Goal: Task Accomplishment & Management: Complete application form

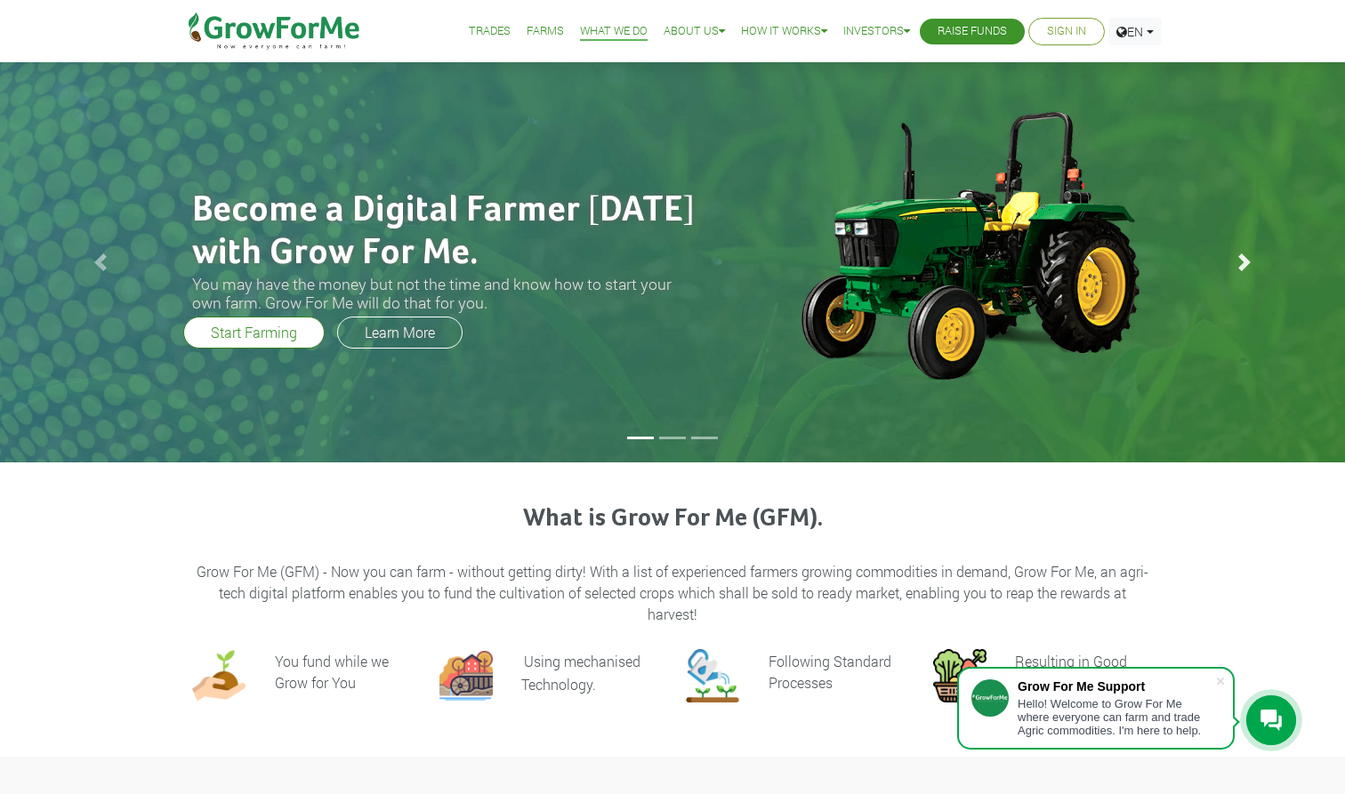
click at [594, 263] on span at bounding box center [1244, 262] width 18 height 18
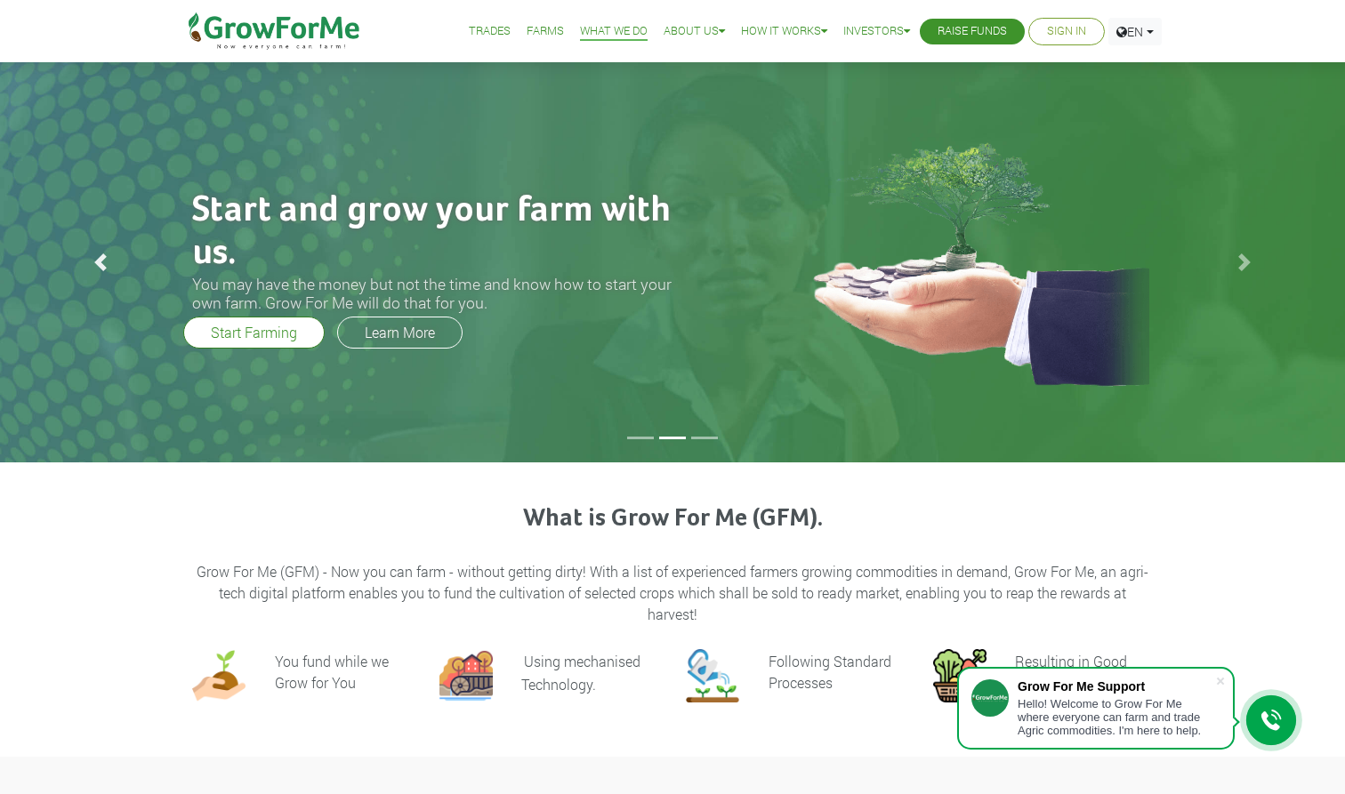
click at [96, 264] on span at bounding box center [101, 262] width 18 height 18
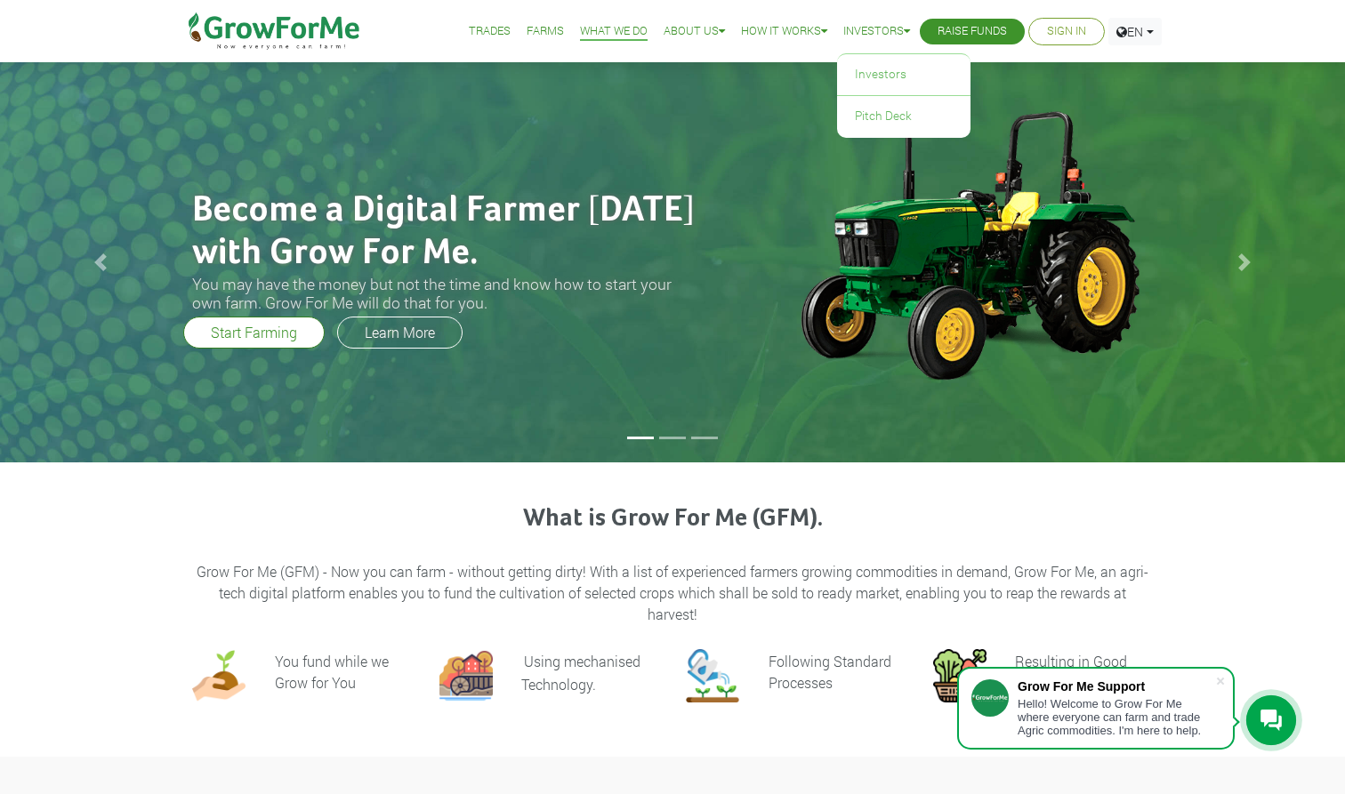
click at [594, 28] on icon at bounding box center [906, 32] width 6 height 12
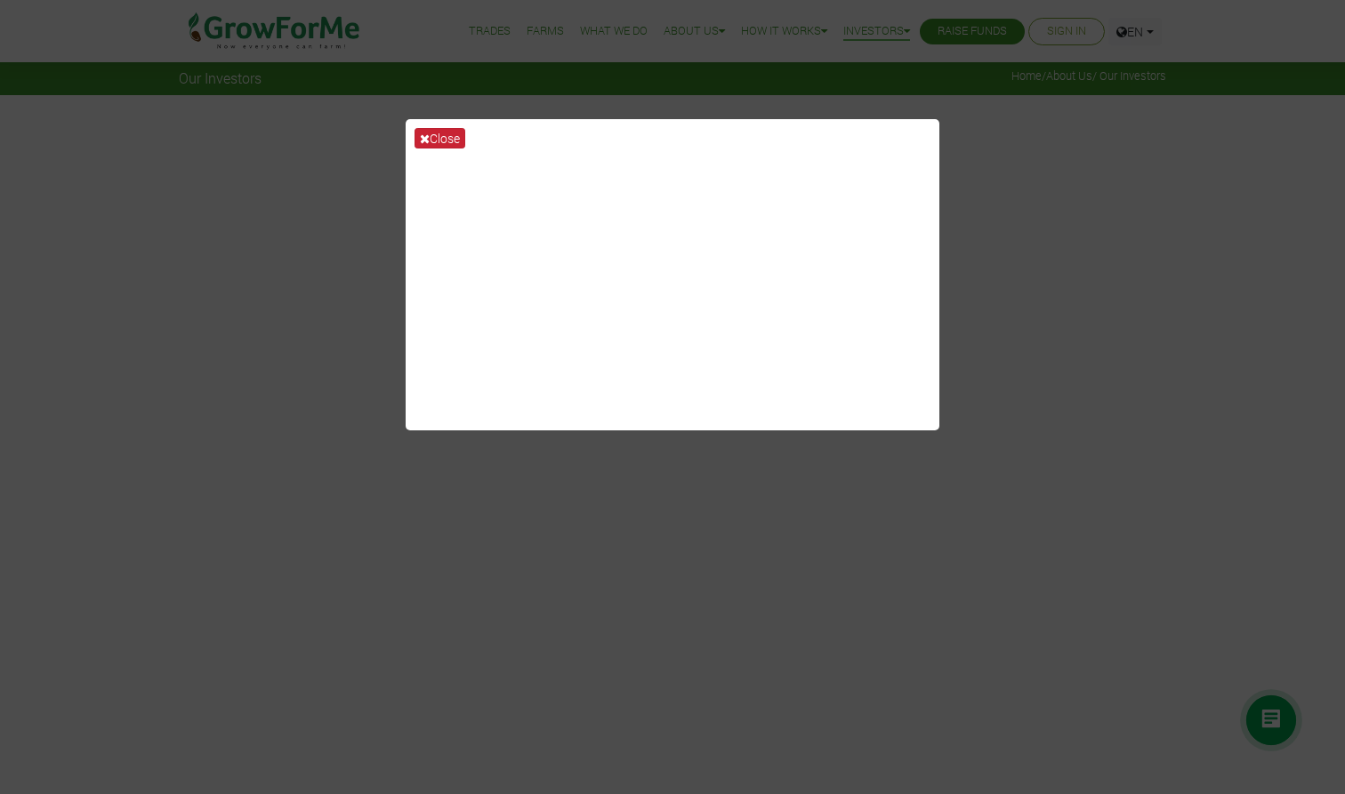
click at [426, 140] on icon at bounding box center [425, 139] width 10 height 12
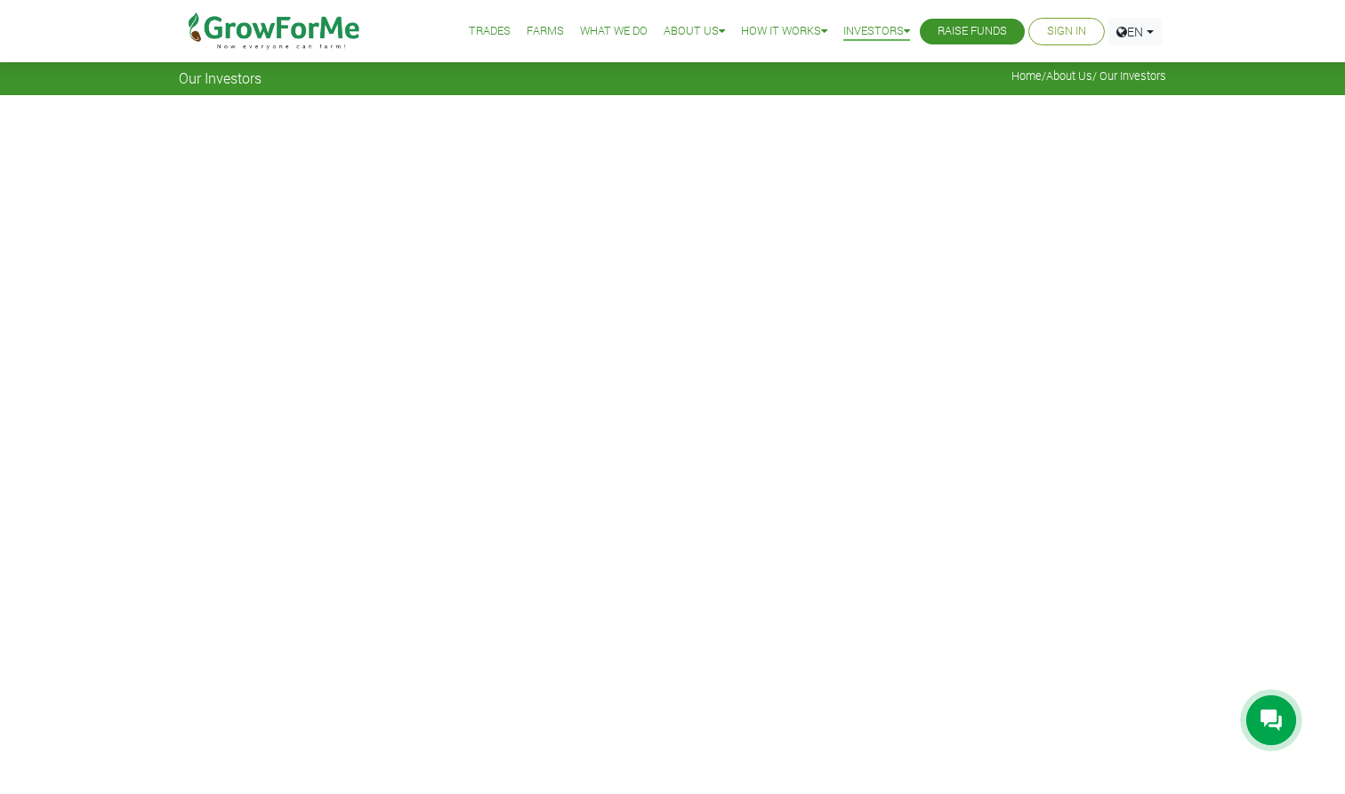
click at [1072, 35] on link "Sign In" at bounding box center [1066, 31] width 39 height 19
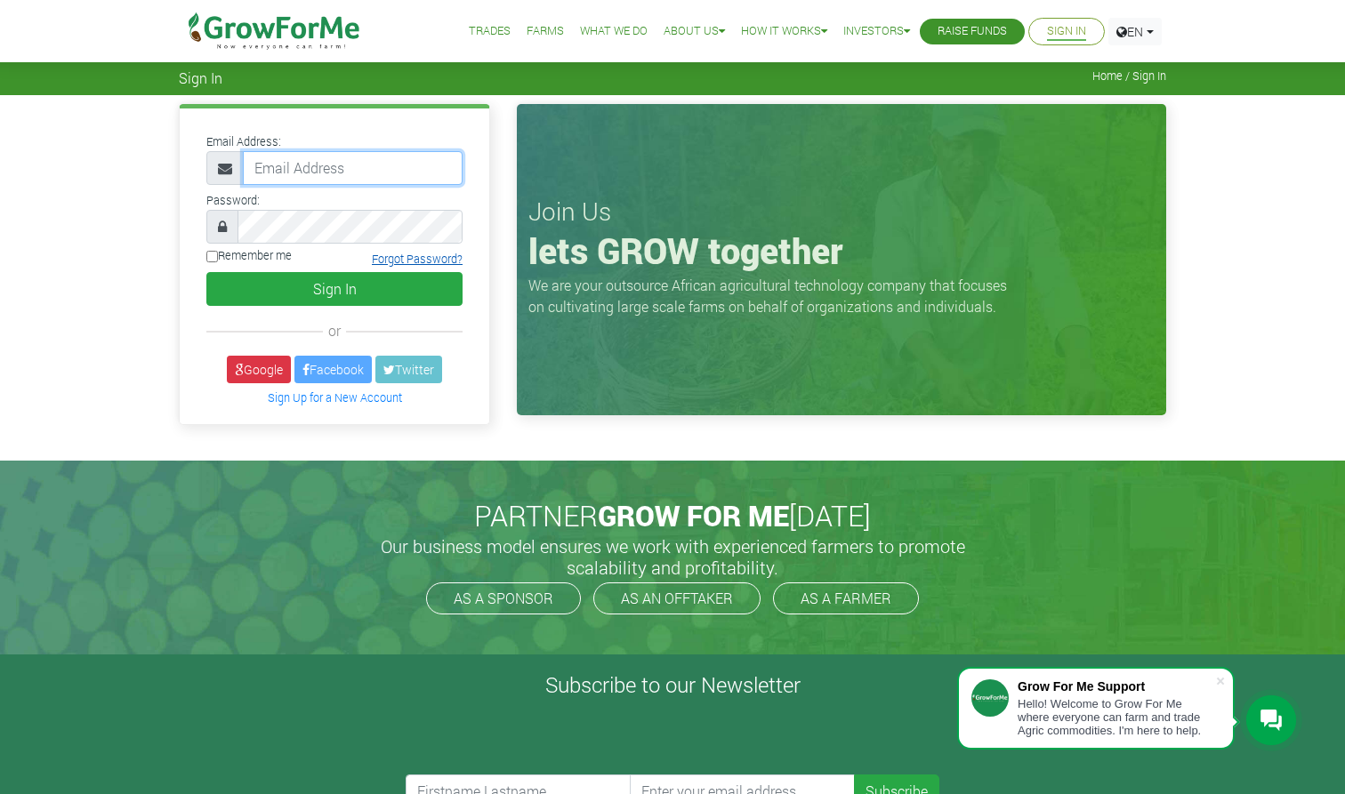
type input "[EMAIL_ADDRESS][DOMAIN_NAME]"
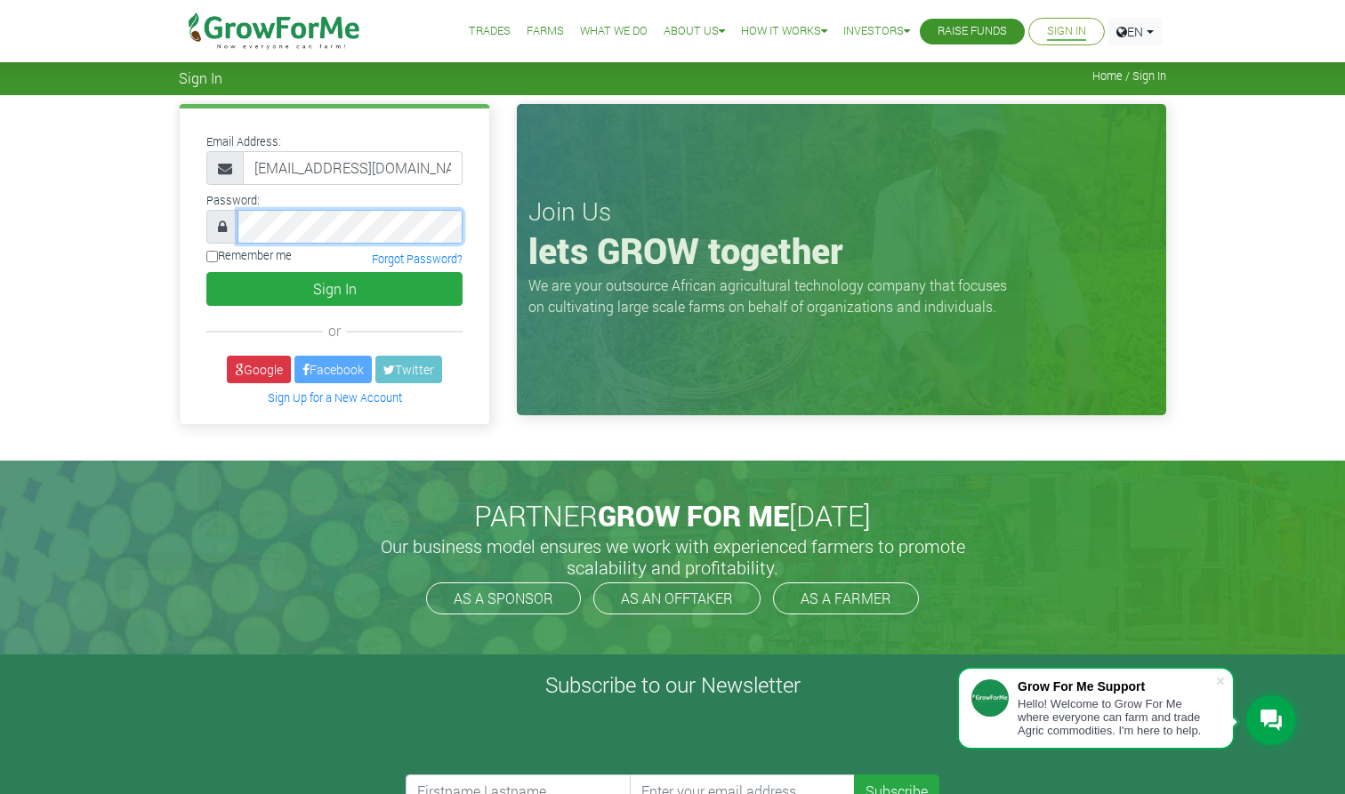
click at [334, 288] on button "Sign In" at bounding box center [334, 289] width 256 height 34
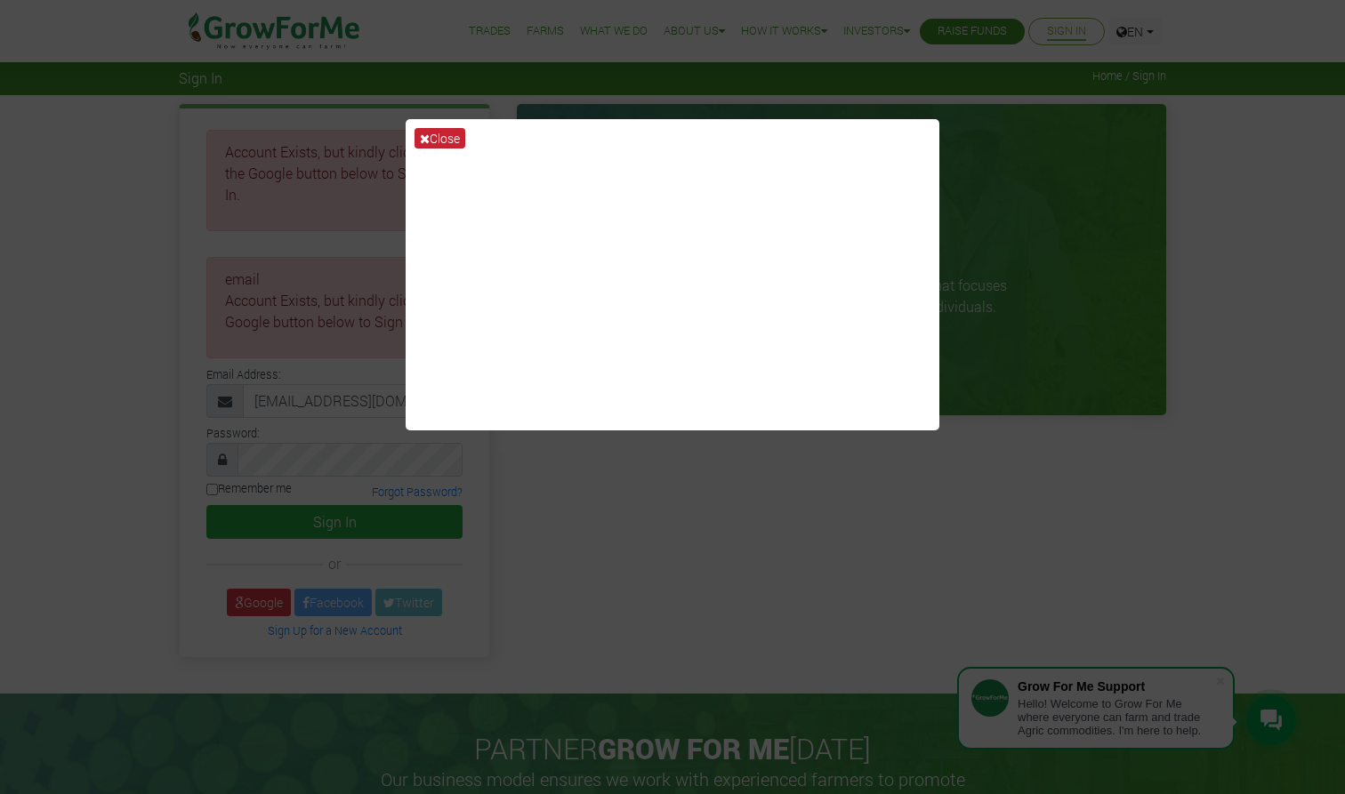
click at [432, 139] on button "Close" at bounding box center [439, 138] width 51 height 20
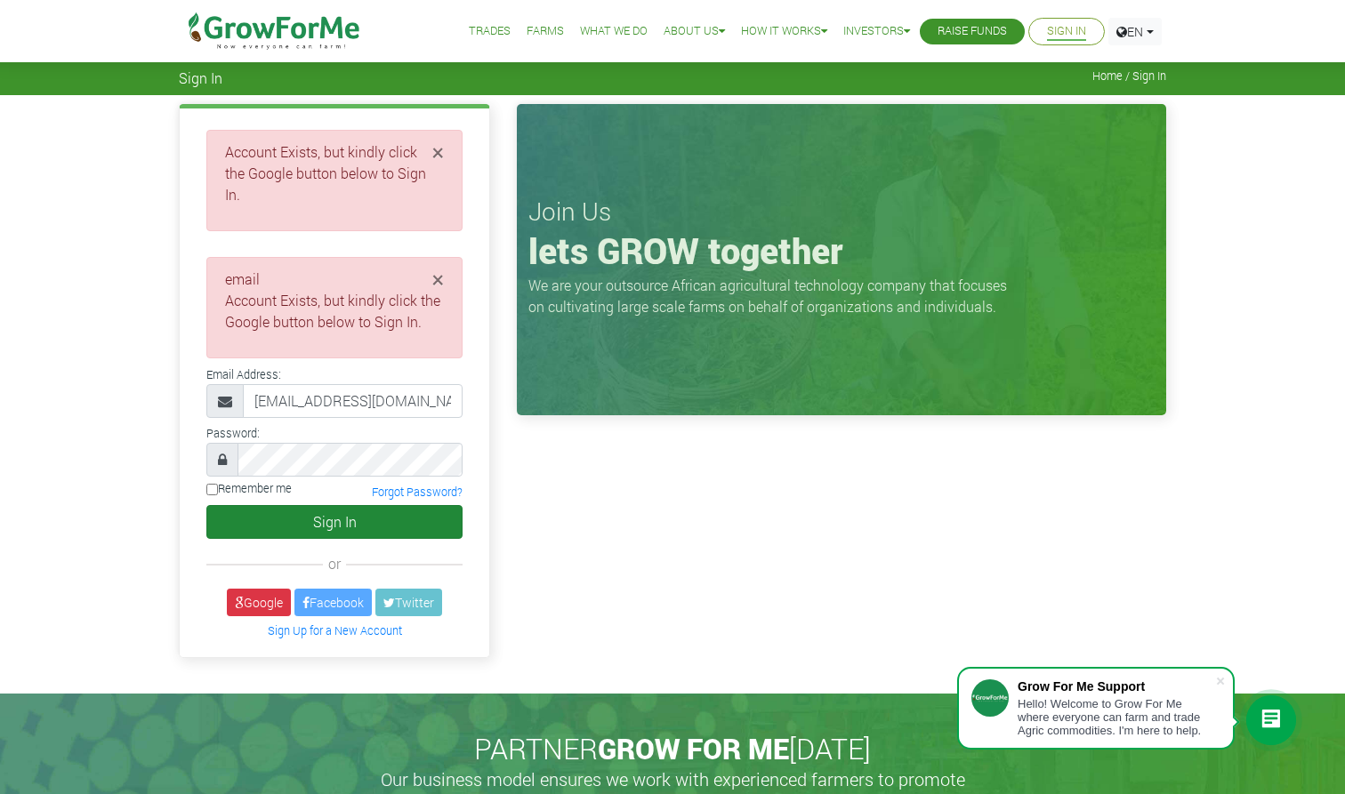
click at [349, 505] on button "Sign In" at bounding box center [334, 522] width 256 height 34
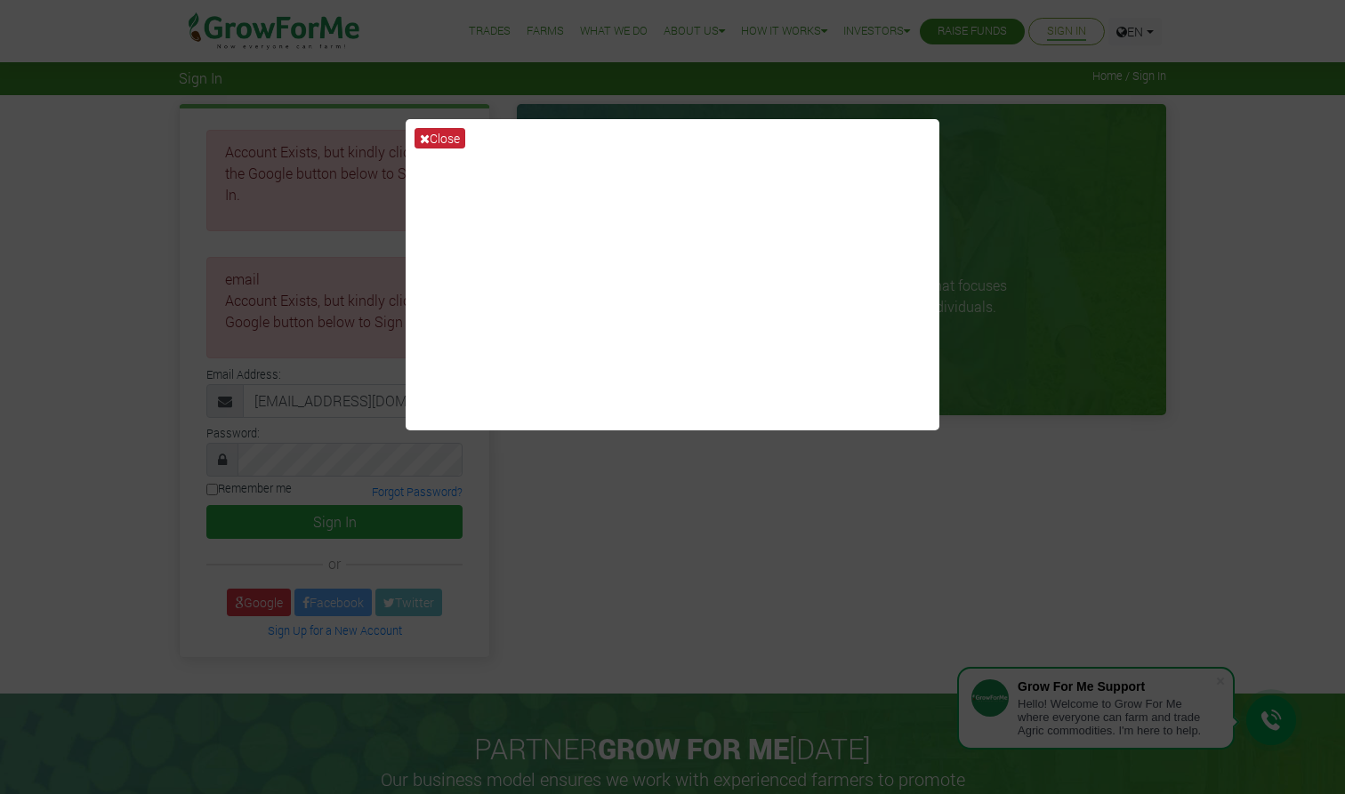
click at [444, 138] on button "Close" at bounding box center [439, 138] width 51 height 20
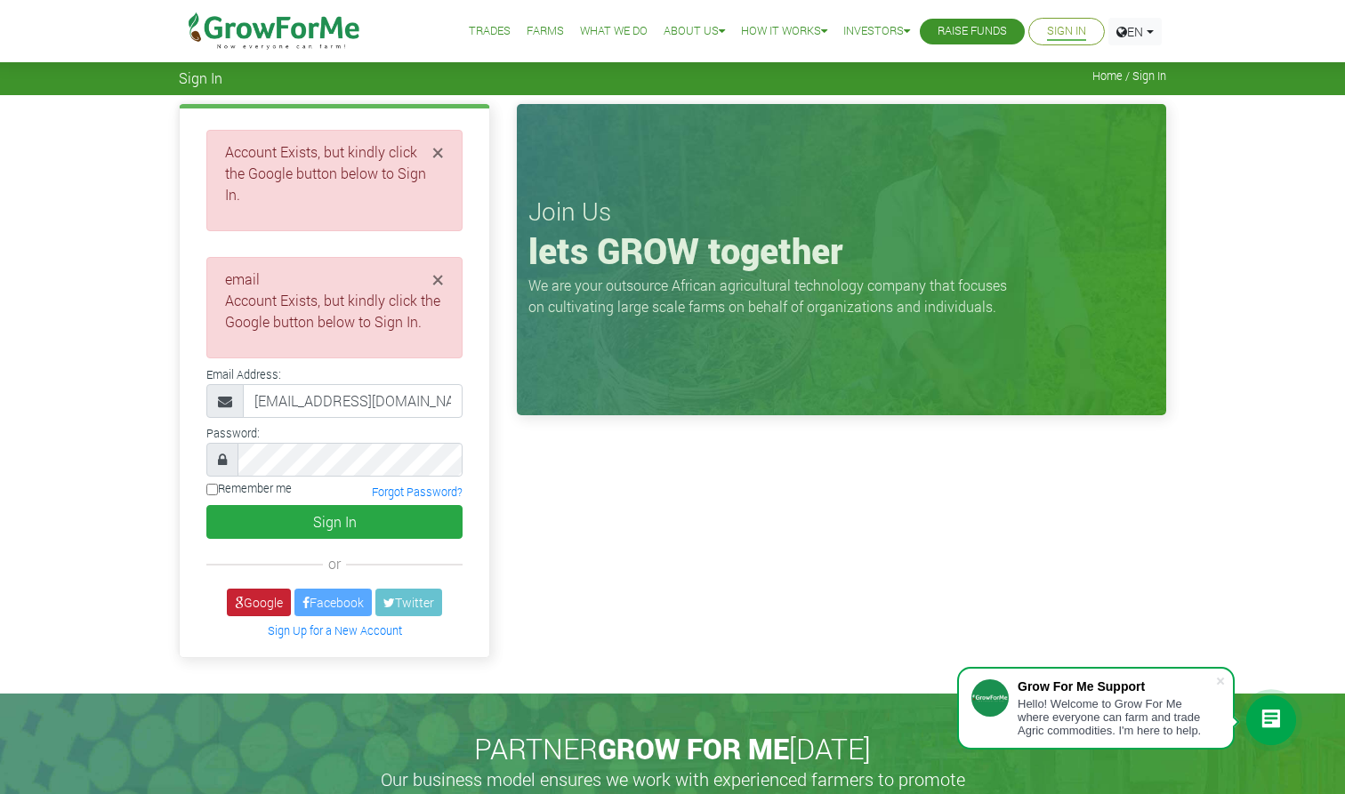
click at [261, 589] on link "Google" at bounding box center [259, 603] width 64 height 28
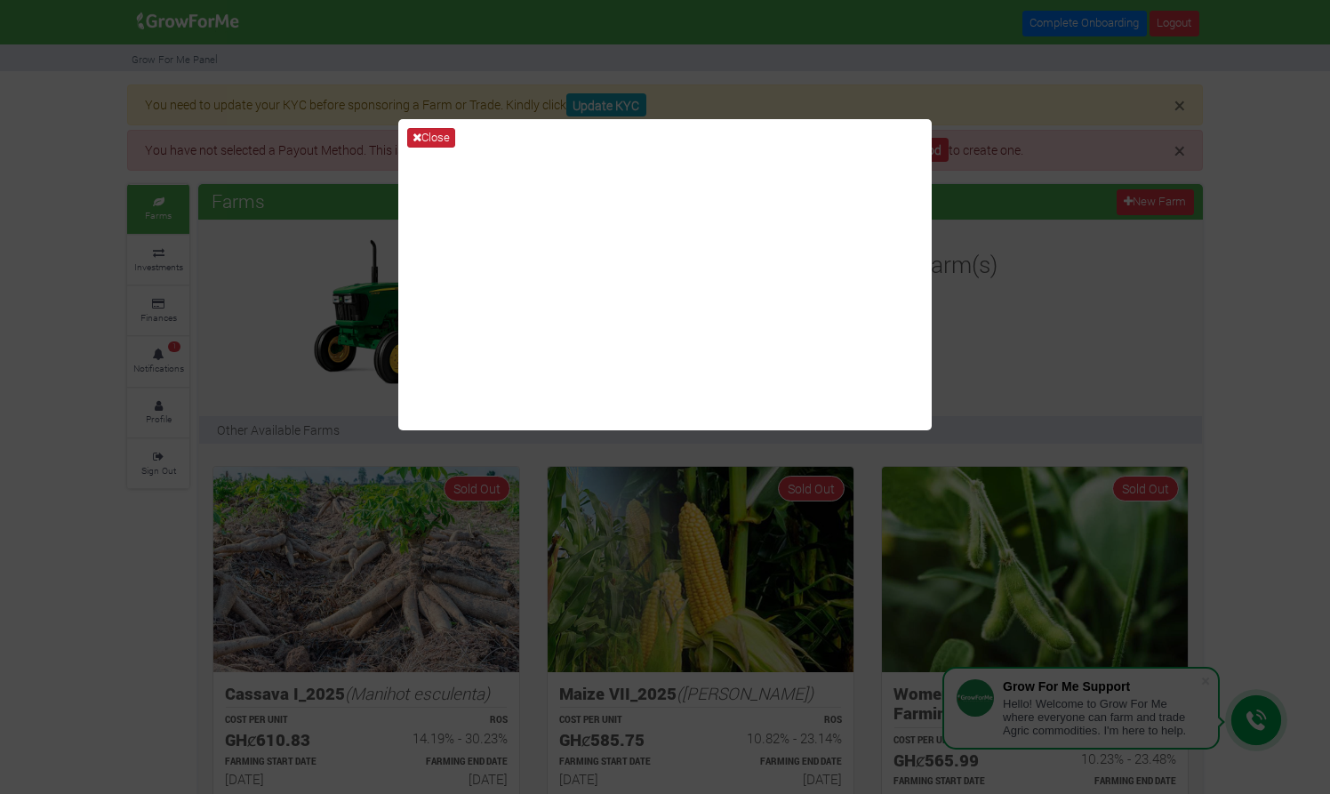
click at [440, 138] on button "Close" at bounding box center [431, 138] width 48 height 20
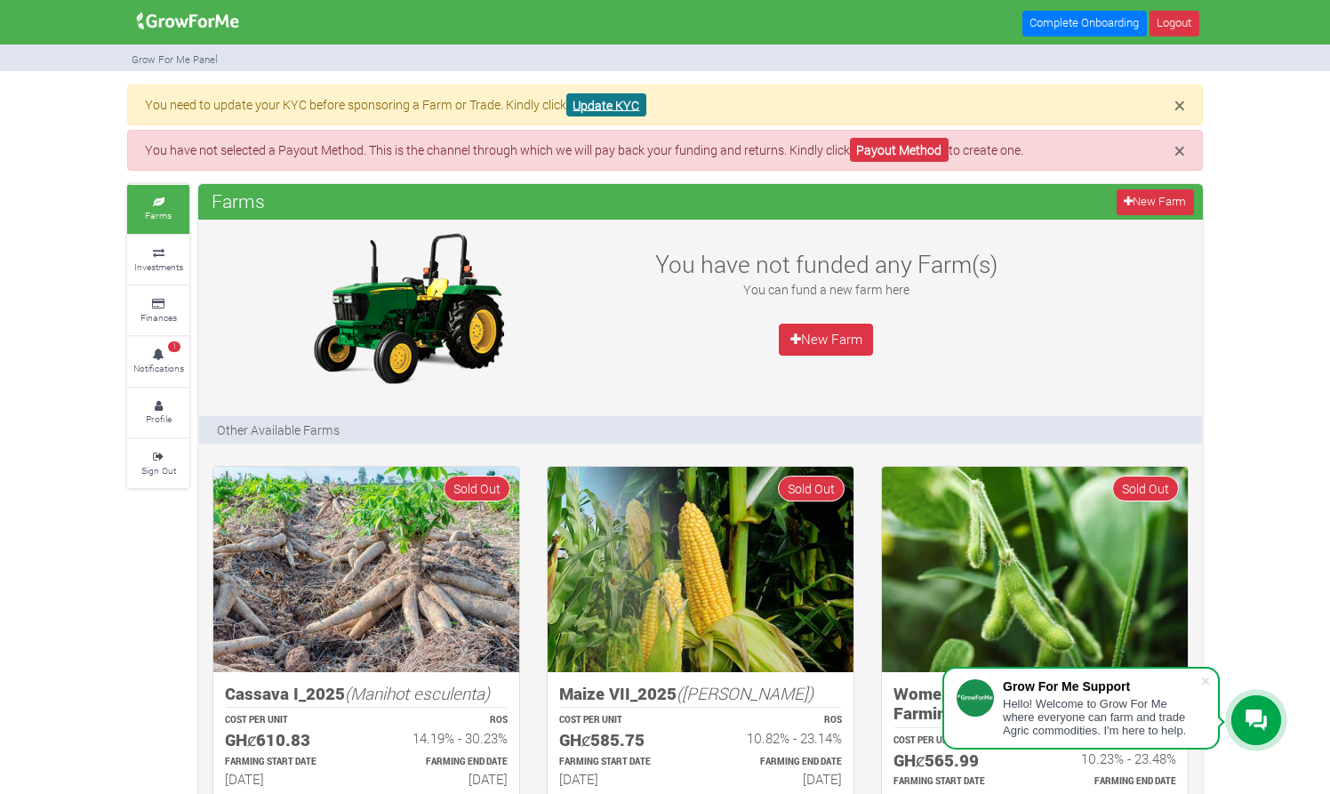
click at [631, 107] on link "Update KYC" at bounding box center [606, 105] width 80 height 24
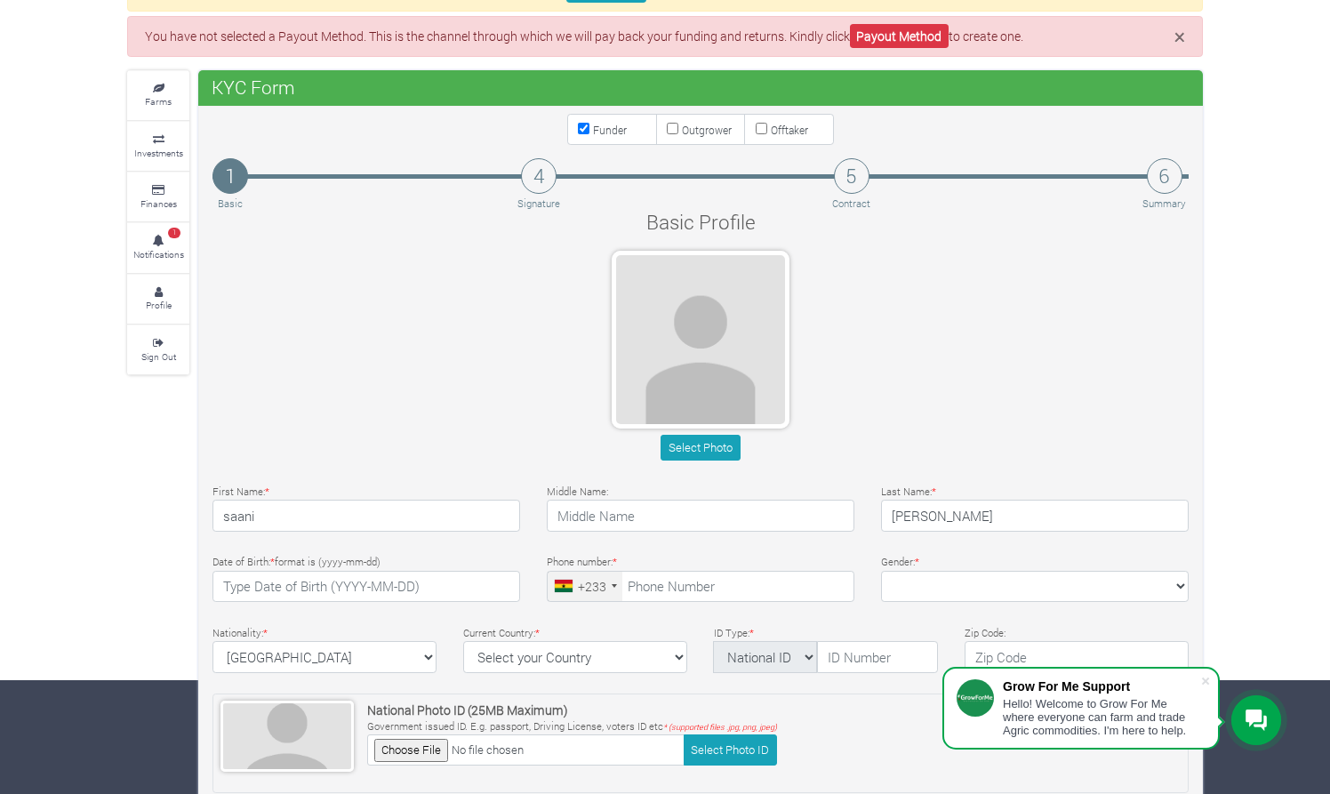
scroll to position [129, 0]
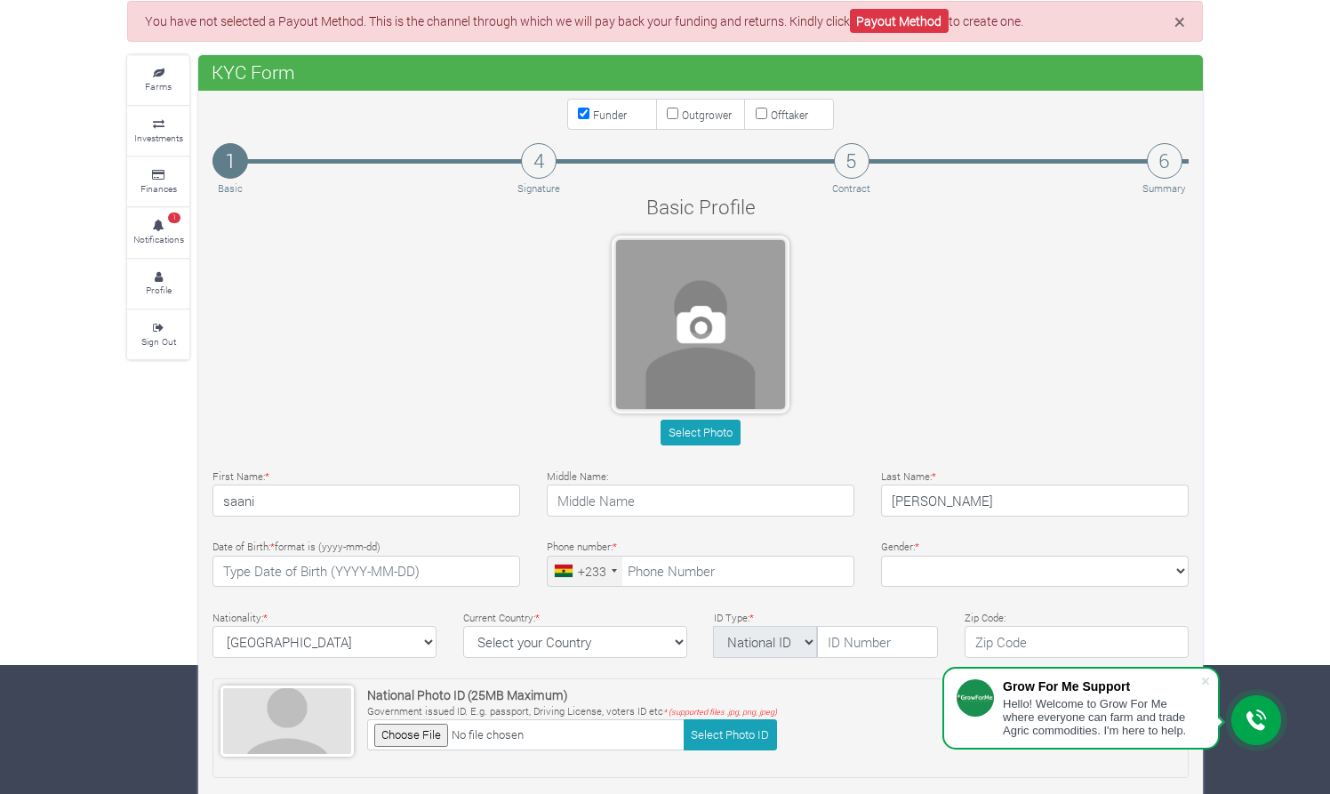
click at [715, 341] on span at bounding box center [700, 324] width 169 height 169
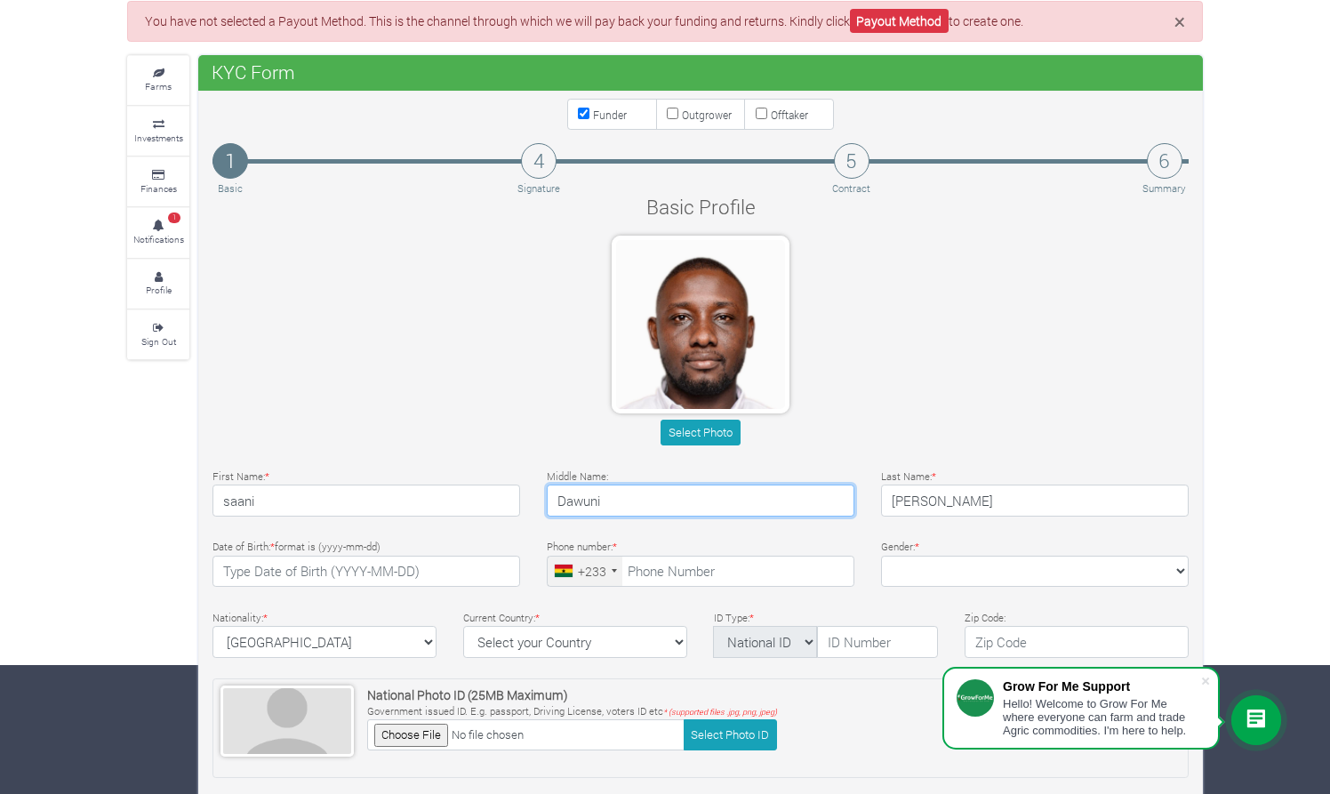
type input "Dawuni"
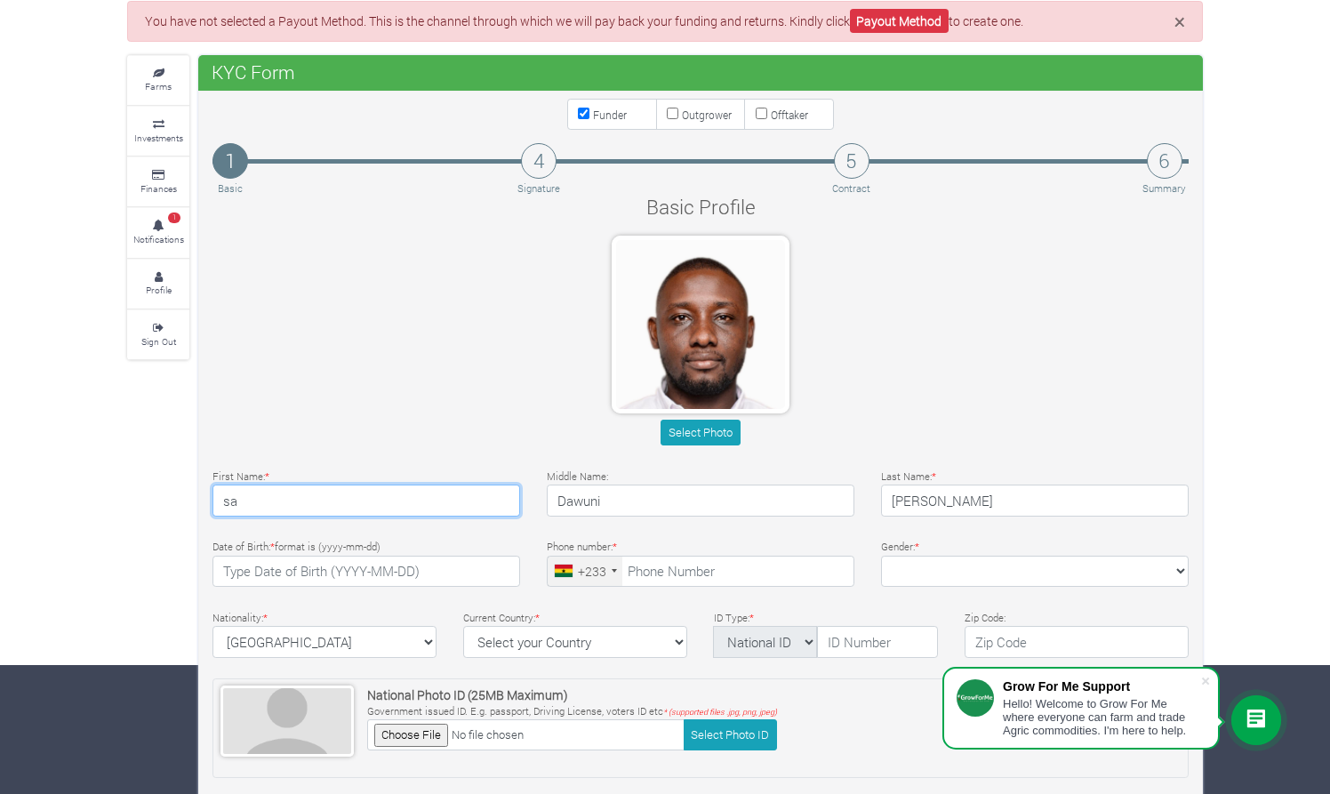
type input "s"
type input "Hussein"
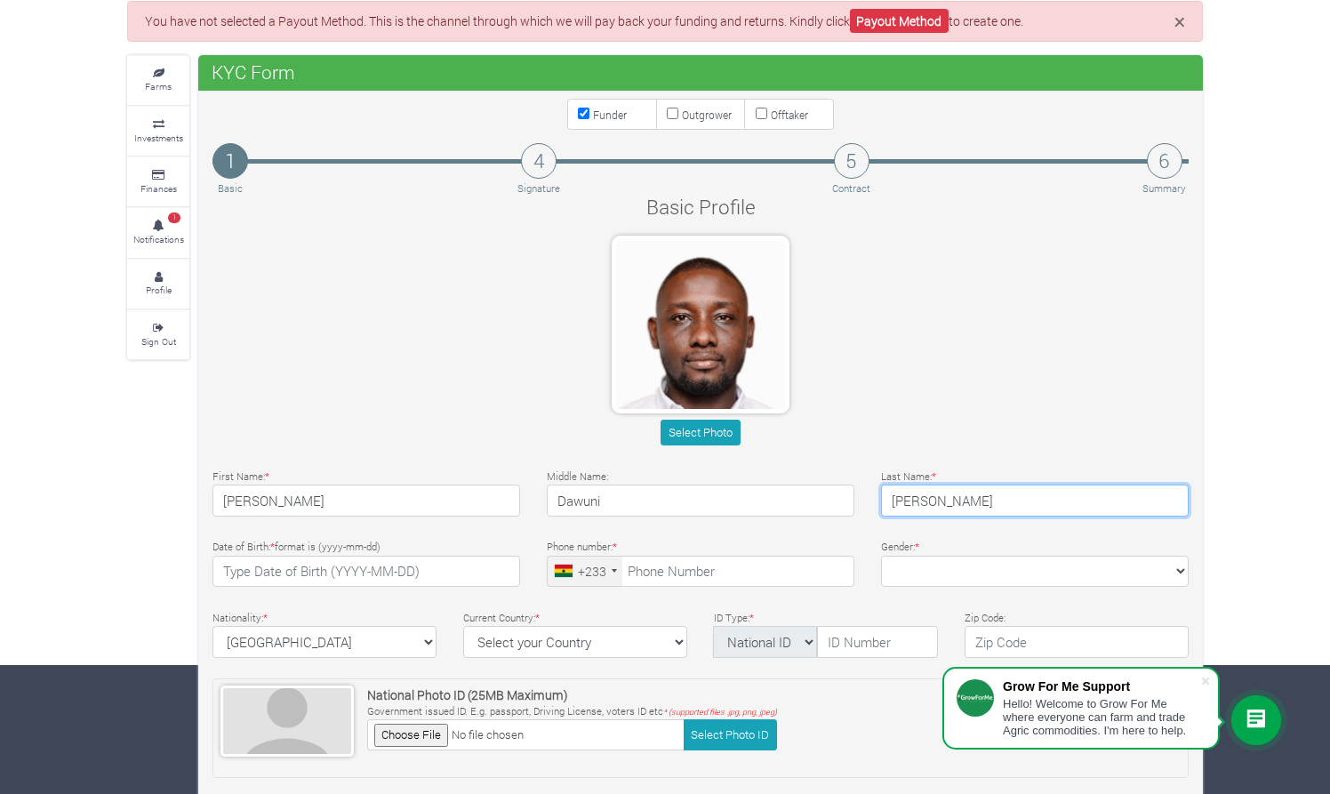
click at [959, 502] on input "[PERSON_NAME]" at bounding box center [1035, 501] width 308 height 32
type input "h"
type input "Saani"
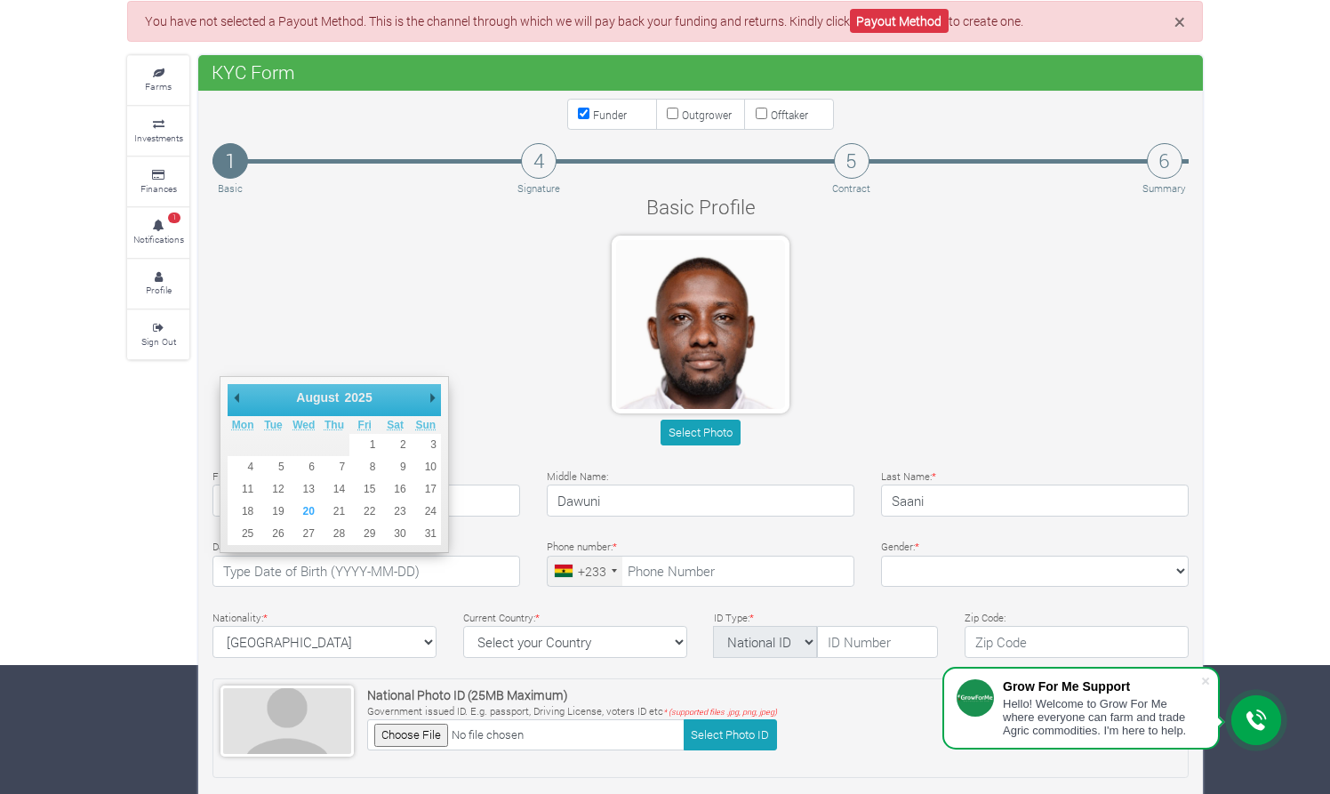
click at [363, 401] on select "1901 1902 1903 1904 1905 1906 1907 1908 1909 1910 1911 1912 1913 1914 1915 1916…" at bounding box center [366, 398] width 48 height 18
type input "1990-03-15"
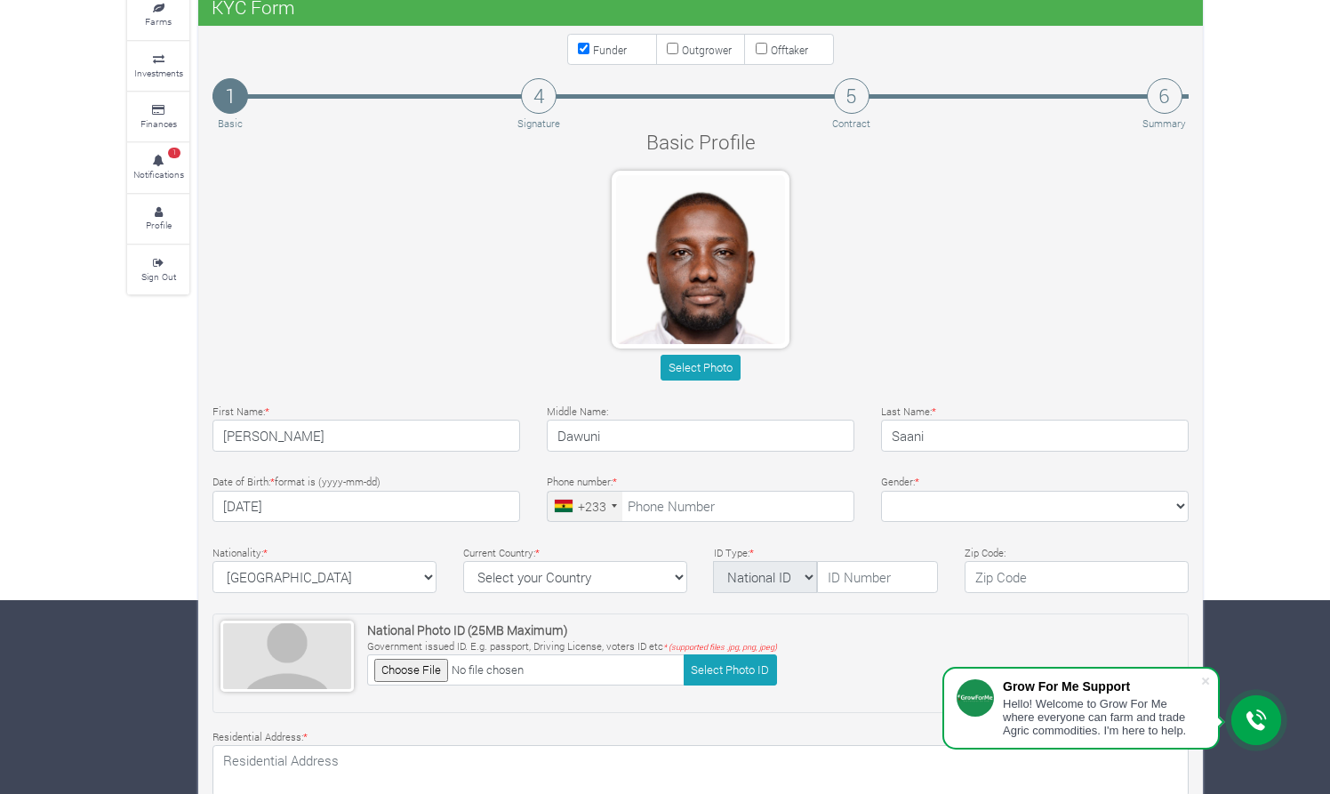
scroll to position [196, 0]
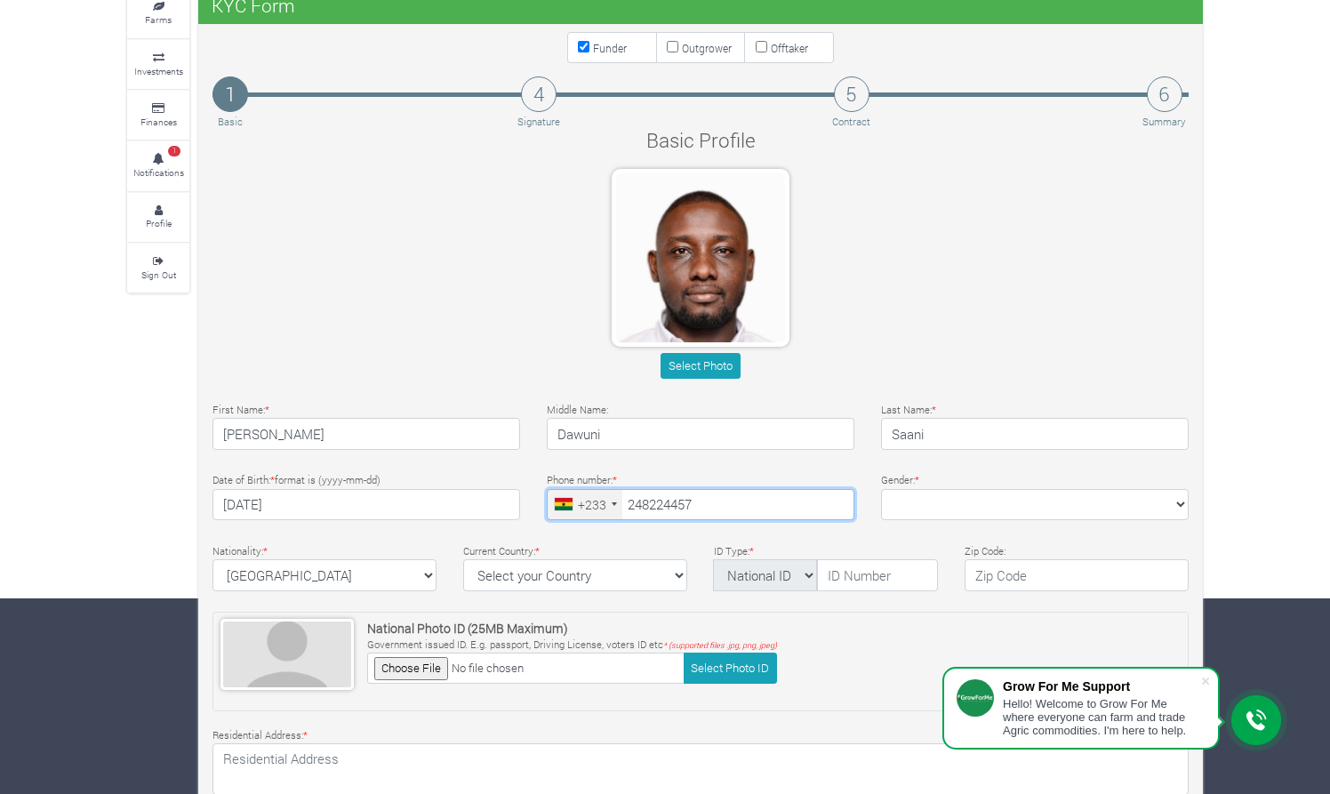
type input "24 822 4457"
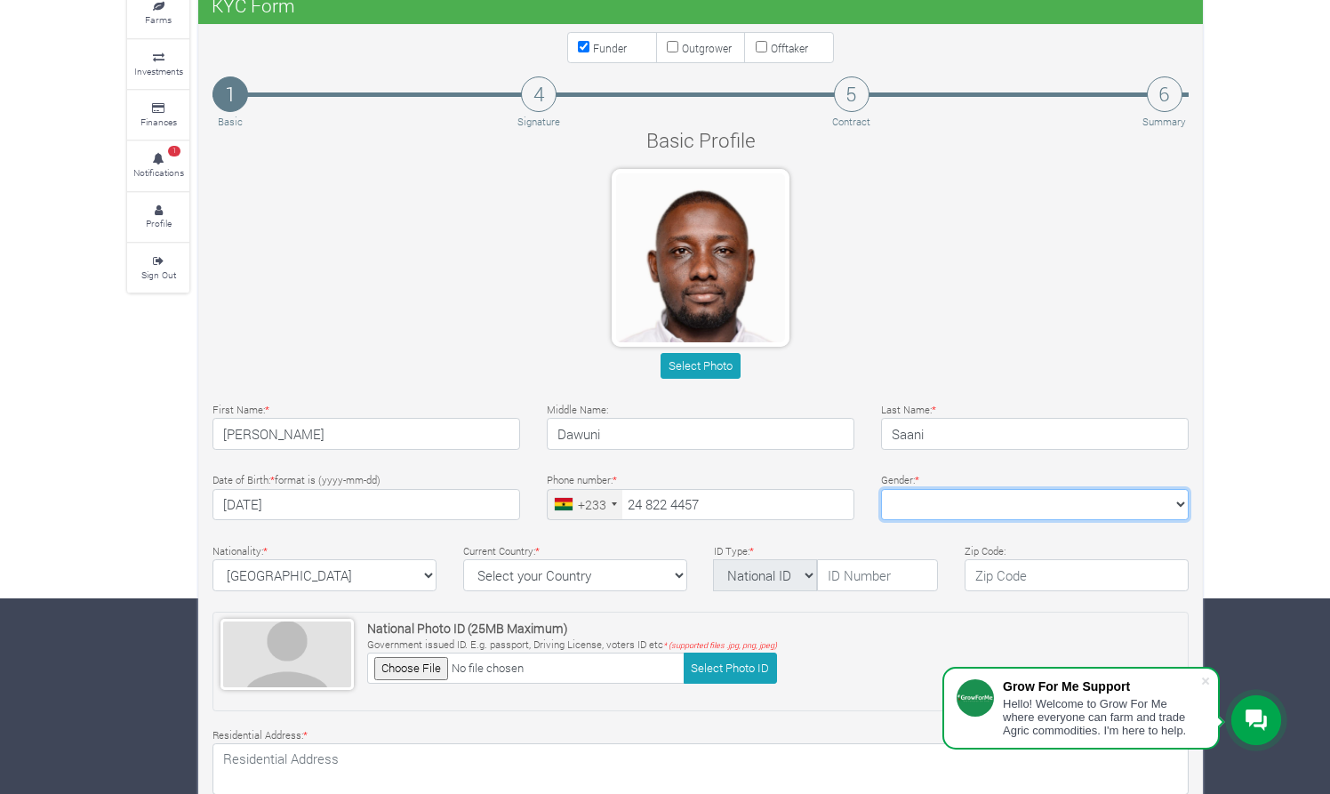
click at [939, 510] on select "Female Male" at bounding box center [1035, 505] width 308 height 32
select select "Male"
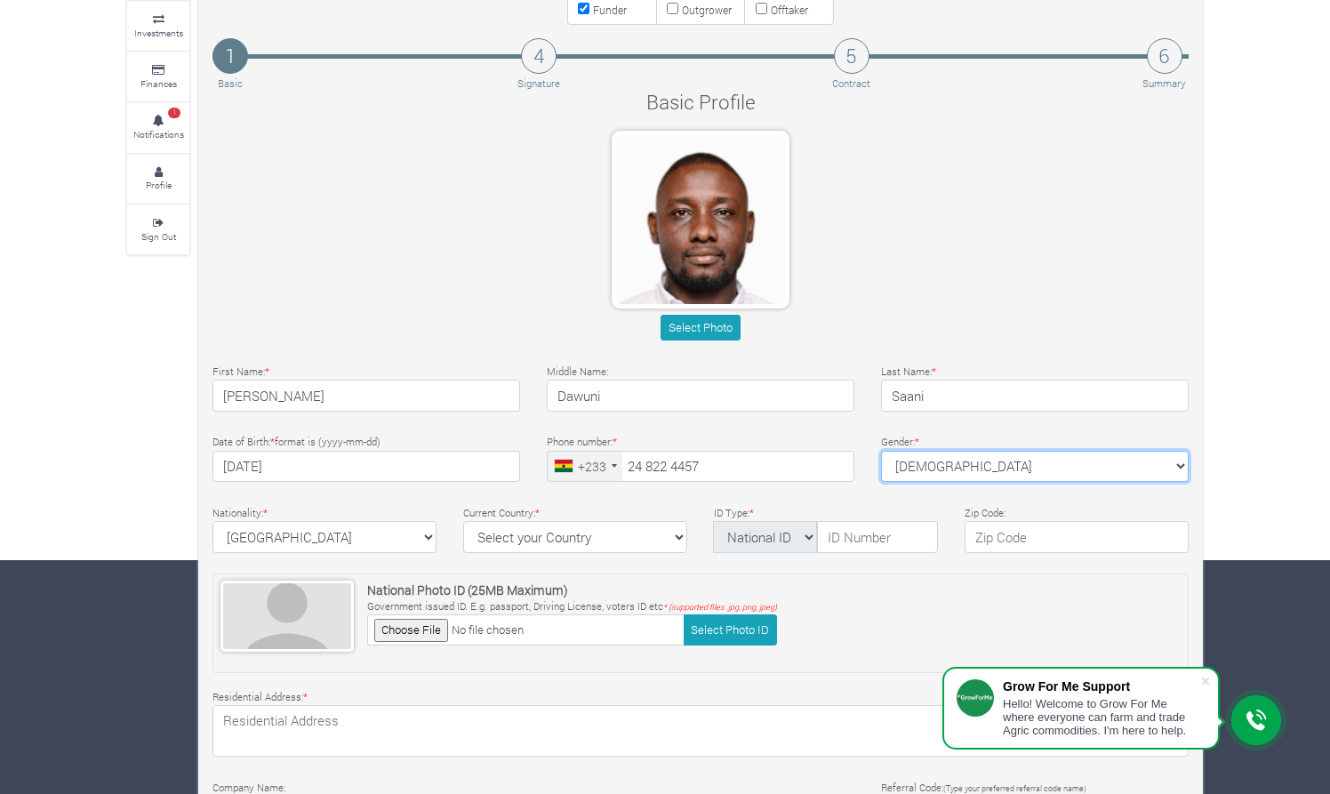
scroll to position [237, 0]
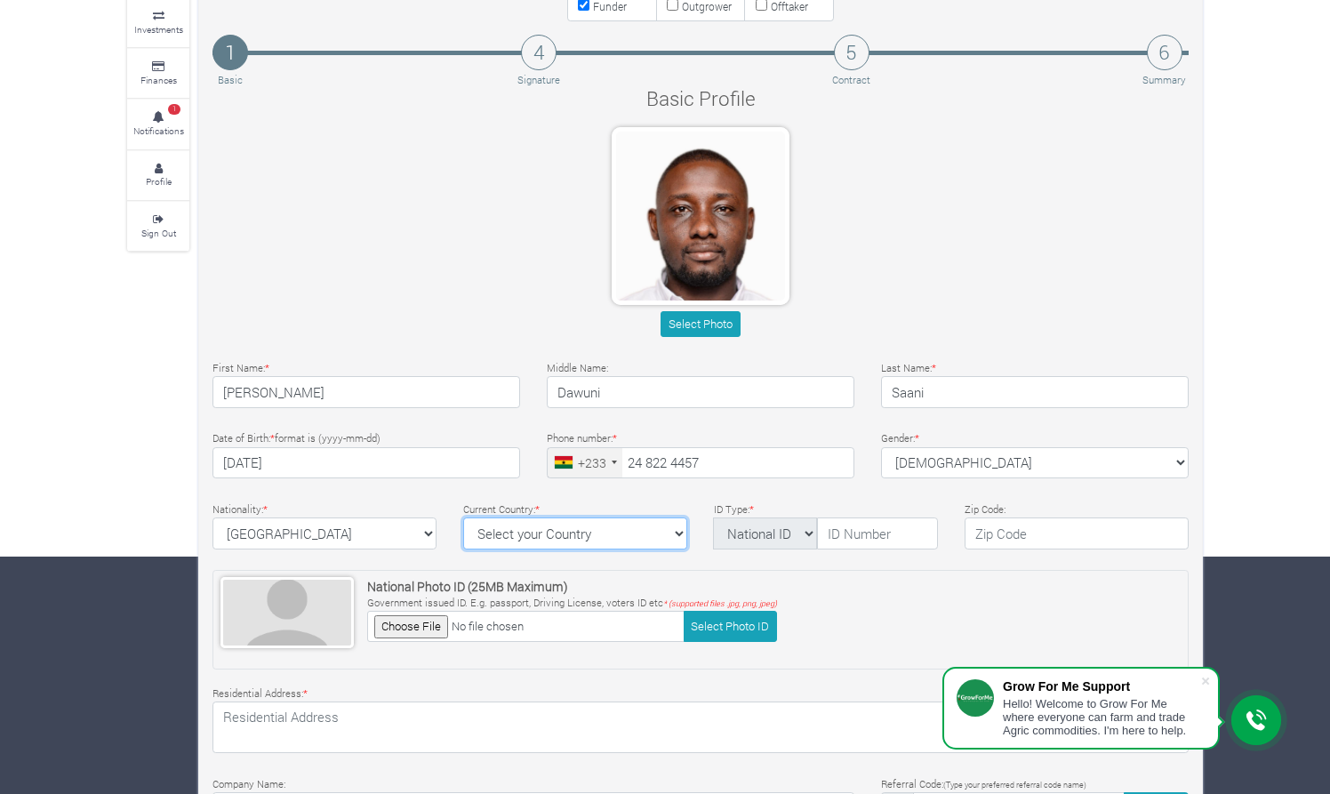
click at [647, 533] on select "Select your Country Afghanistan Albania Algeria American Samoa Andorra Angola A…" at bounding box center [575, 534] width 224 height 32
select select "Ghana"
click at [796, 538] on select "National ID Ghana ID Passport Drivers" at bounding box center [765, 534] width 104 height 32
select select "Ghana ID"
click at [856, 527] on input "text" at bounding box center [877, 534] width 121 height 32
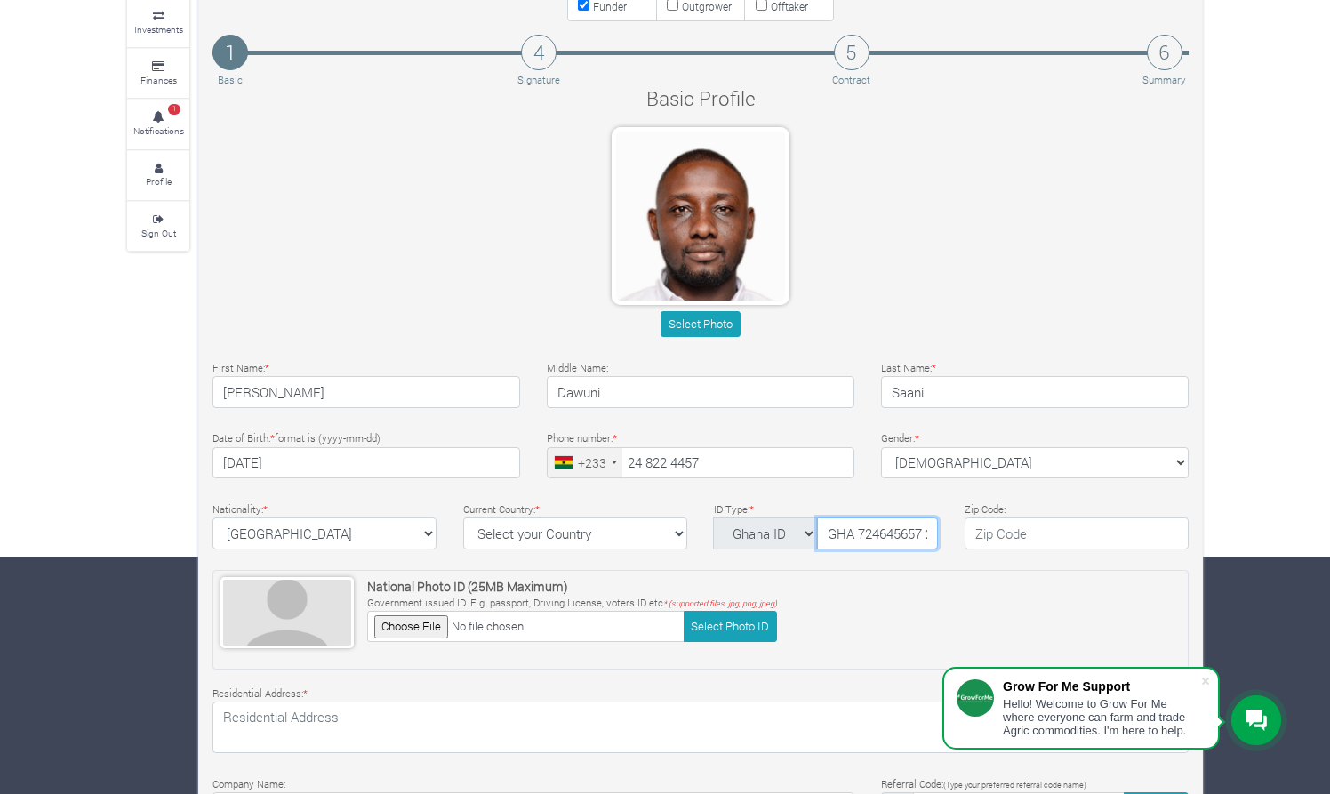
click at [850, 535] on input "GHA 724645657 2" at bounding box center [877, 534] width 121 height 32
click at [919, 533] on input "GHA-724645657 2" at bounding box center [877, 534] width 121 height 32
type input "GHA-724645657-2"
click at [1161, 535] on input "233" at bounding box center [1077, 534] width 224 height 32
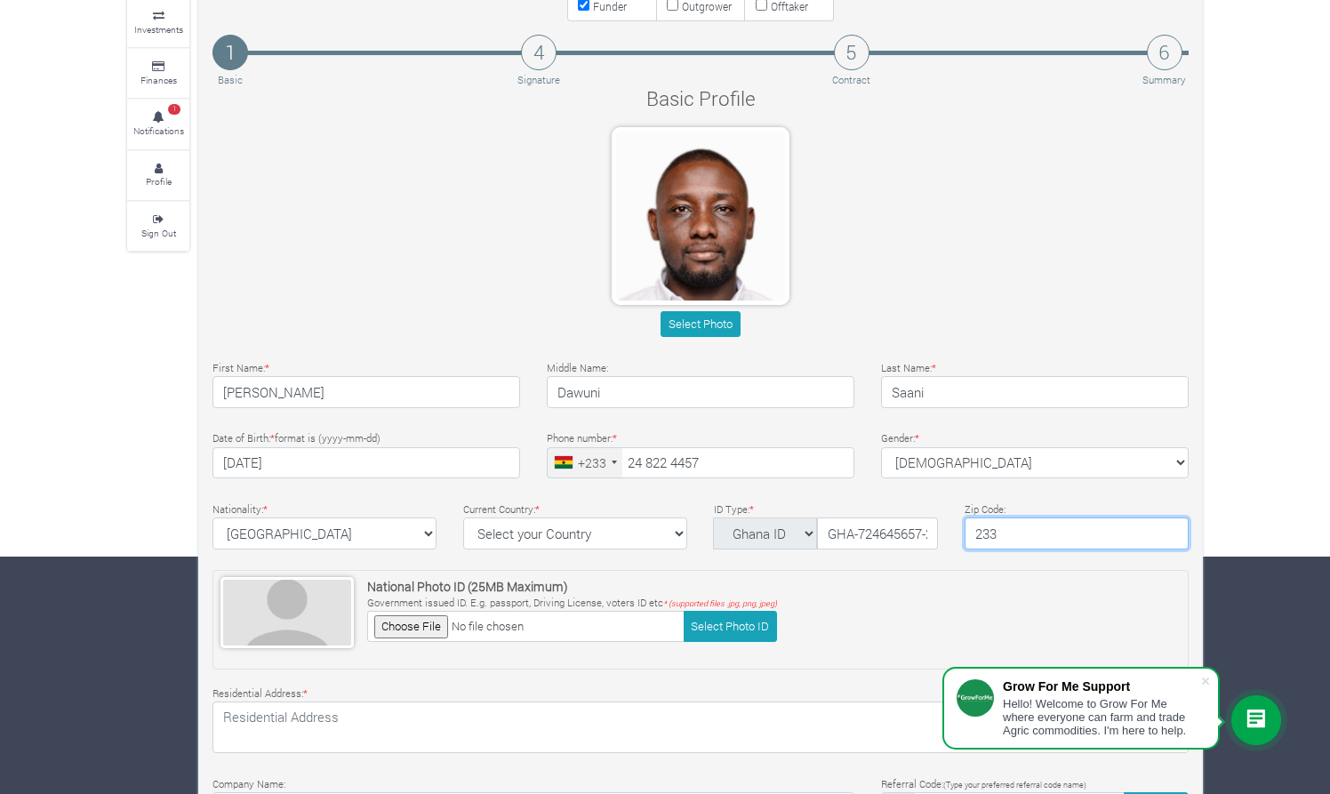
click at [1161, 535] on input "233" at bounding box center [1077, 534] width 224 height 32
click at [1174, 534] on input "233" at bounding box center [1077, 534] width 224 height 32
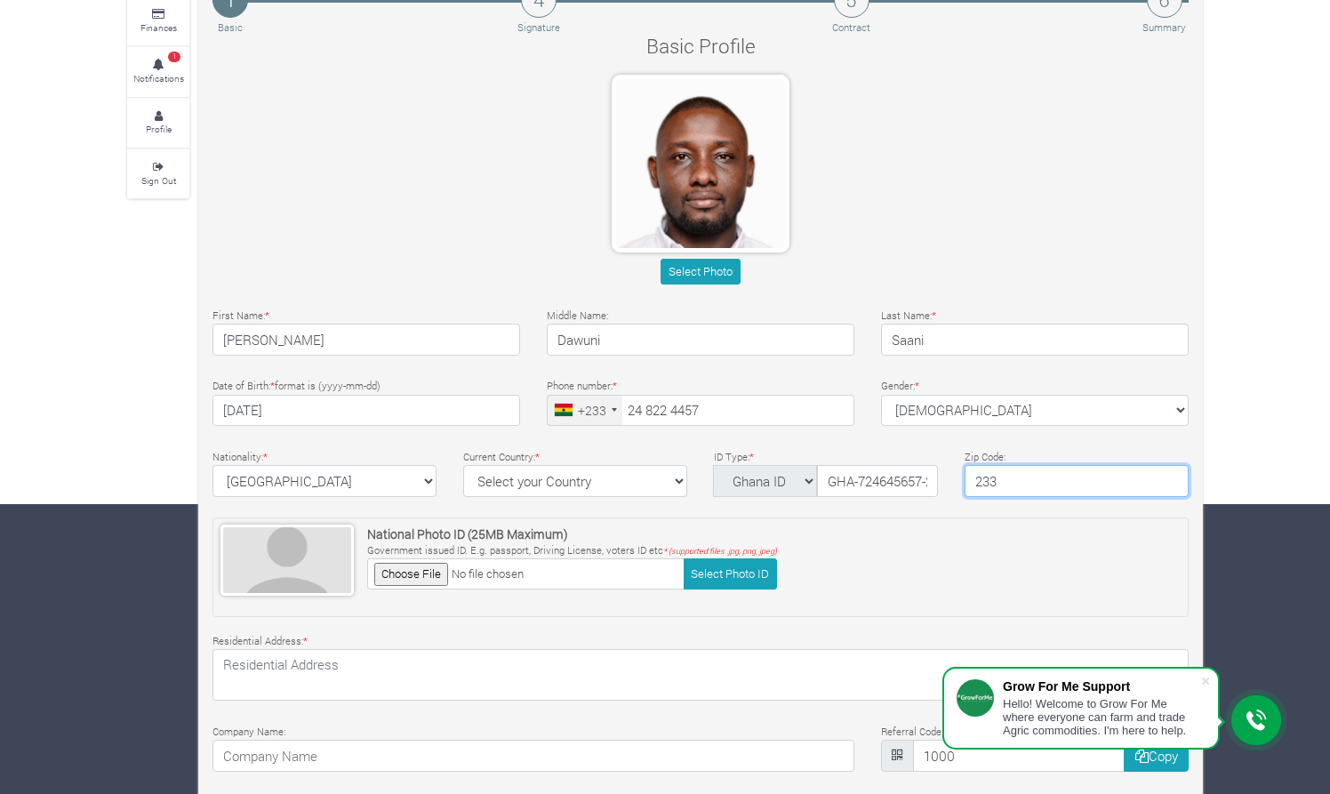
scroll to position [321, 0]
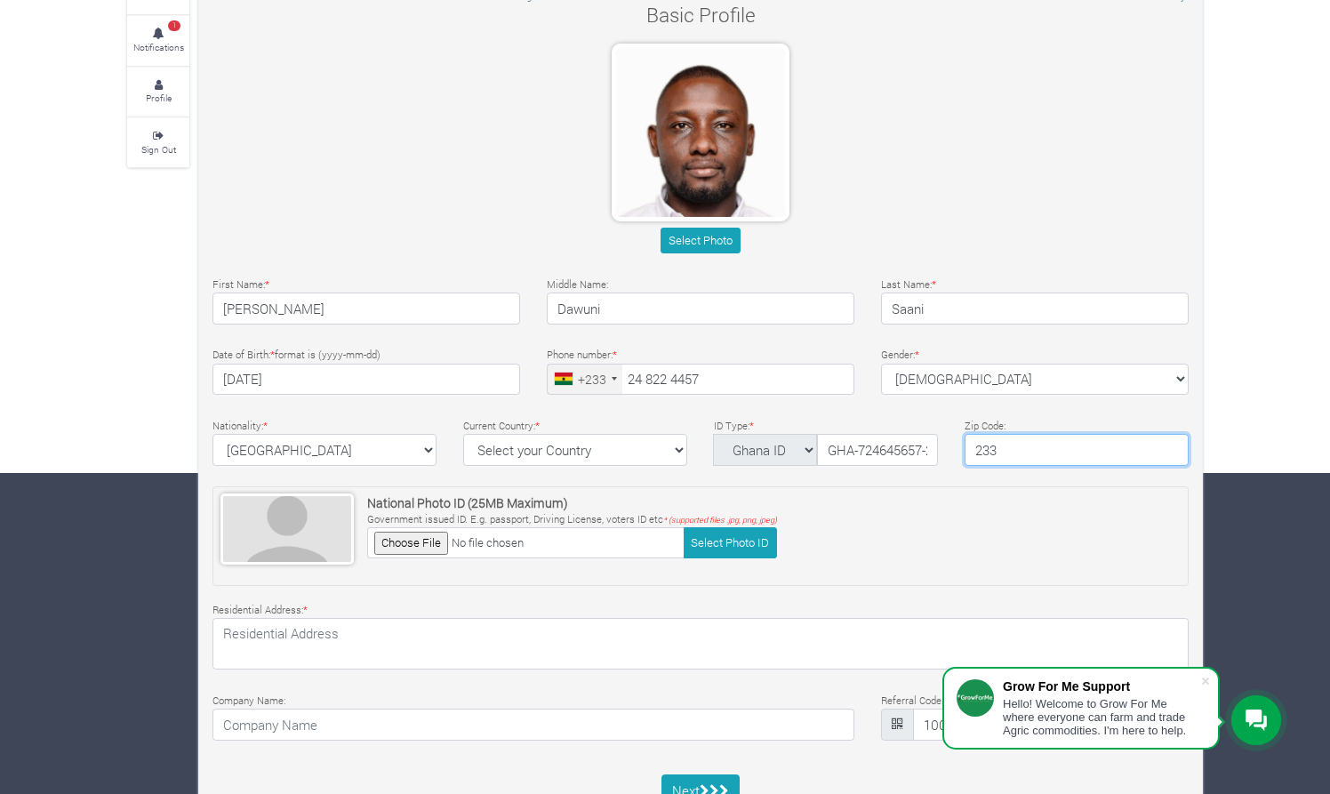
type input "233"
click at [521, 606] on div "Residential Address: *" at bounding box center [700, 634] width 1003 height 71
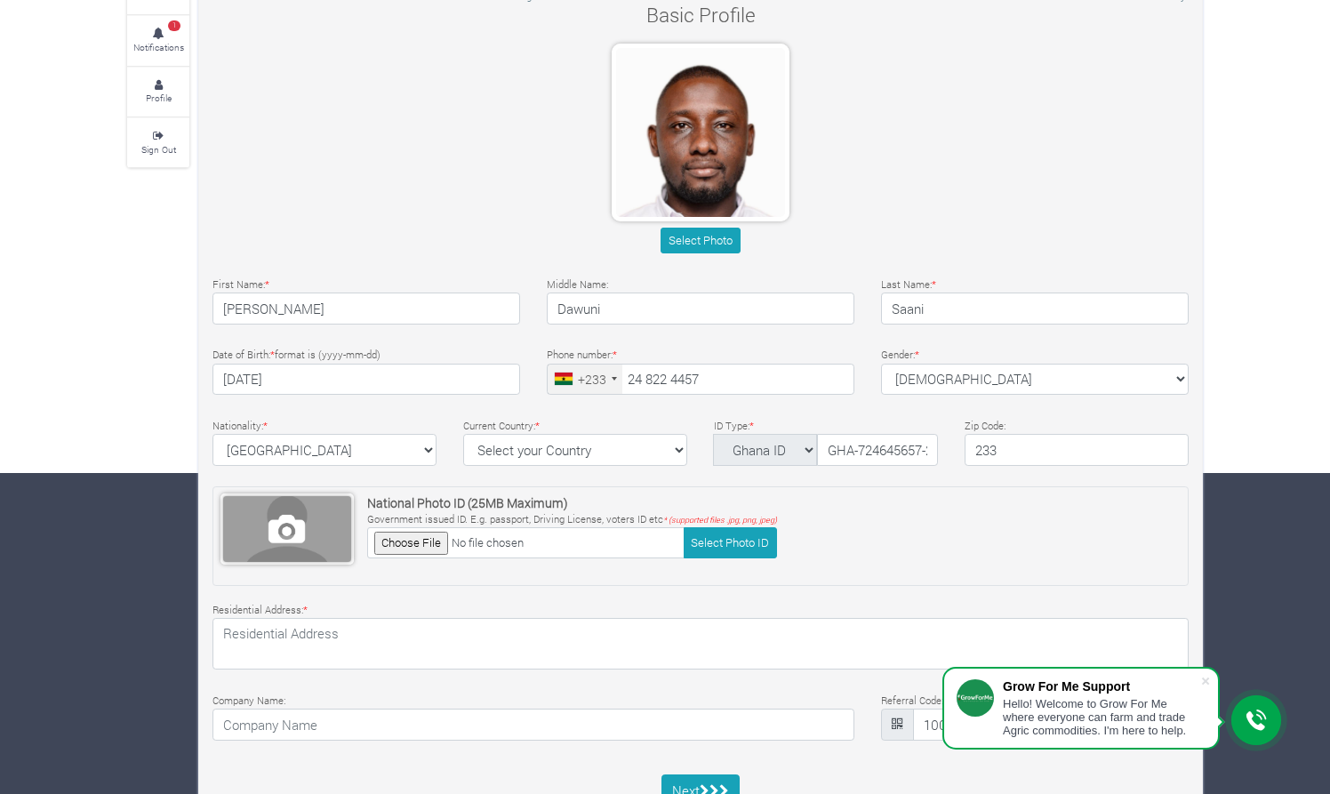
click at [286, 534] on span at bounding box center [287, 529] width 128 height 66
type input "C:\fakepath\Ghana Card.jpg"
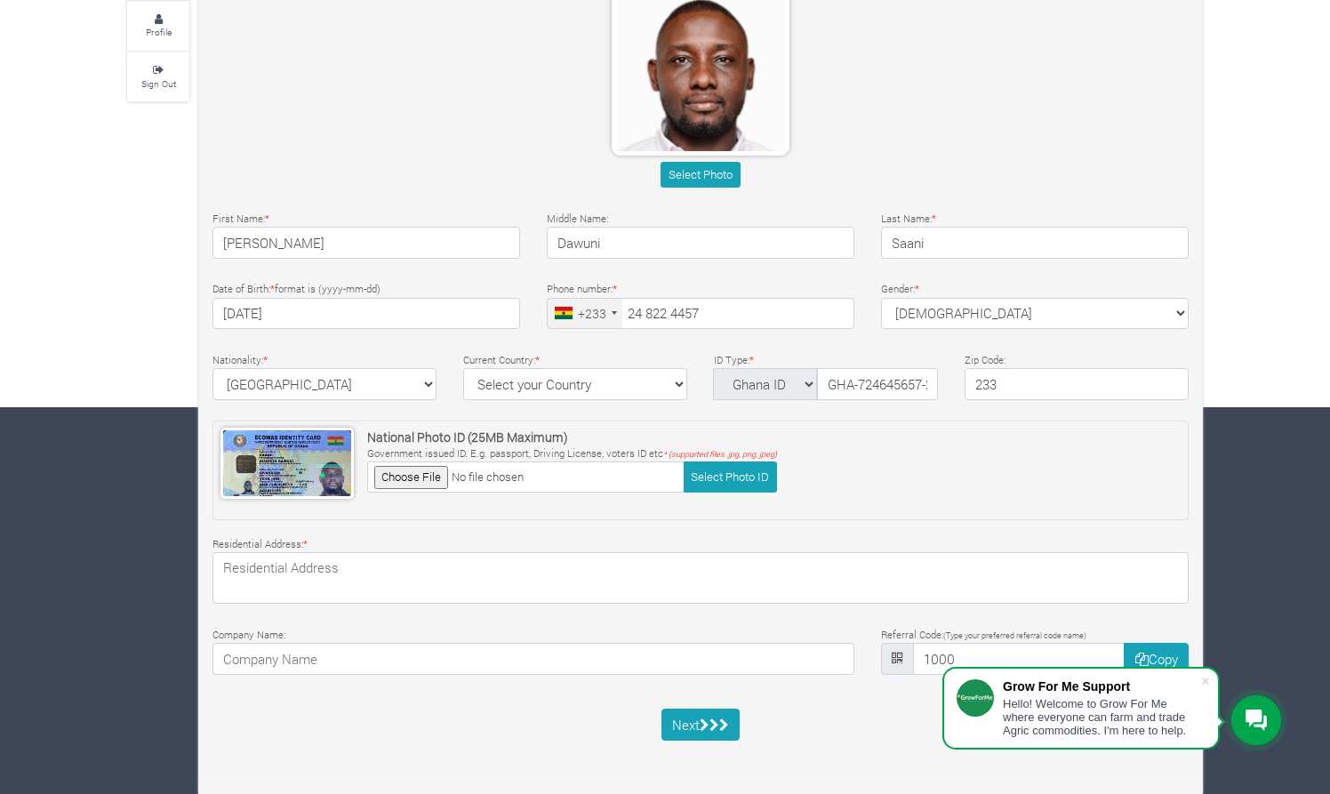
scroll to position [385, 0]
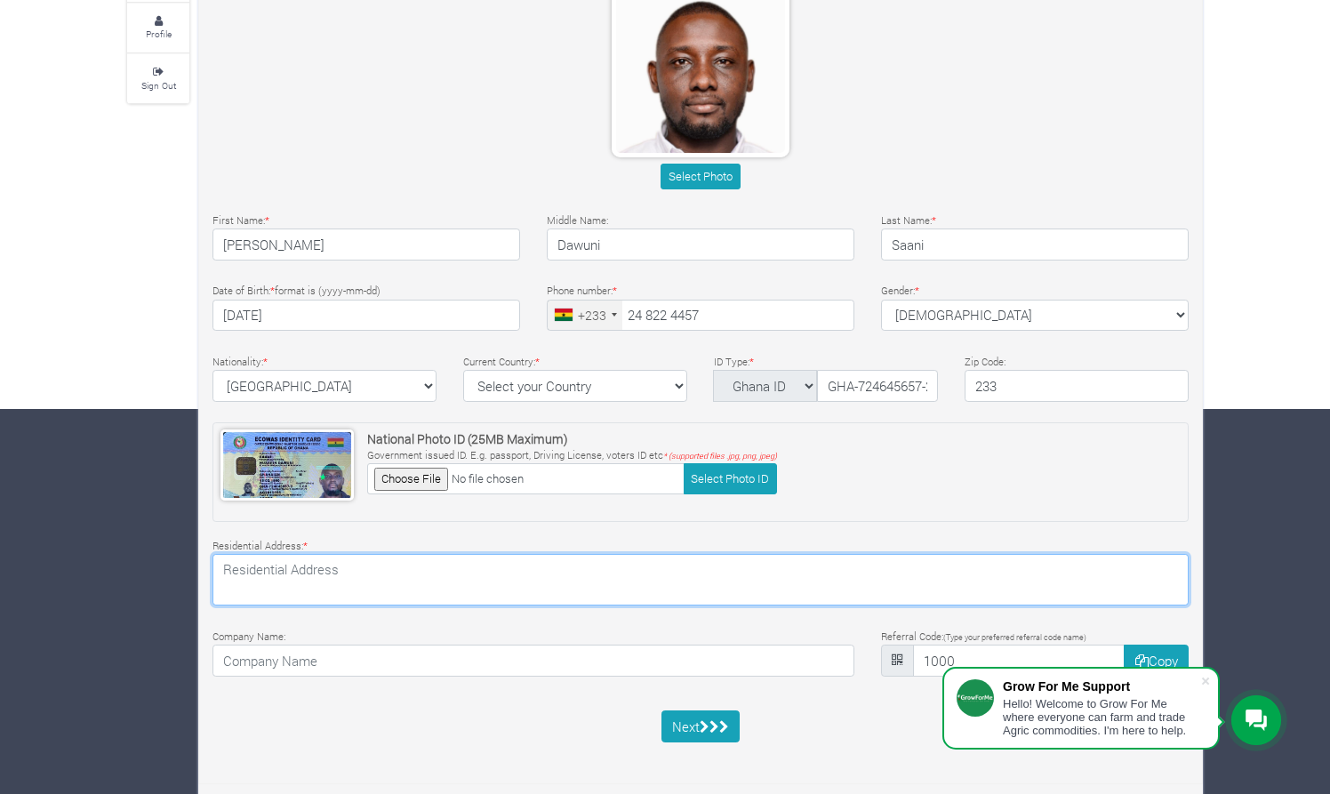
click at [609, 590] on textarea at bounding box center [701, 580] width 976 height 52
click at [311, 572] on textarea "NS-069-0925, NOBISCO ROAD, TAMALE" at bounding box center [701, 580] width 976 height 52
type textarea "NS-069-0925, NOBISCO ROAD, TAMALE"
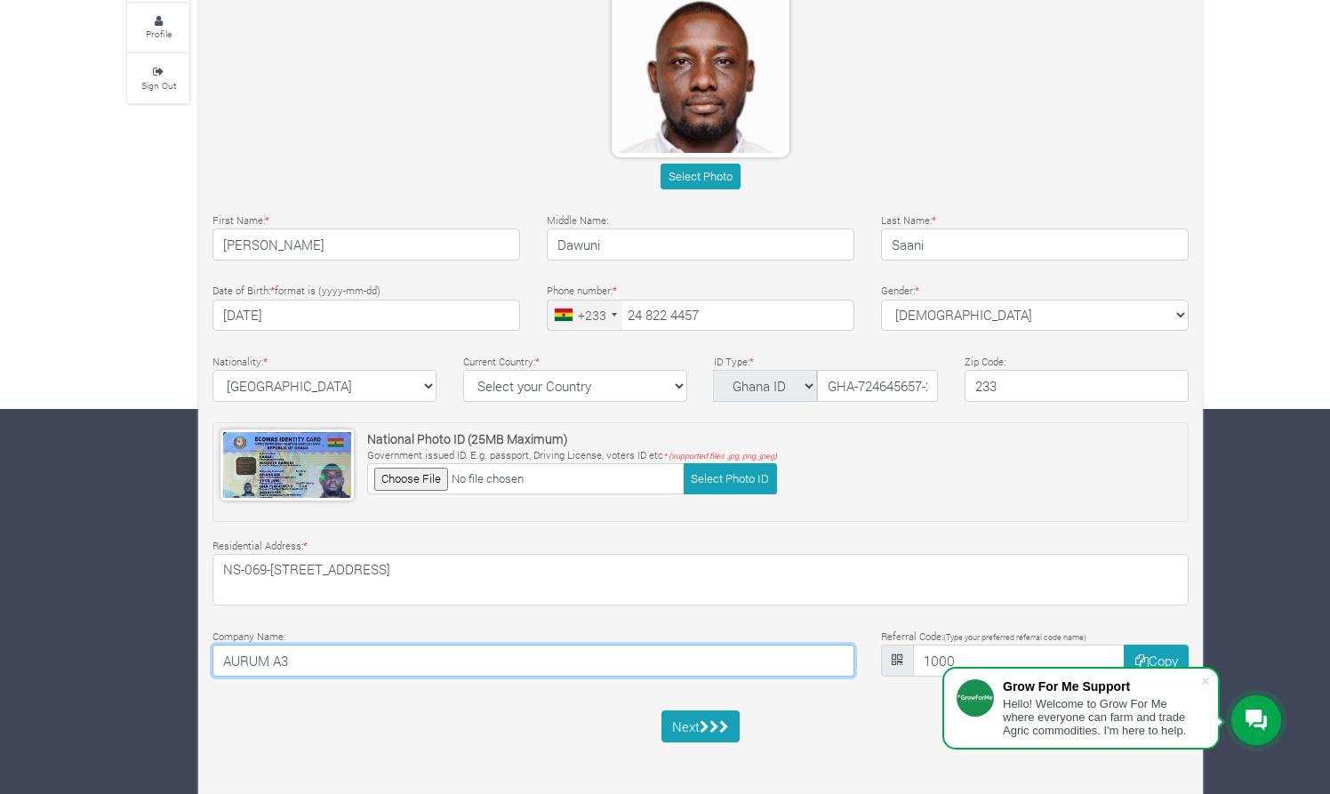
click at [824, 654] on input "AURUM A3" at bounding box center [534, 661] width 642 height 32
type input "AURUM A3"
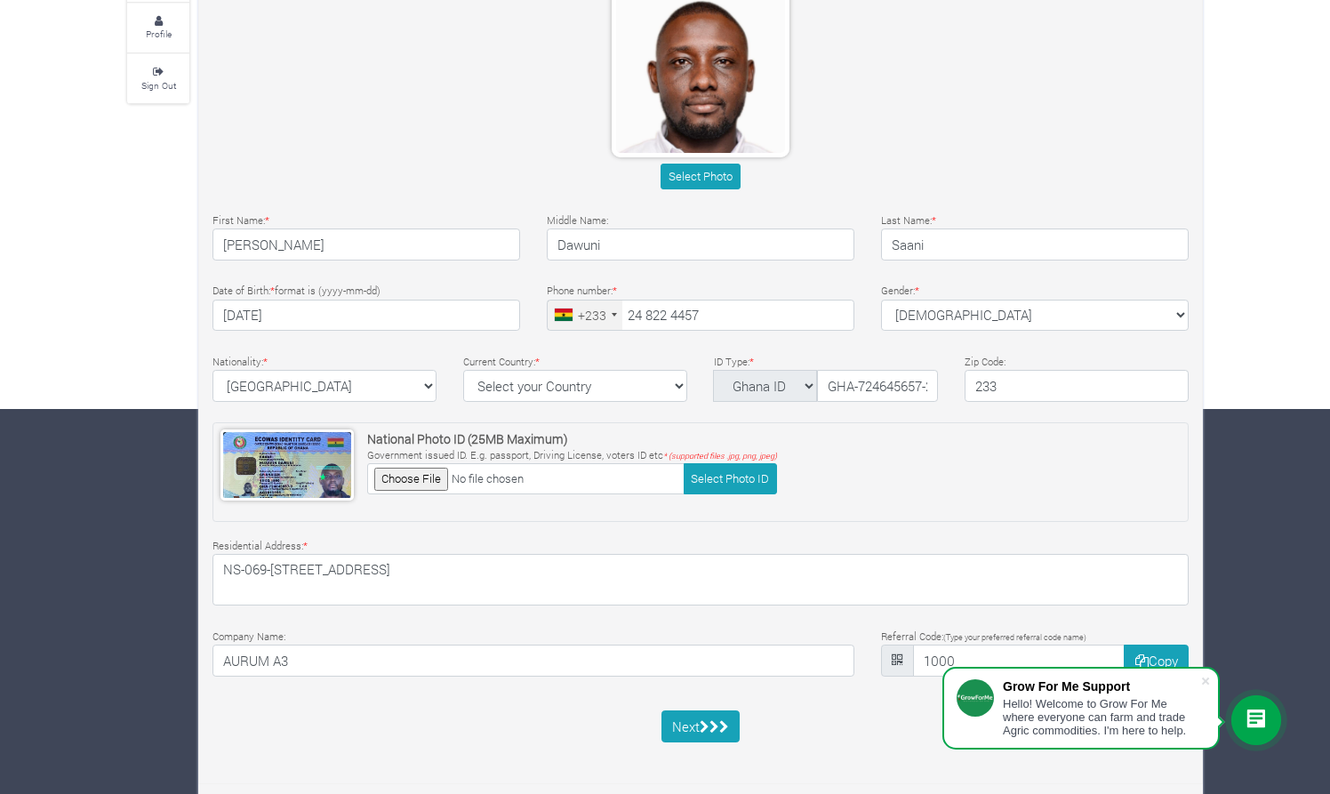
click at [895, 715] on div "Next" at bounding box center [700, 727] width 1003 height 32
click at [1208, 682] on span at bounding box center [1206, 681] width 18 height 18
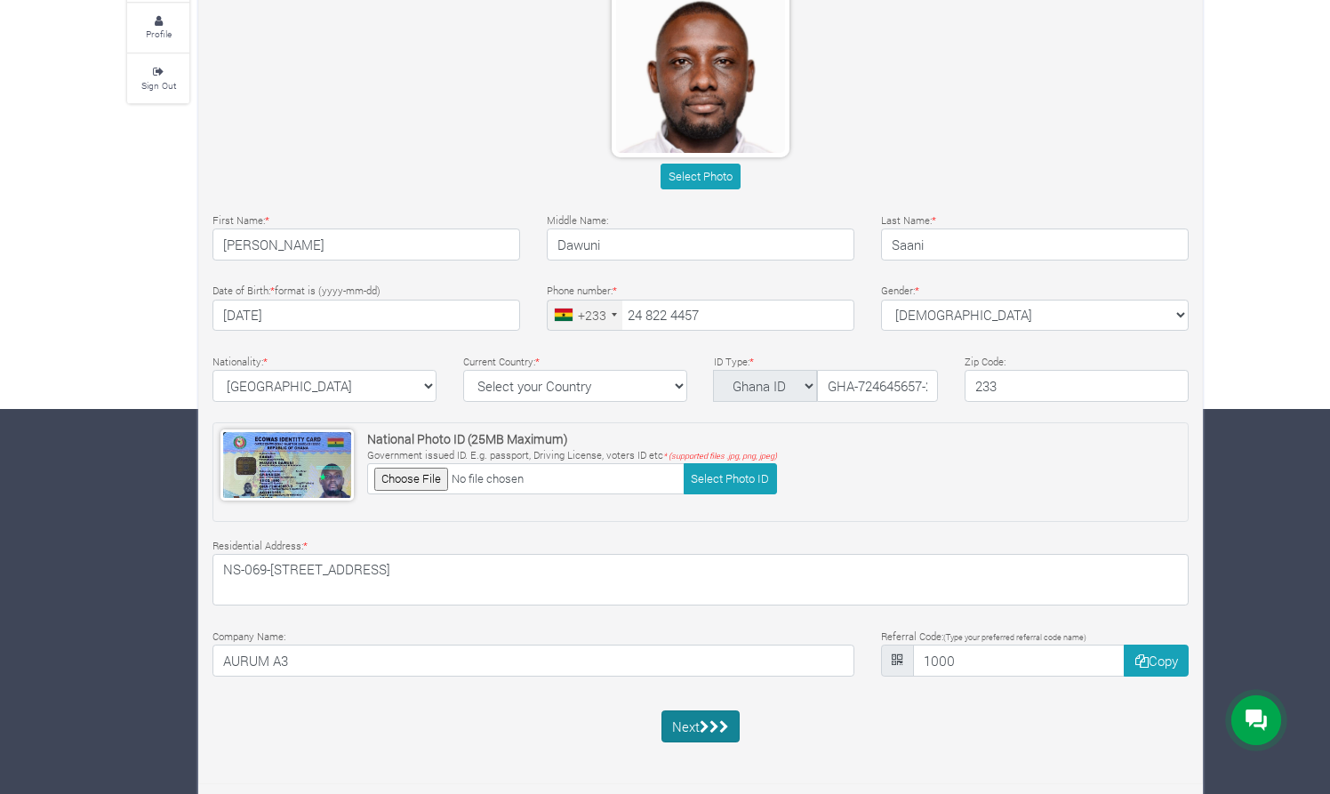
click at [700, 719] on button "Next" at bounding box center [701, 727] width 79 height 32
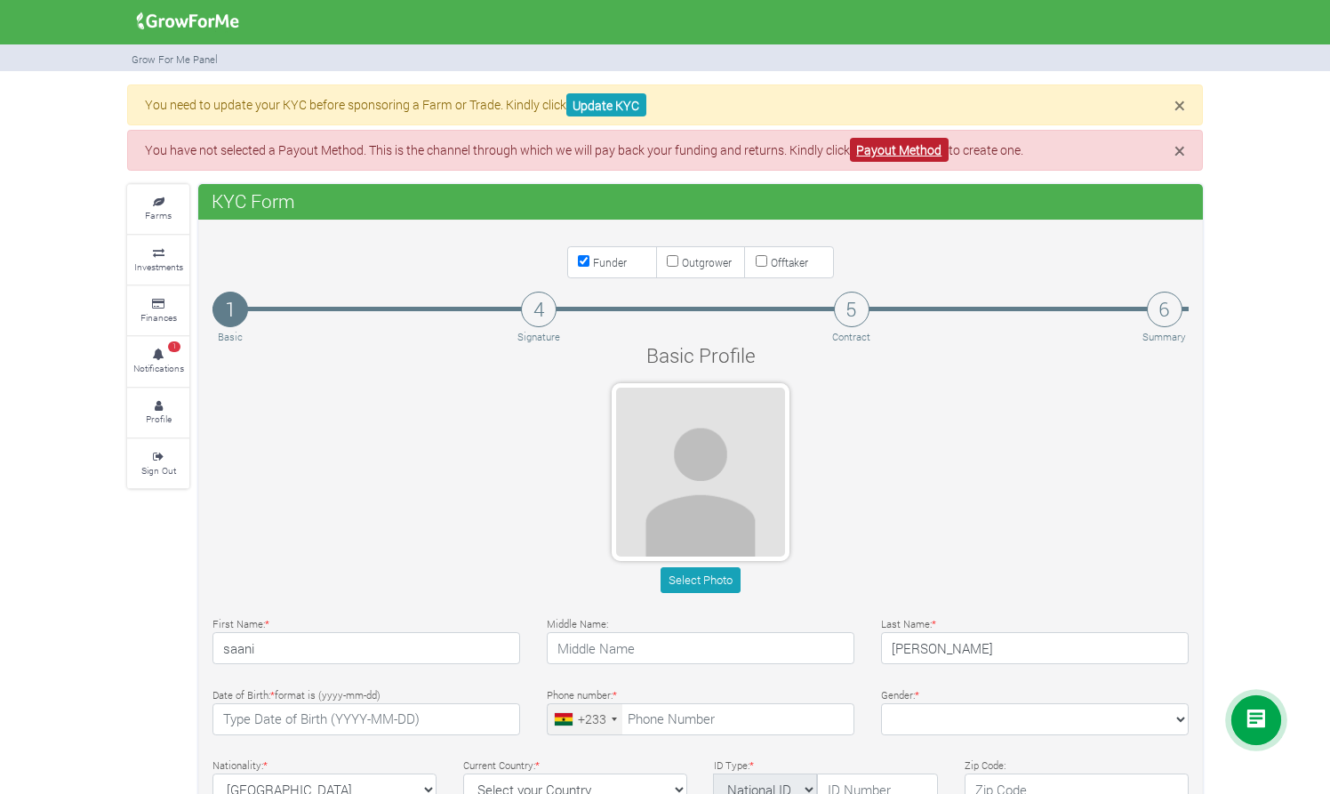
click at [905, 155] on link "Payout Method" at bounding box center [899, 150] width 99 height 24
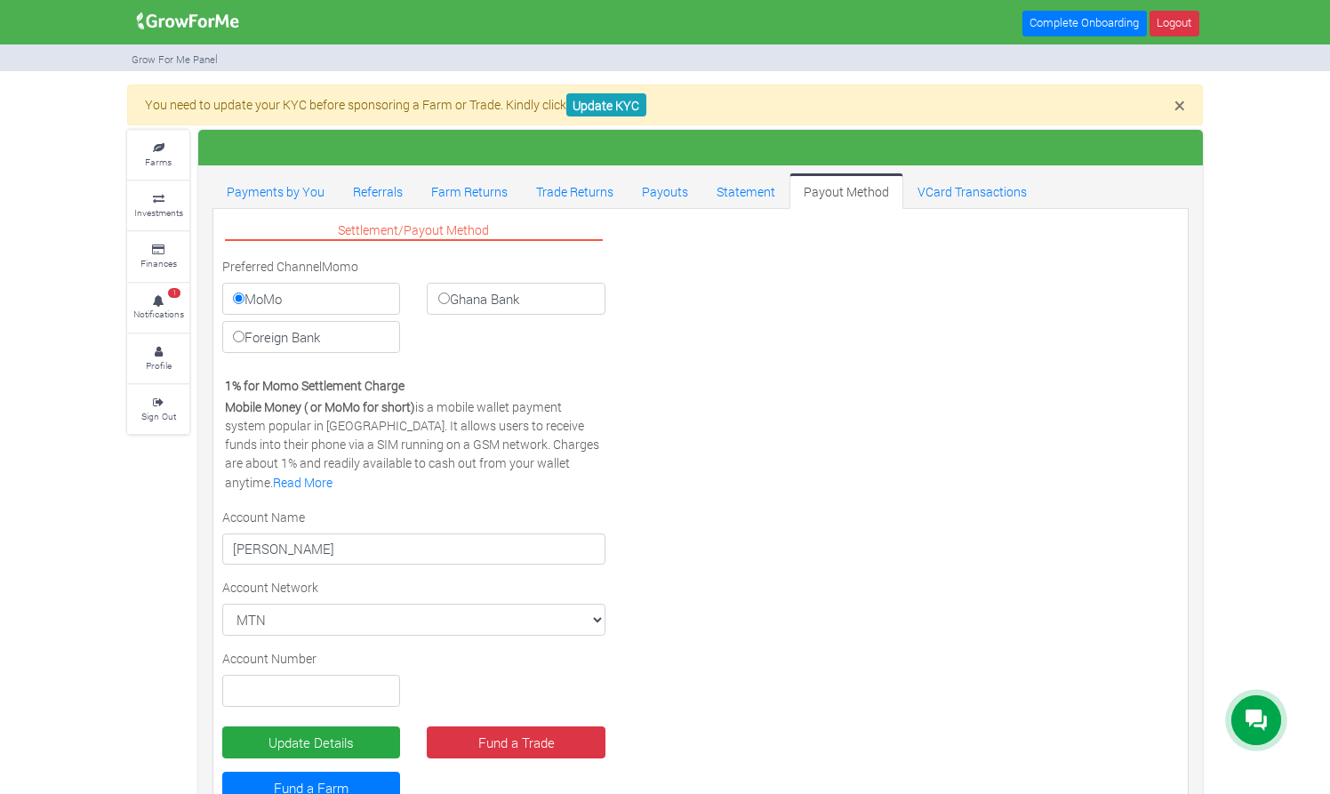
click at [446, 301] on input "Ghana Bank" at bounding box center [444, 299] width 12 height 12
radio input "true"
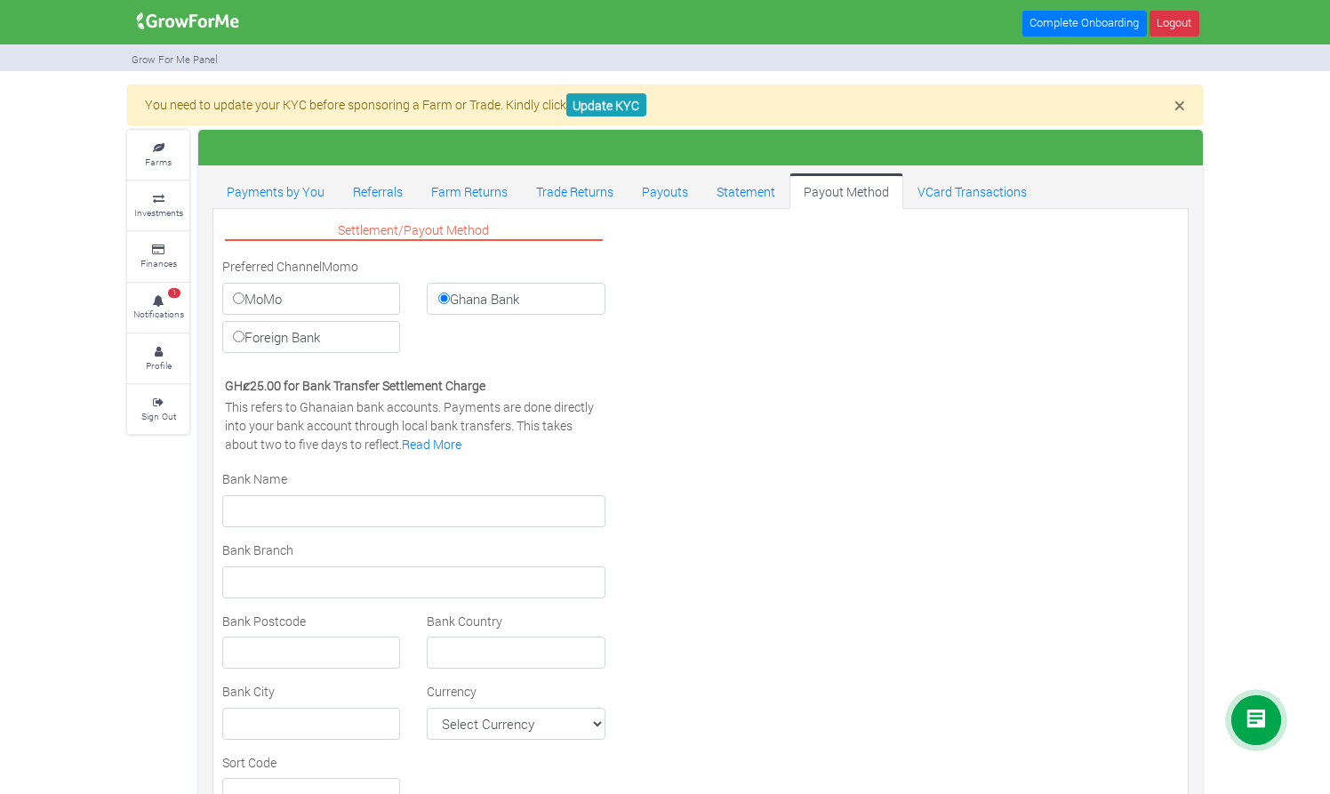
click at [327, 303] on label "MoMo" at bounding box center [311, 299] width 178 height 32
click at [245, 303] on input "MoMo" at bounding box center [239, 299] width 12 height 12
radio input "true"
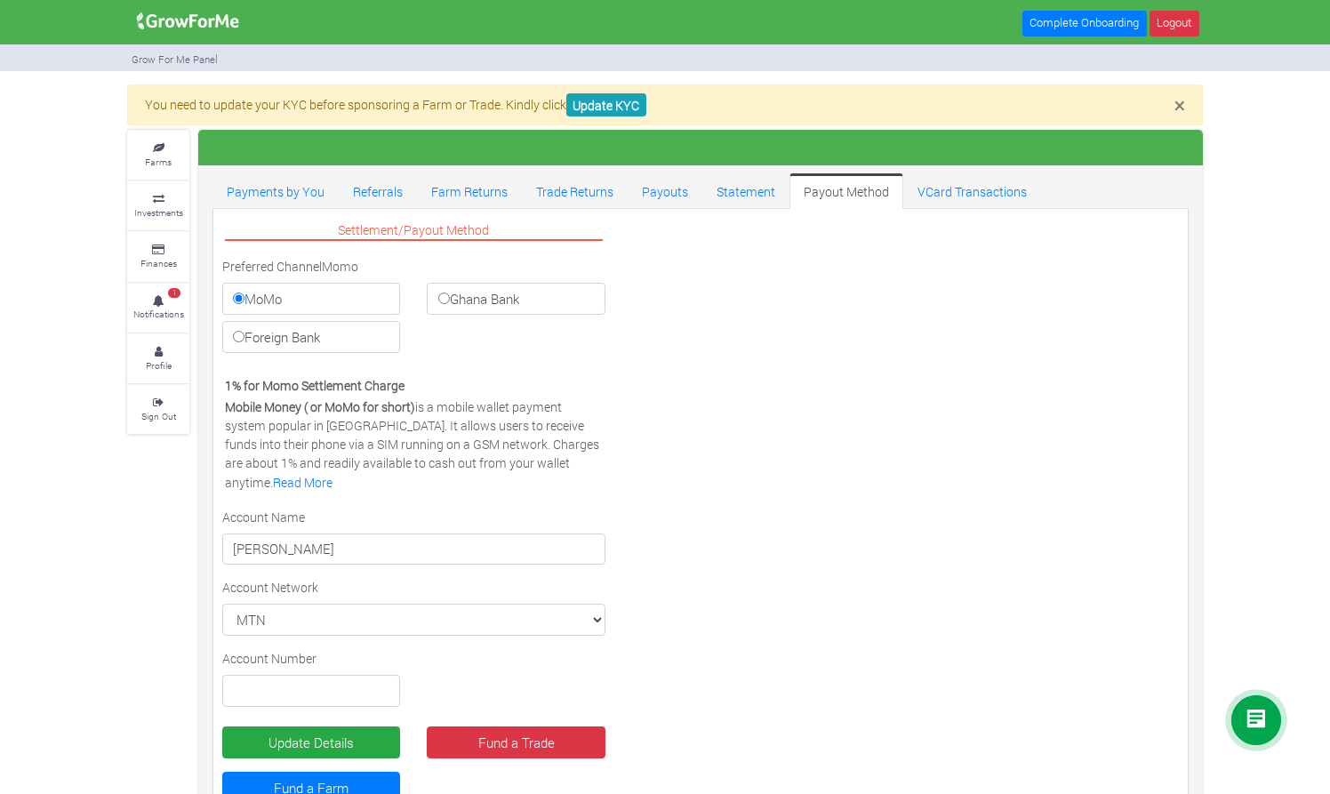
click at [482, 301] on label "Ghana Bank" at bounding box center [516, 299] width 178 height 32
click at [450, 301] on input "Ghana Bank" at bounding box center [444, 299] width 12 height 12
radio input "true"
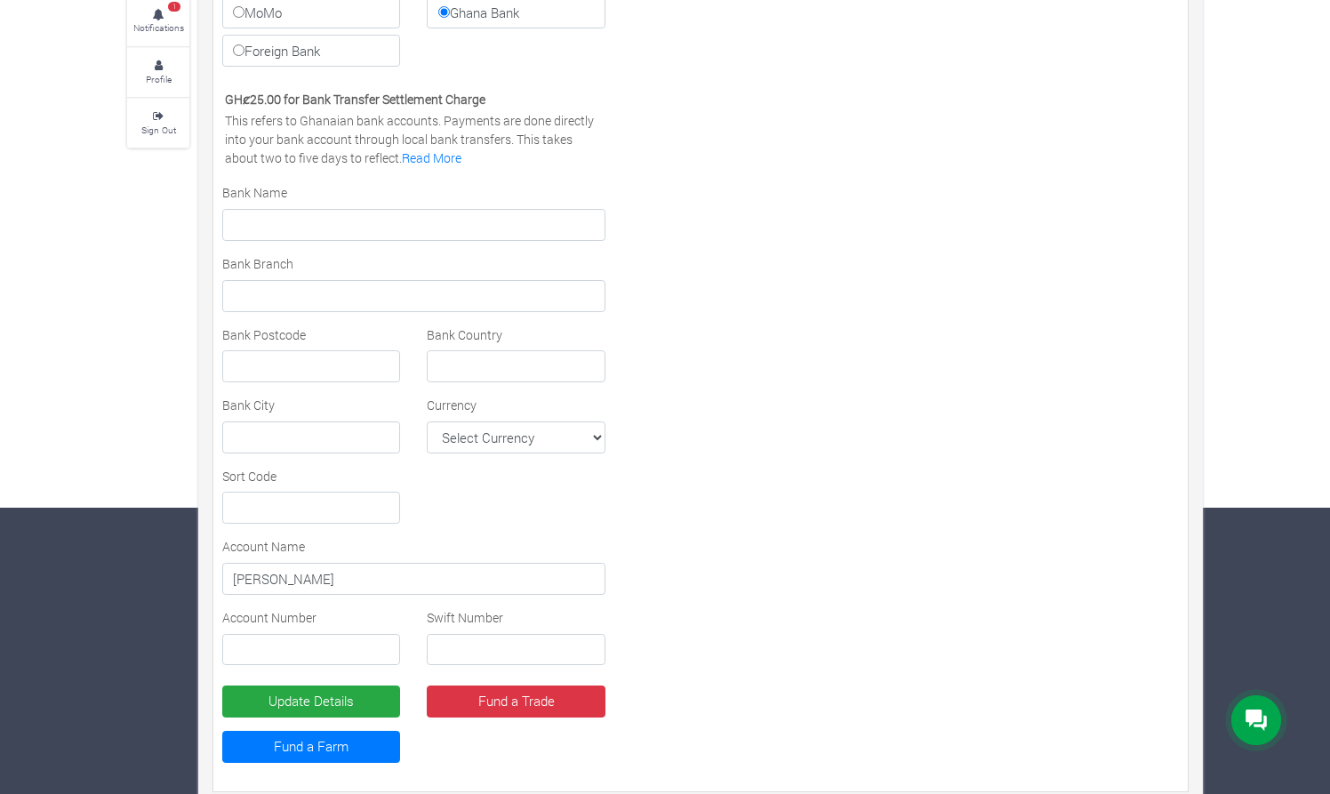
scroll to position [299, 0]
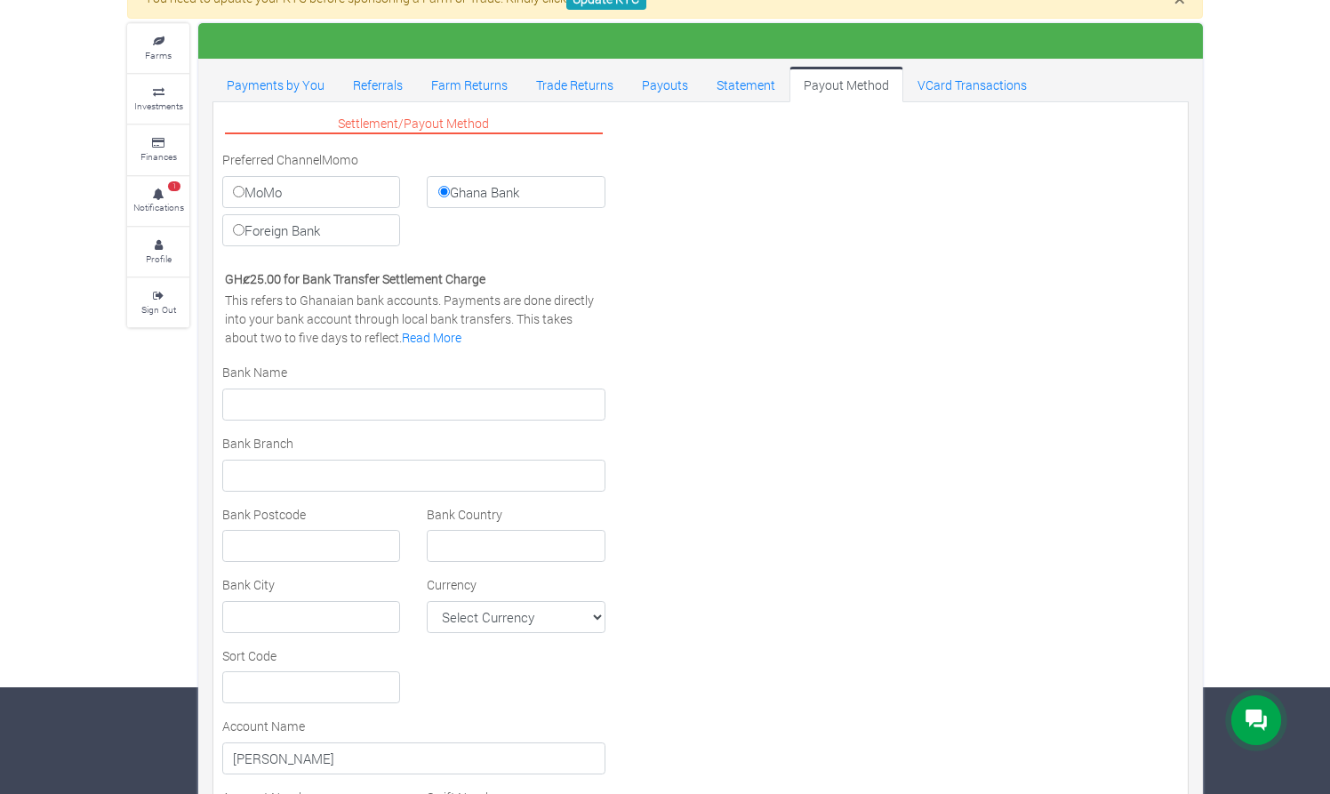
click at [353, 194] on label "MoMo" at bounding box center [311, 192] width 178 height 32
click at [245, 194] on input "MoMo" at bounding box center [239, 192] width 12 height 12
radio input "true"
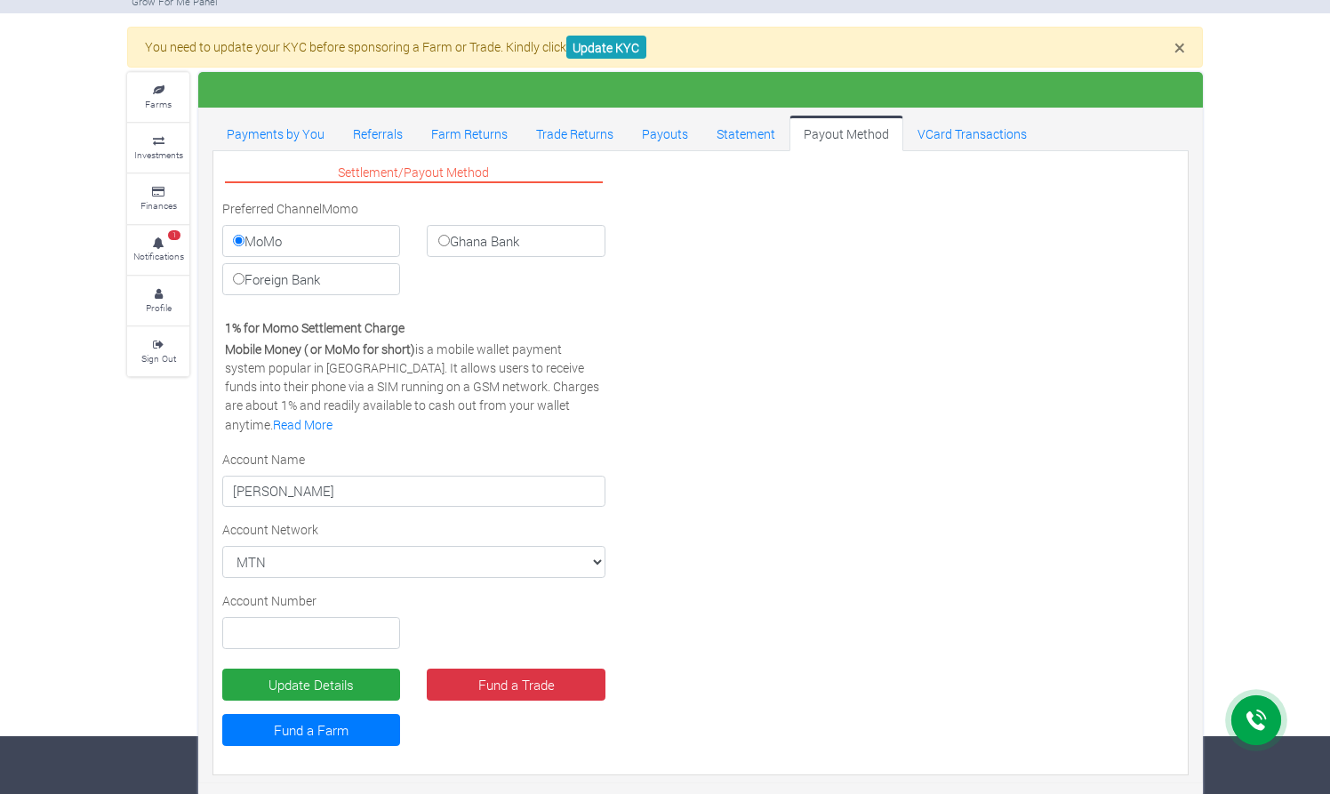
scroll to position [57, 0]
click at [464, 250] on label "Ghana Bank" at bounding box center [516, 242] width 178 height 32
click at [450, 247] on input "Ghana Bank" at bounding box center [444, 242] width 12 height 12
radio input "true"
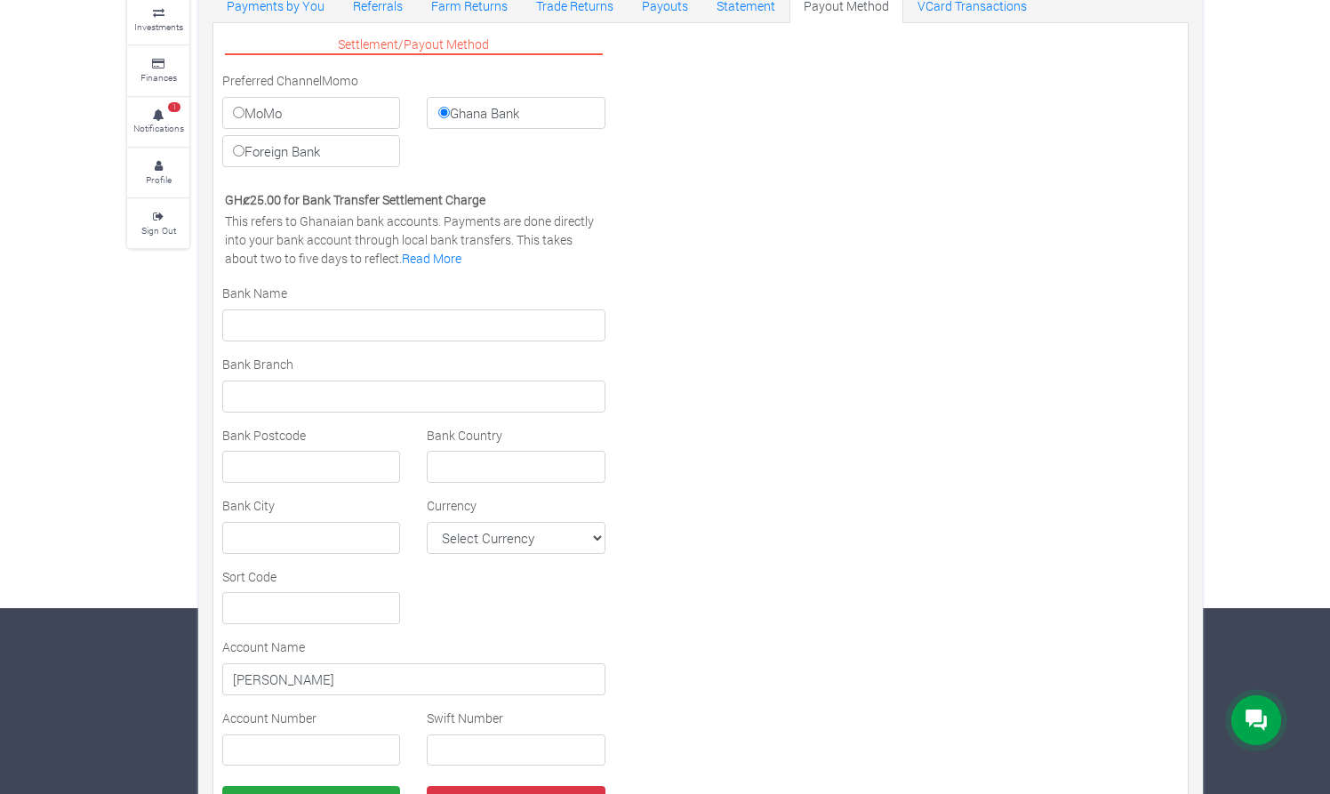
scroll to position [180, 0]
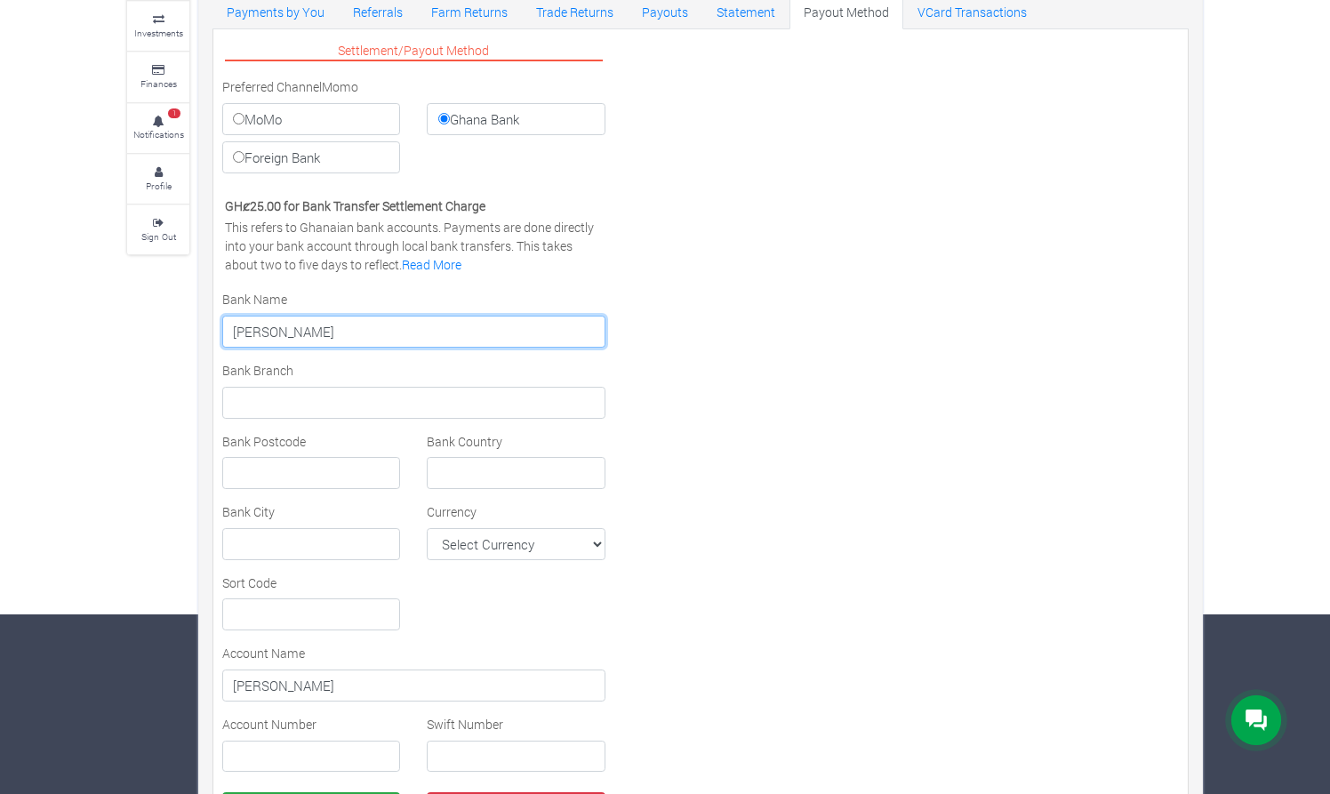
type input "[PERSON_NAME]"
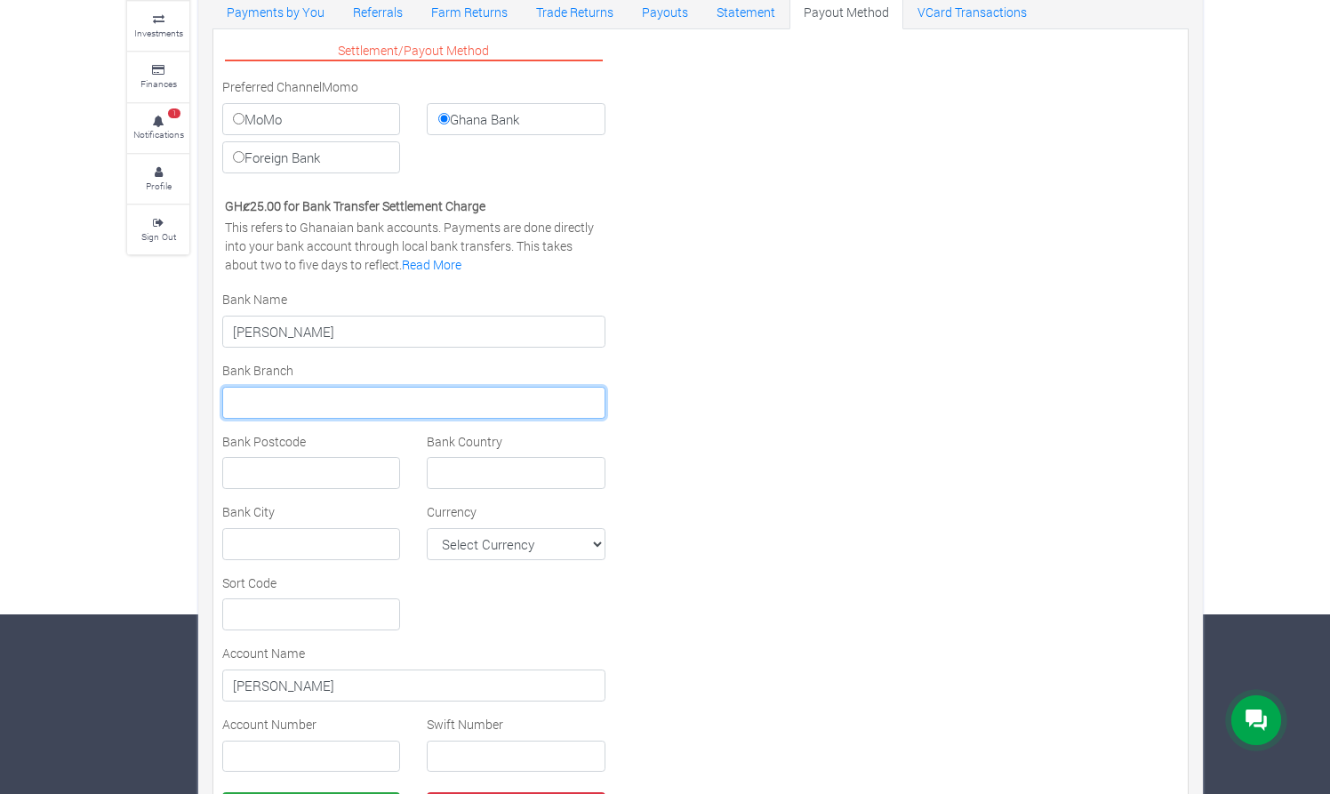
click at [284, 397] on input "text" at bounding box center [413, 403] width 383 height 32
type input "OSU"
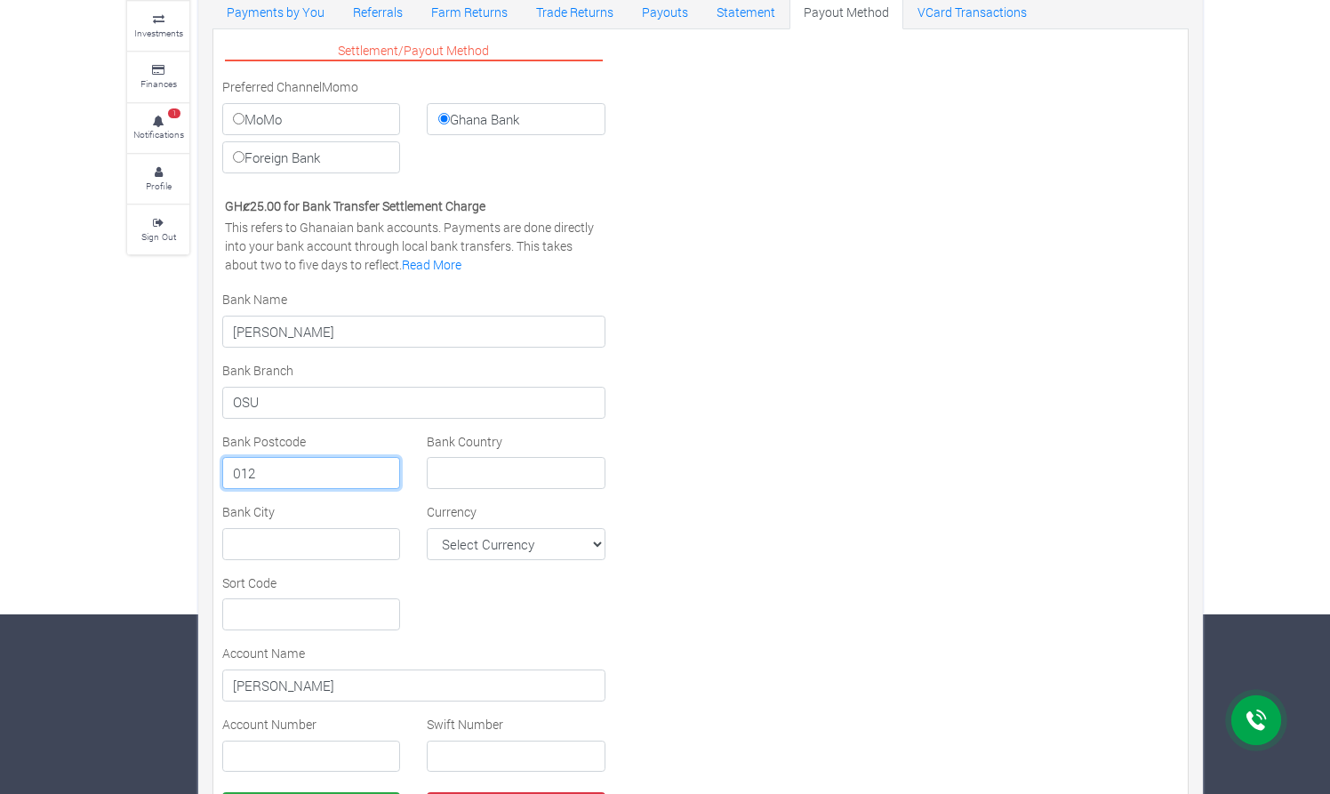
type input "012"
click at [589, 470] on input "text" at bounding box center [516, 473] width 178 height 32
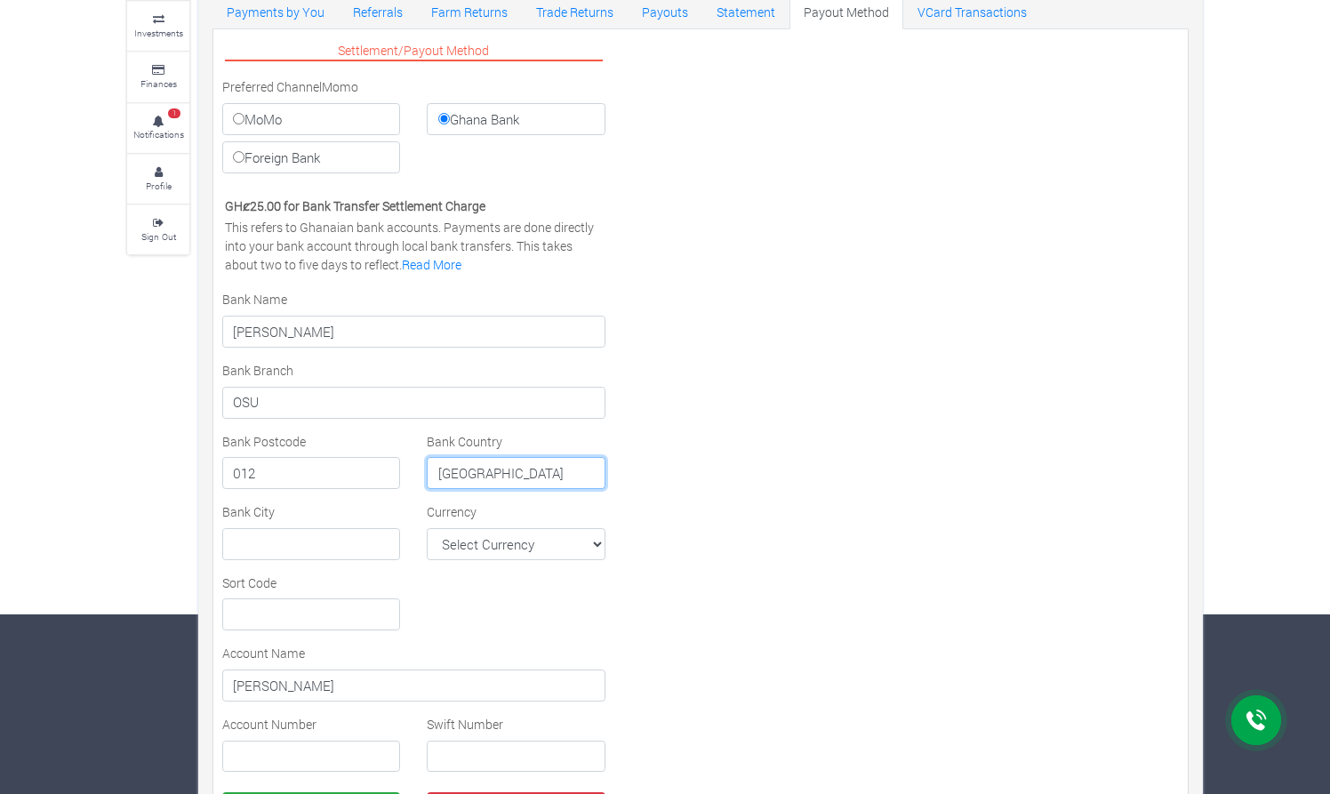
type input "[GEOGRAPHIC_DATA]"
type input "ACCRA"
click at [535, 548] on select "Select Currency AFN ALL DZD AOA ARS AMD AWG AUD AZN BHD BSD BDT BBD BYN BZD BMD…" at bounding box center [516, 544] width 178 height 32
select select "GHS"
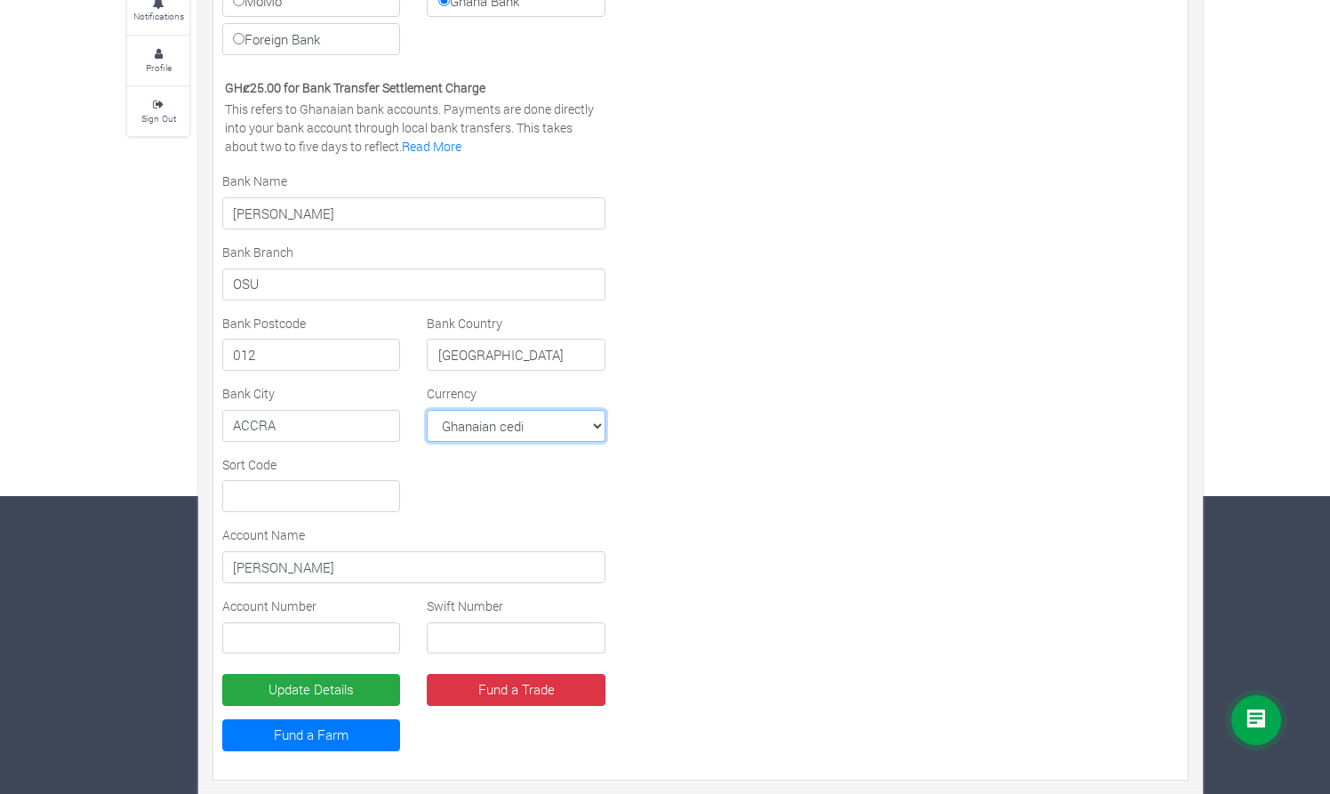
scroll to position [299, 0]
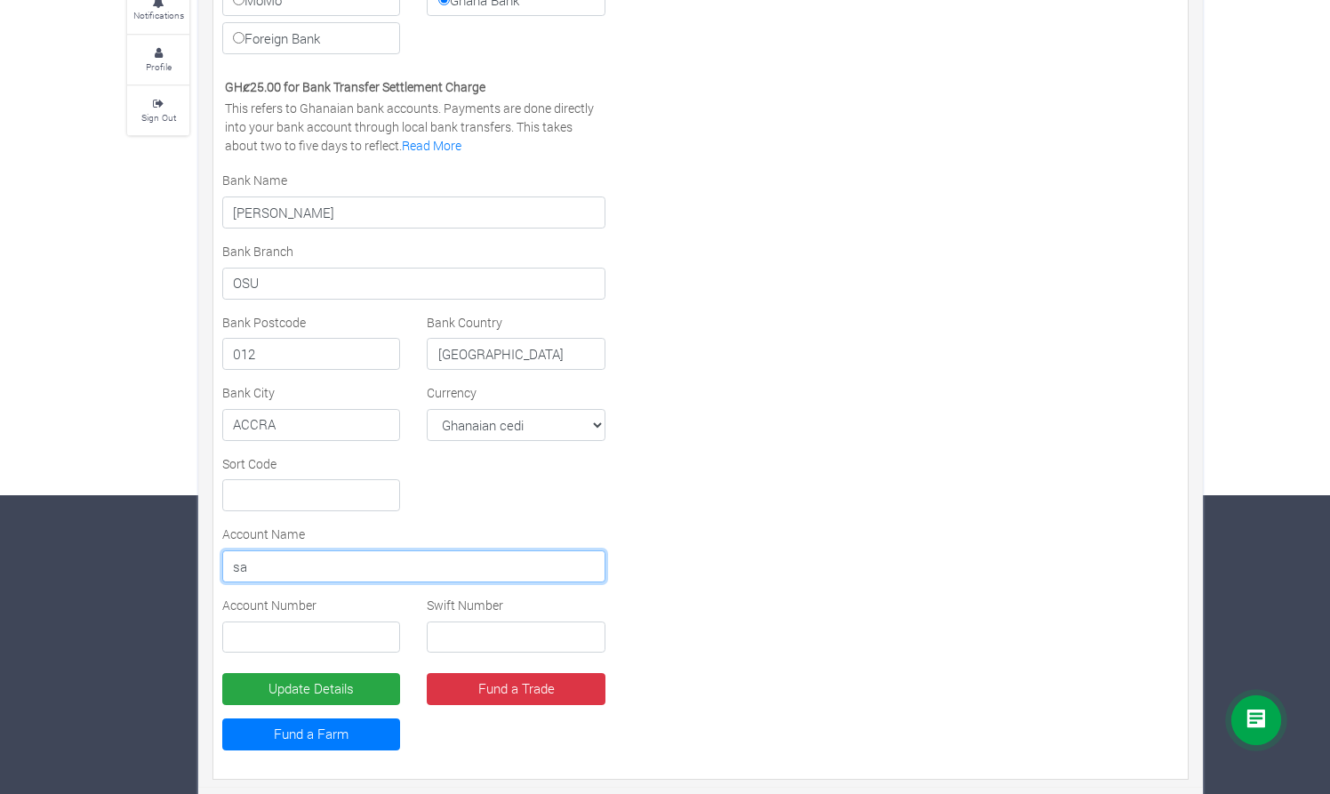
type input "s"
type input "[PERSON_NAME]"
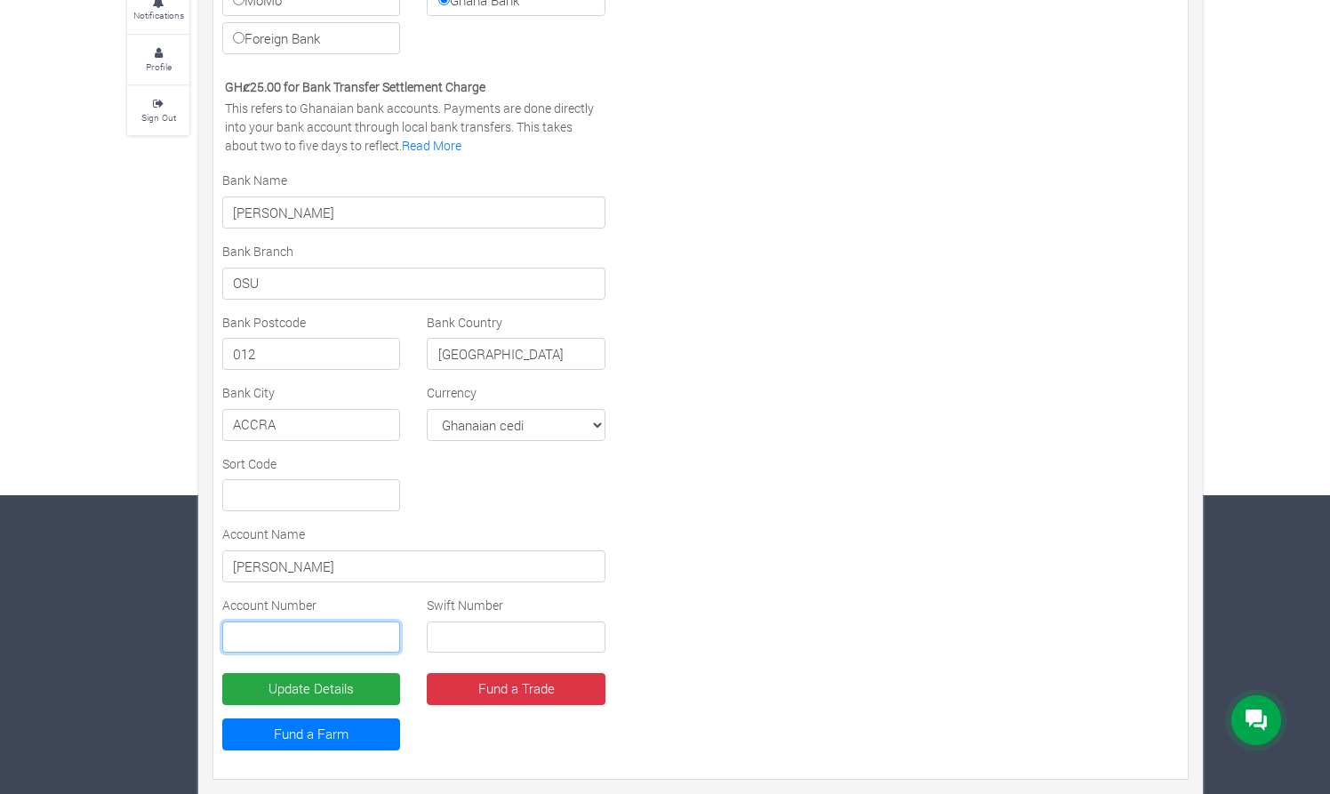
click at [276, 646] on input "text" at bounding box center [311, 638] width 178 height 32
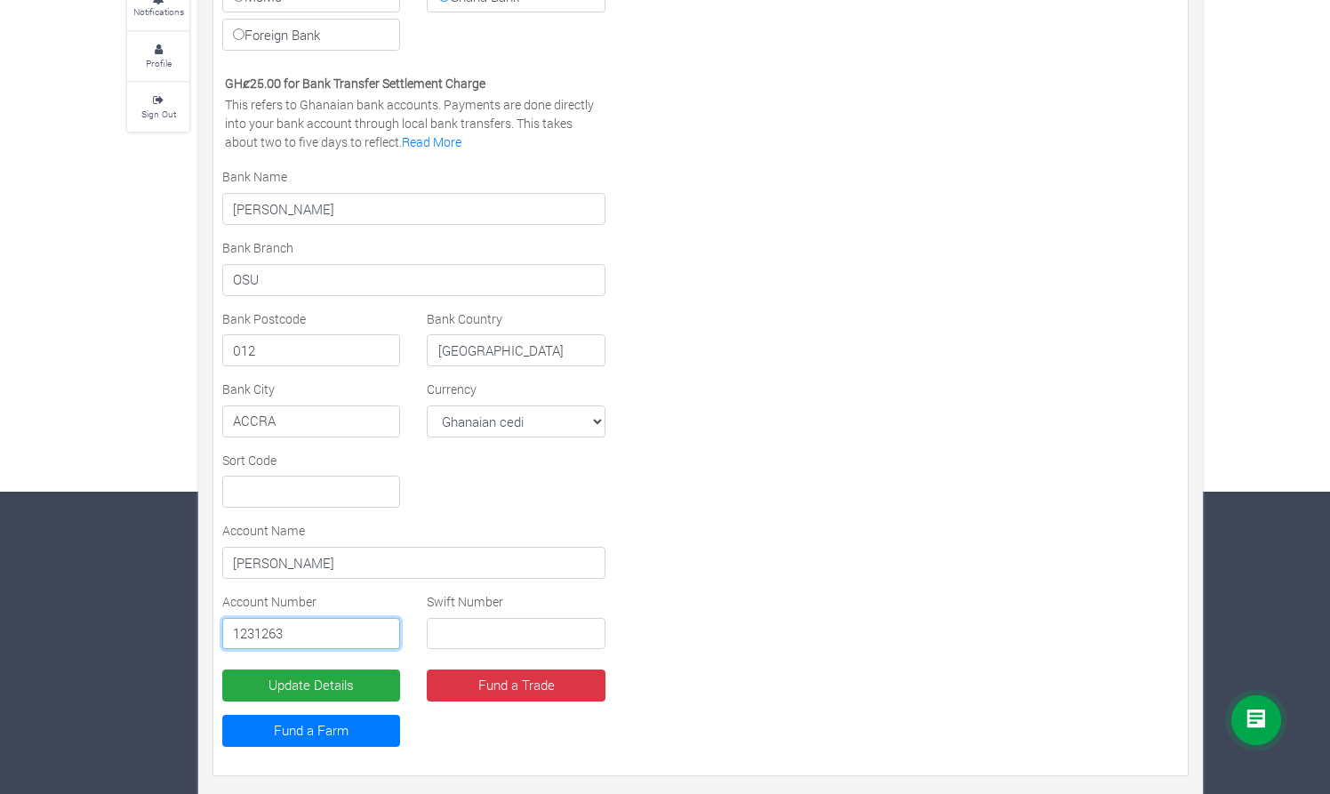
scroll to position [301, 0]
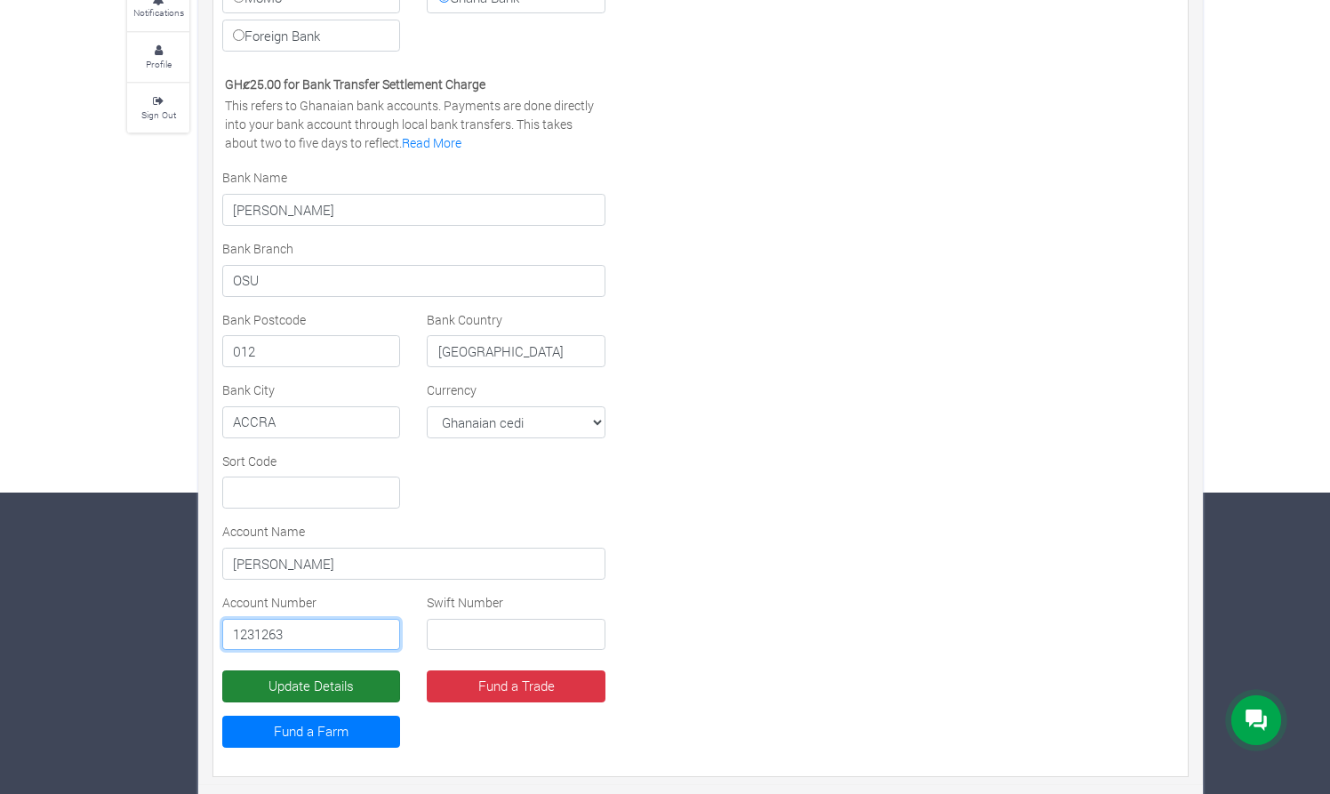
type input "1231263"
click at [374, 684] on button "Update Details" at bounding box center [311, 687] width 178 height 32
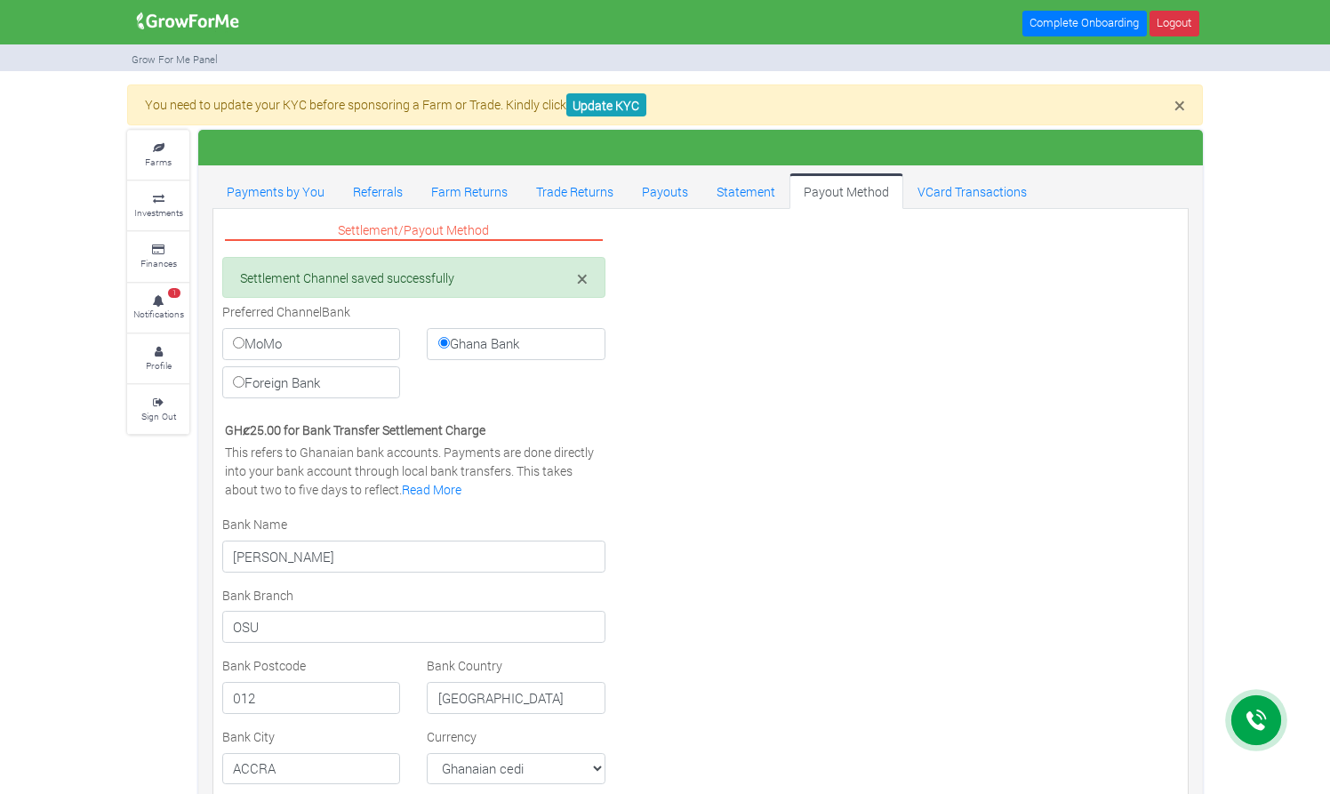
select select "GHS"
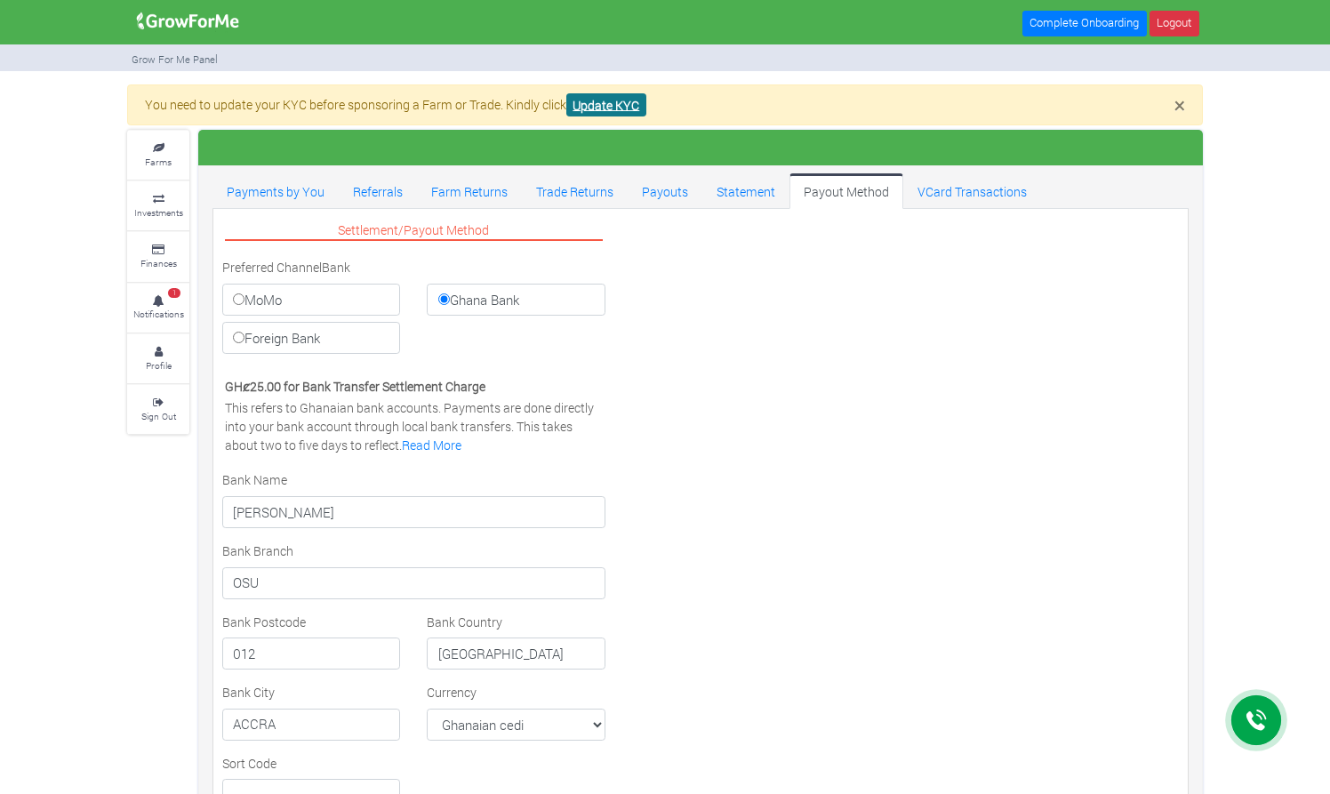
click at [626, 107] on link "Update KYC" at bounding box center [606, 105] width 80 height 24
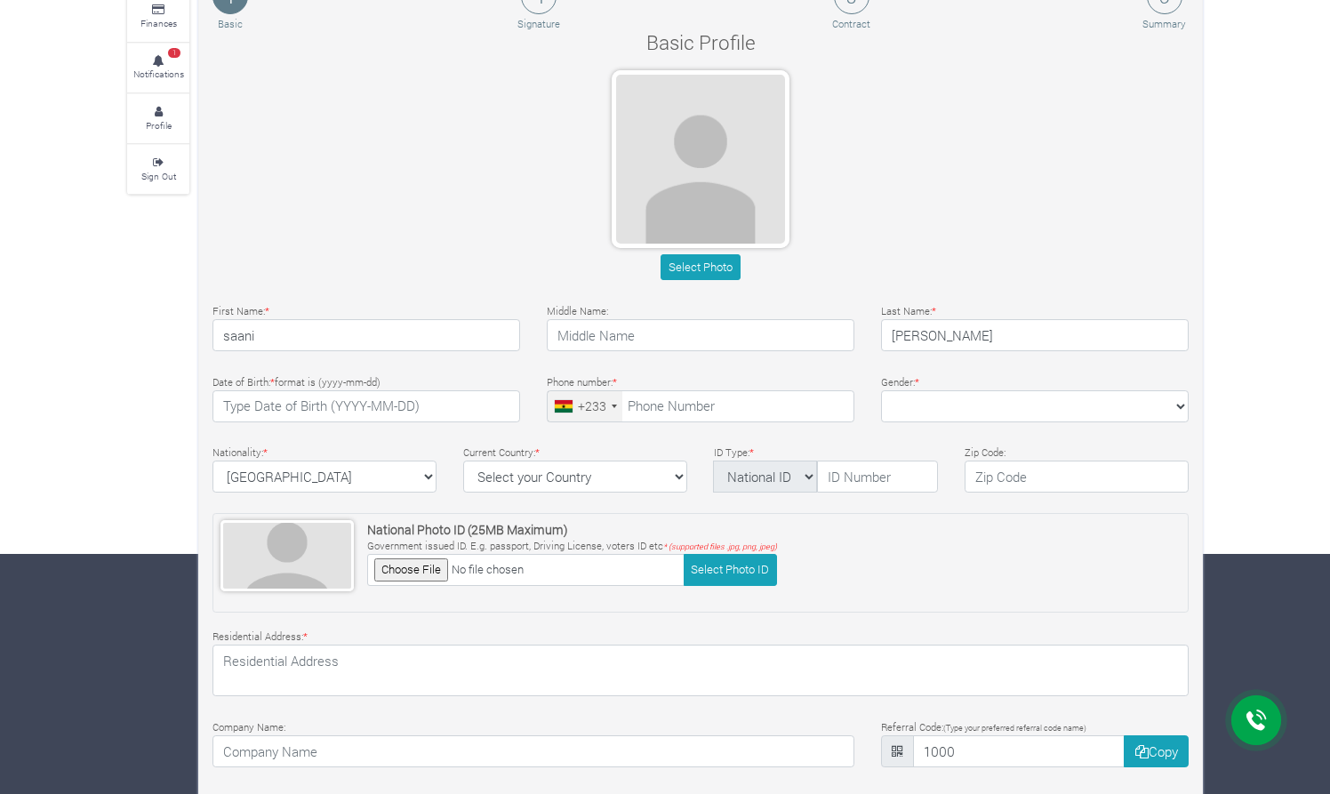
scroll to position [205, 0]
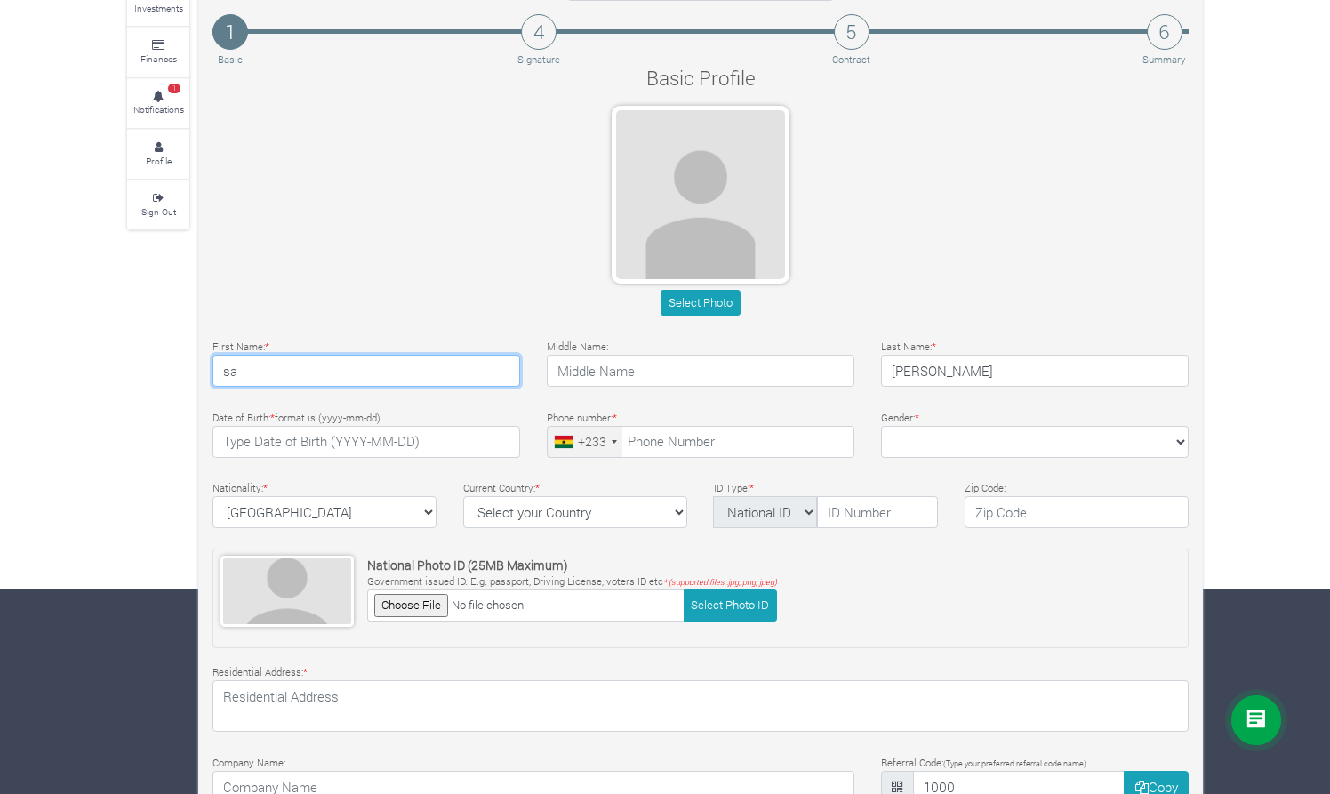
type input "s"
type input "HUSSEIN"
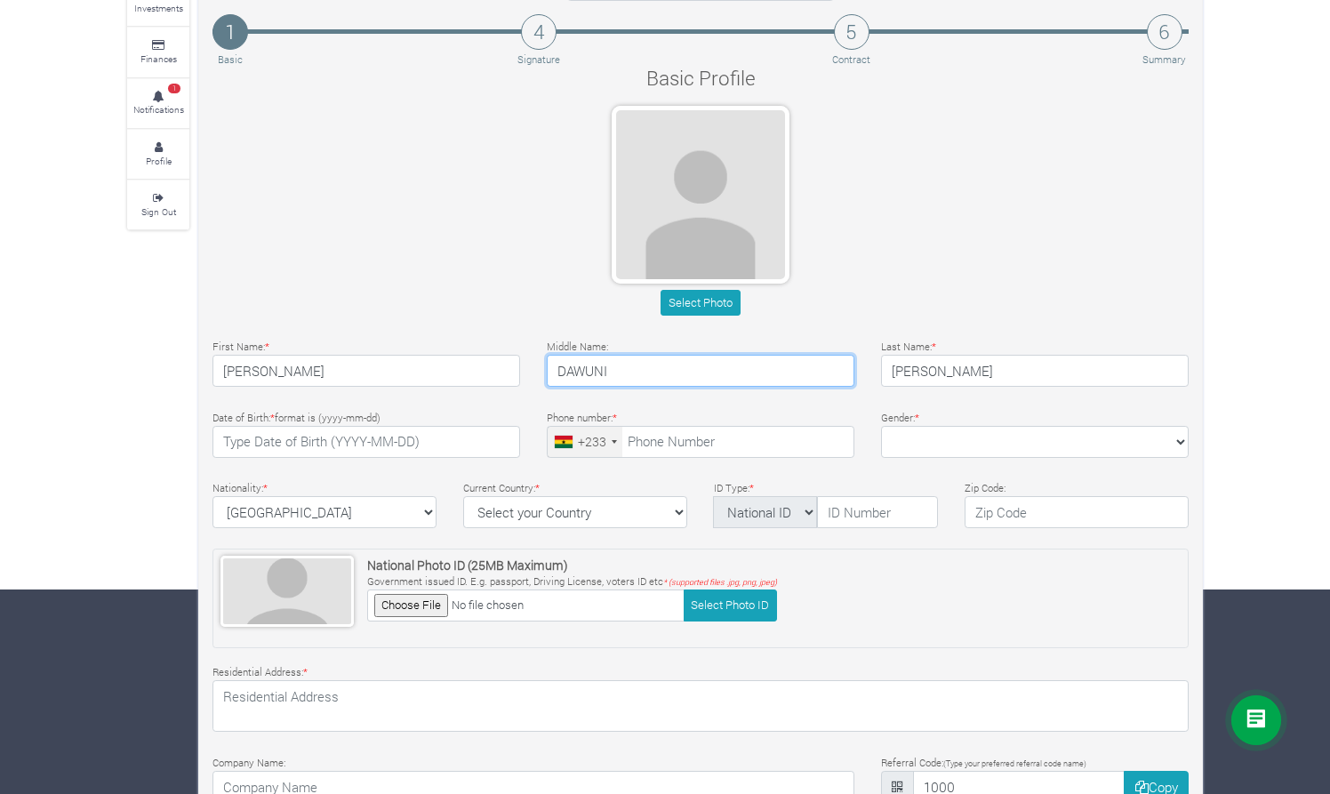
type input "DAWUNI"
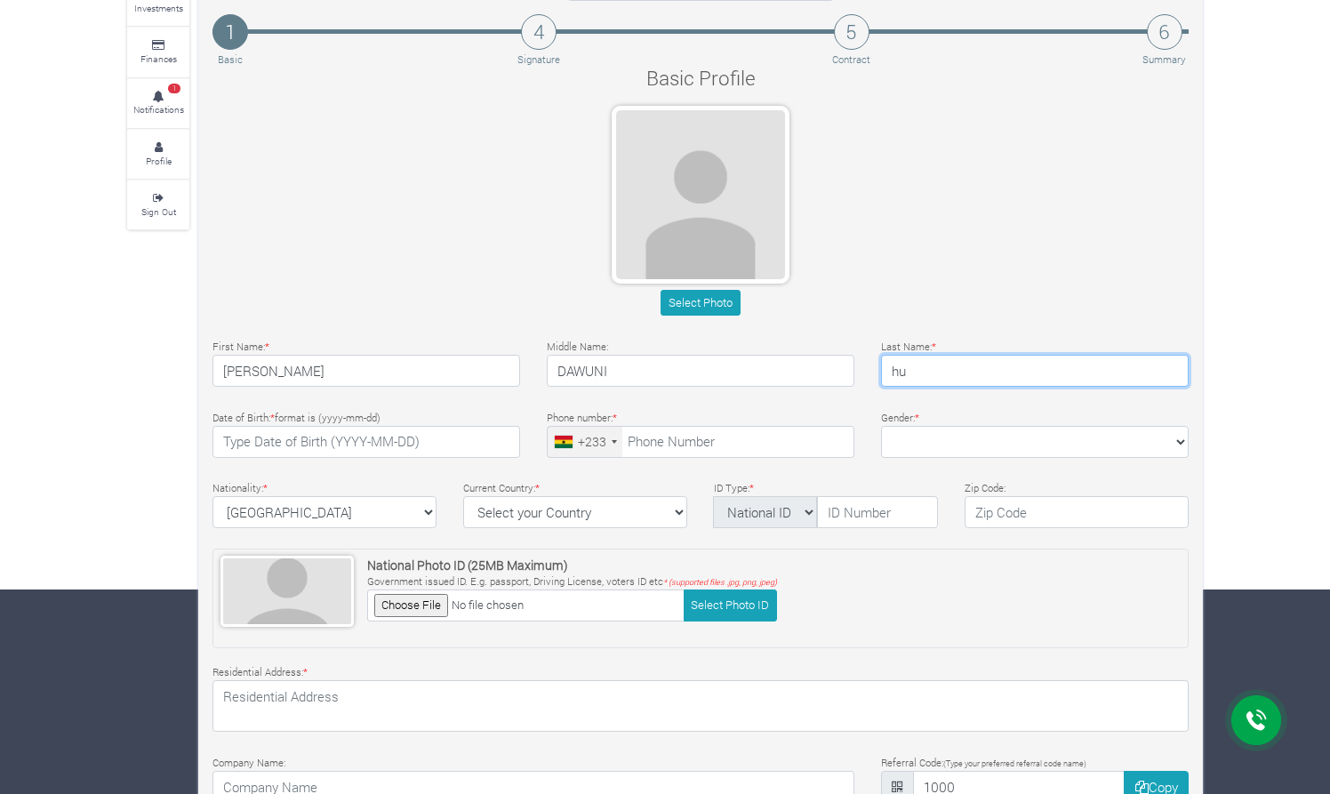
type input "h"
type input "SAANI"
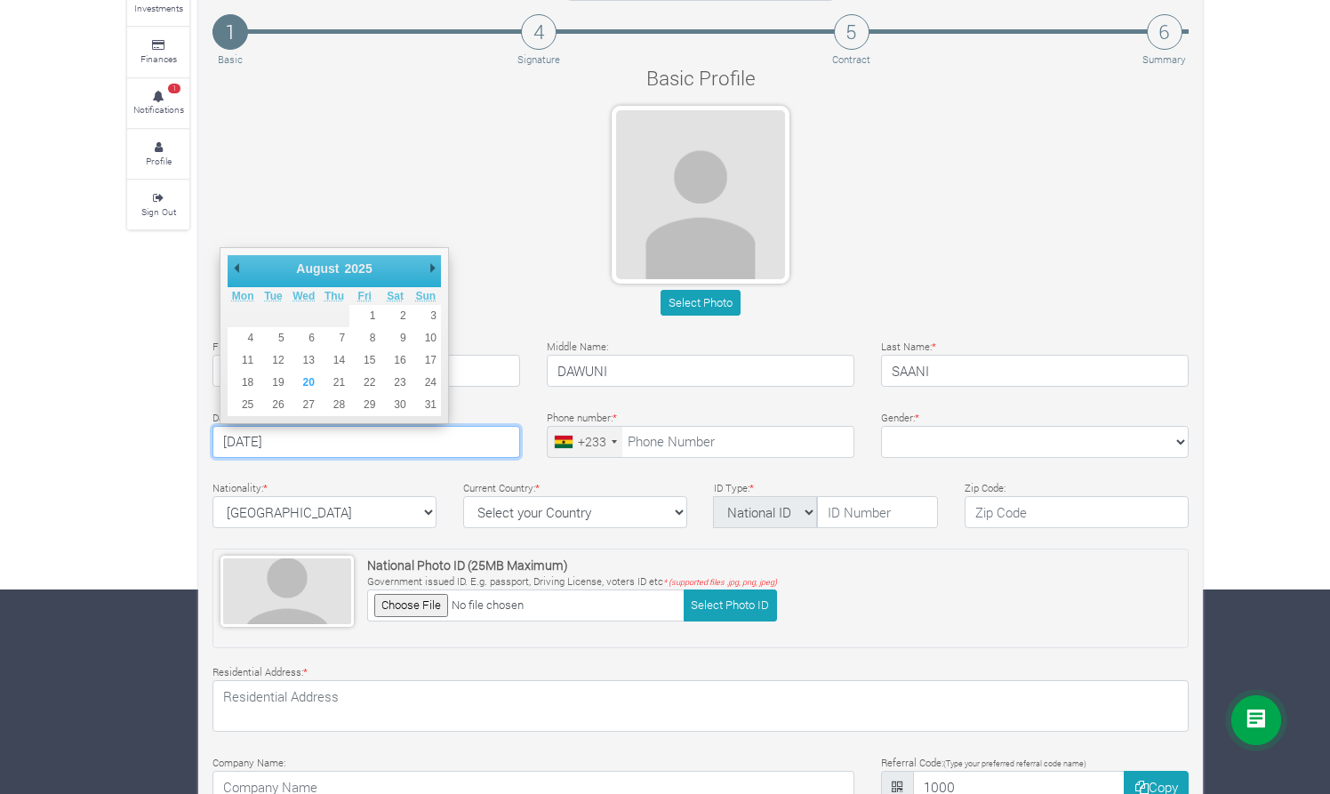
click at [435, 470] on div "Basic Profile Select Photo First Name: * HUSSEIN Middle Name: * * *" at bounding box center [700, 476] width 1003 height 826
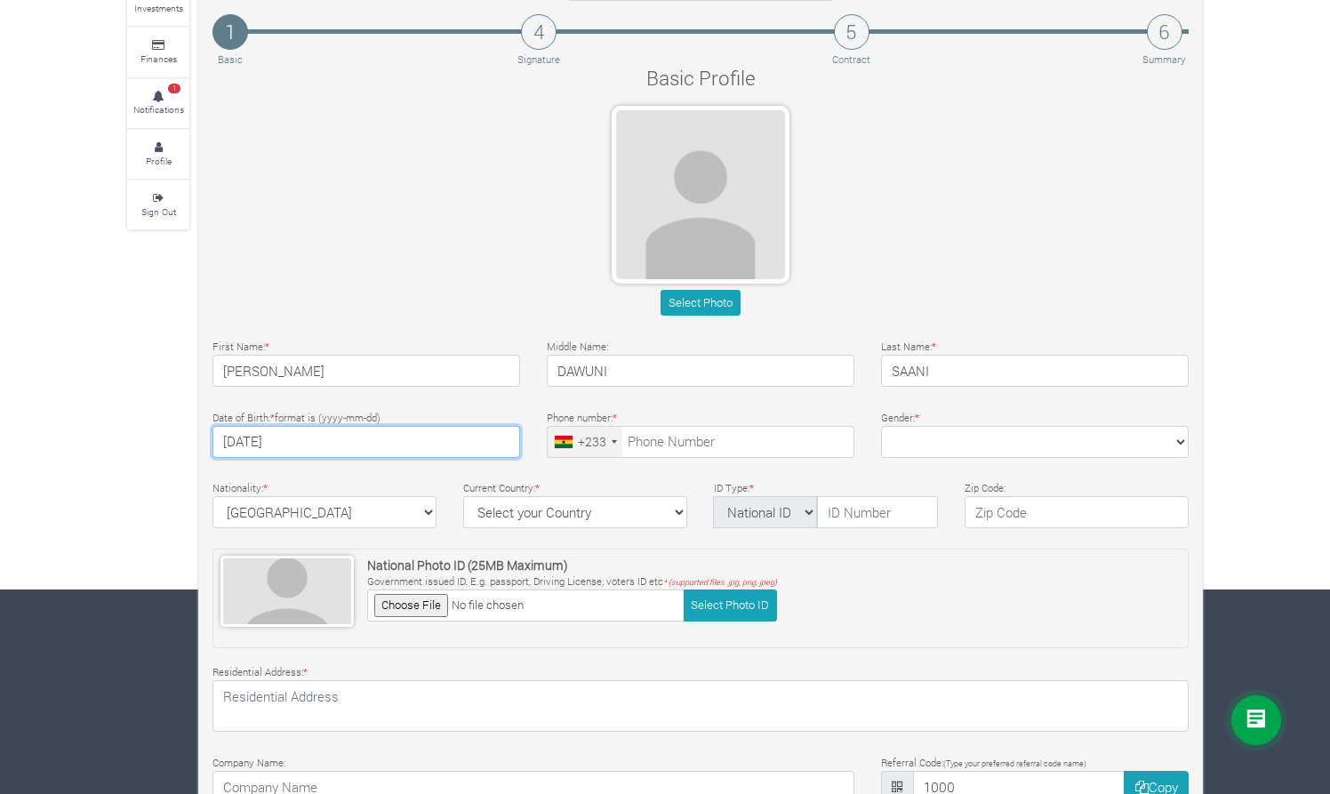
type input "1990-03-15"
click at [379, 478] on div "Nationality: * Ghana Afghanistan Albania Algeria American Samoa Andorra Angola …" at bounding box center [324, 503] width 251 height 51
click at [348, 444] on input "1990-03-15" at bounding box center [367, 442] width 308 height 32
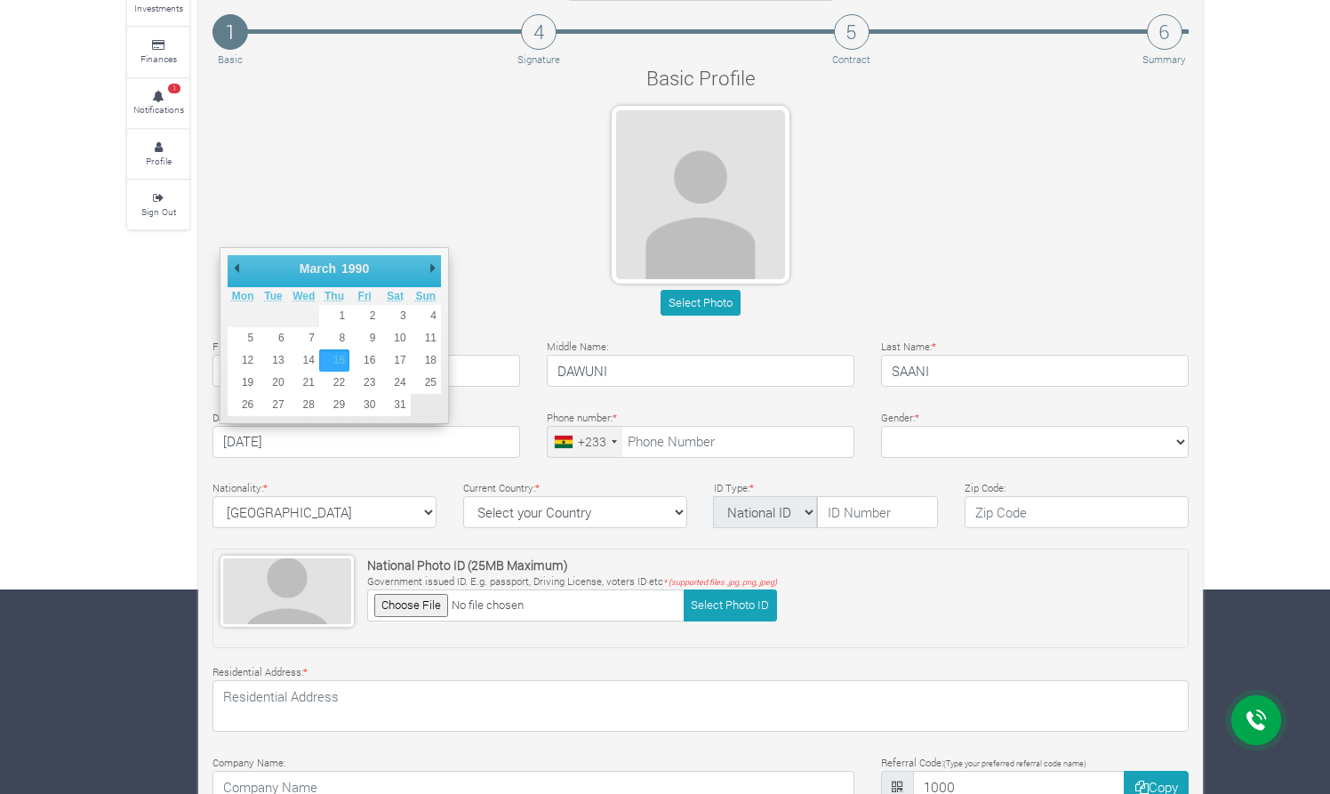
click at [327, 479] on div "Nationality: * Ghana Afghanistan Albania Algeria American Samoa Andorra Angola …" at bounding box center [324, 503] width 251 height 51
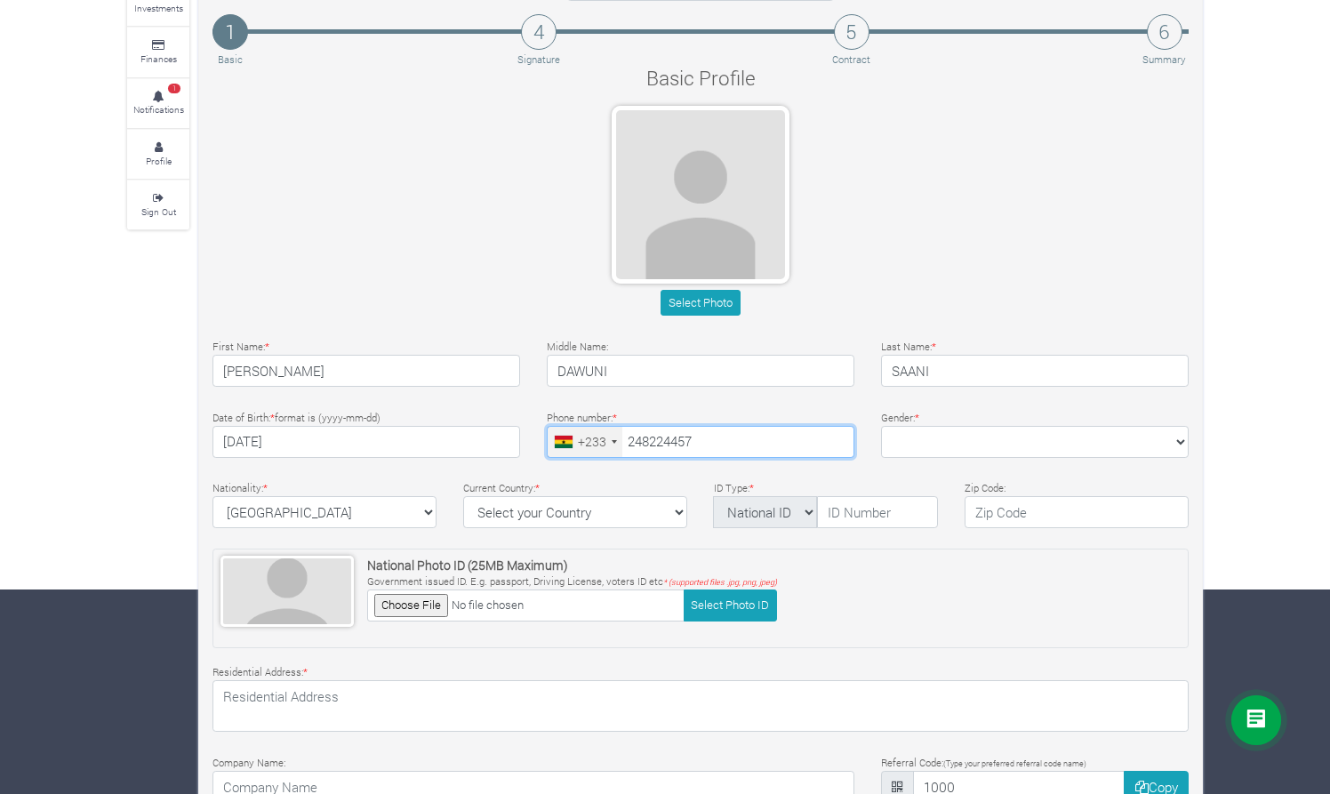
type input "24 822 4457"
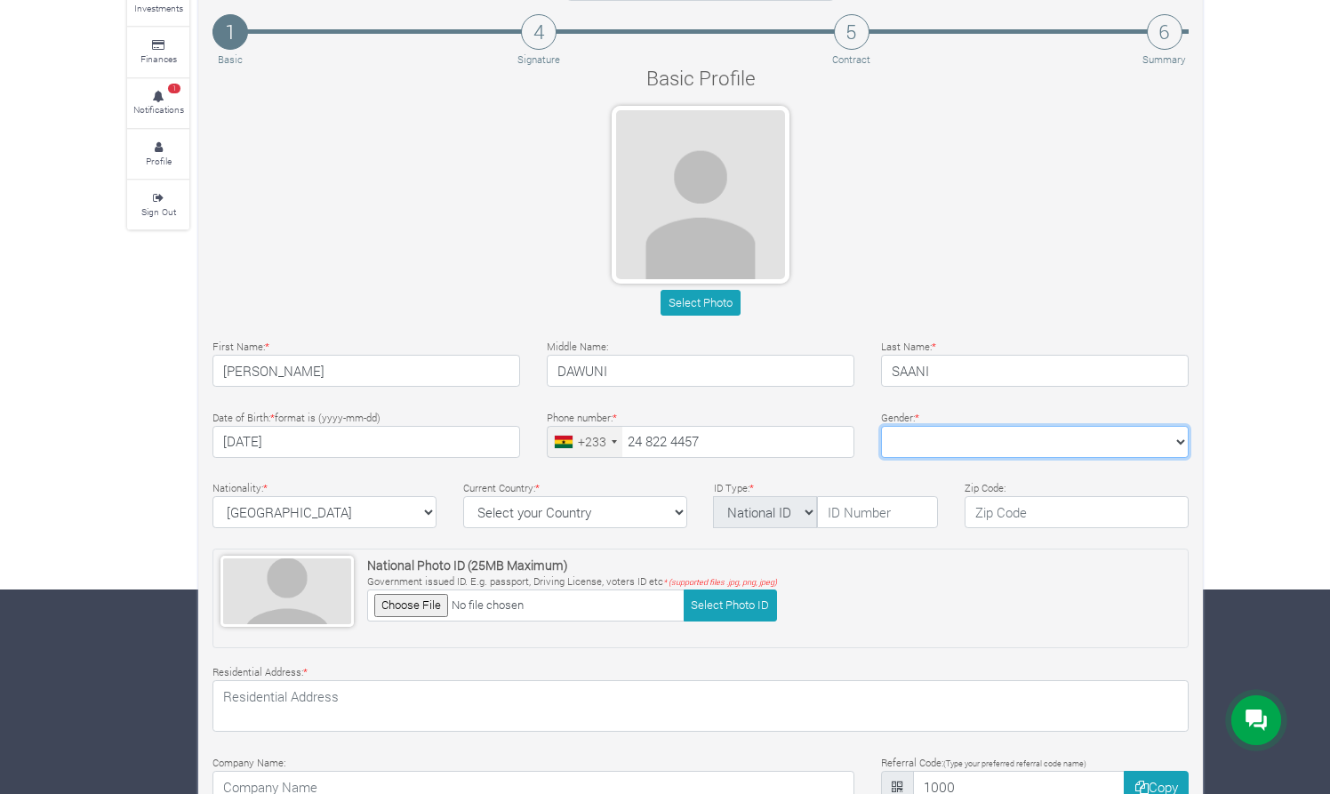
select select "Male"
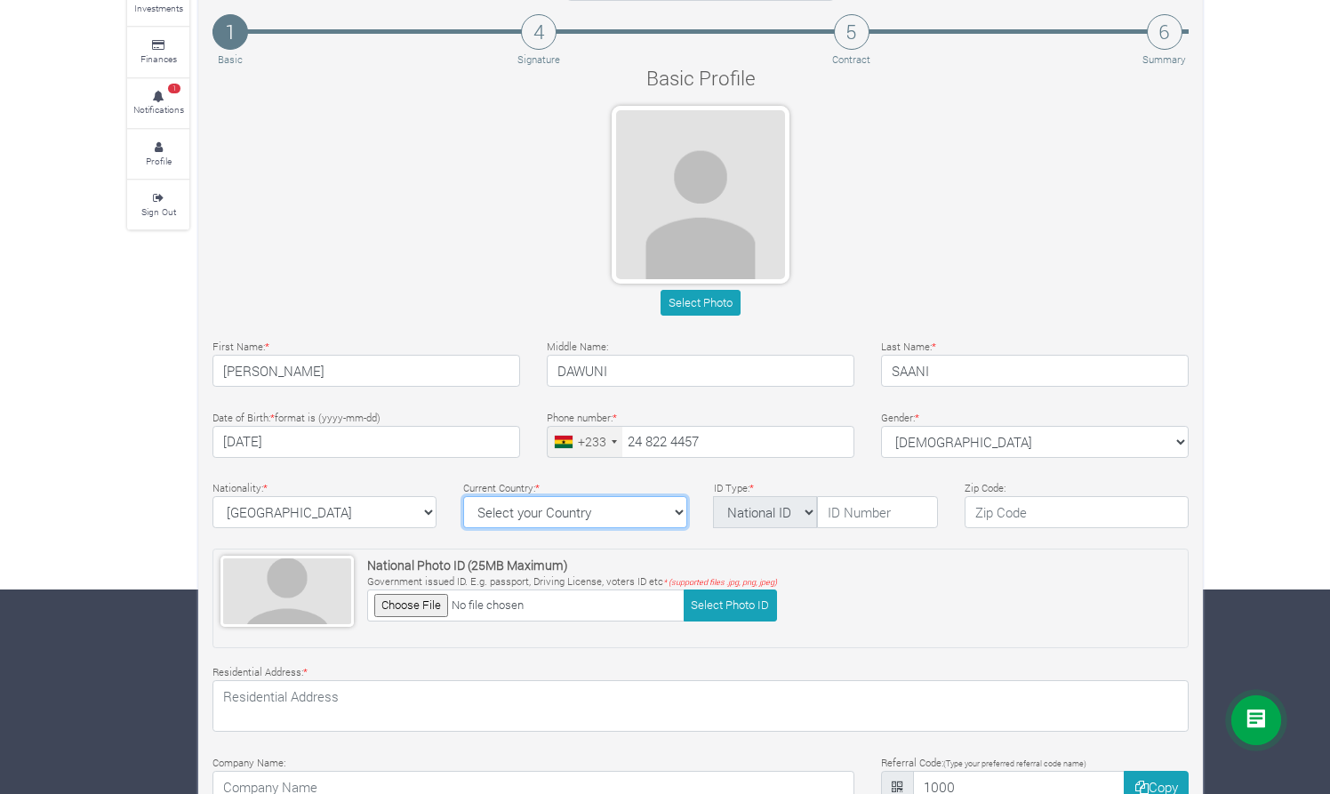
click at [586, 512] on select "Select your Country Afghanistan Albania Algeria American Samoa Andorra Angola A…" at bounding box center [575, 512] width 224 height 32
select select "Ghana"
click at [821, 507] on input "text" at bounding box center [877, 512] width 121 height 32
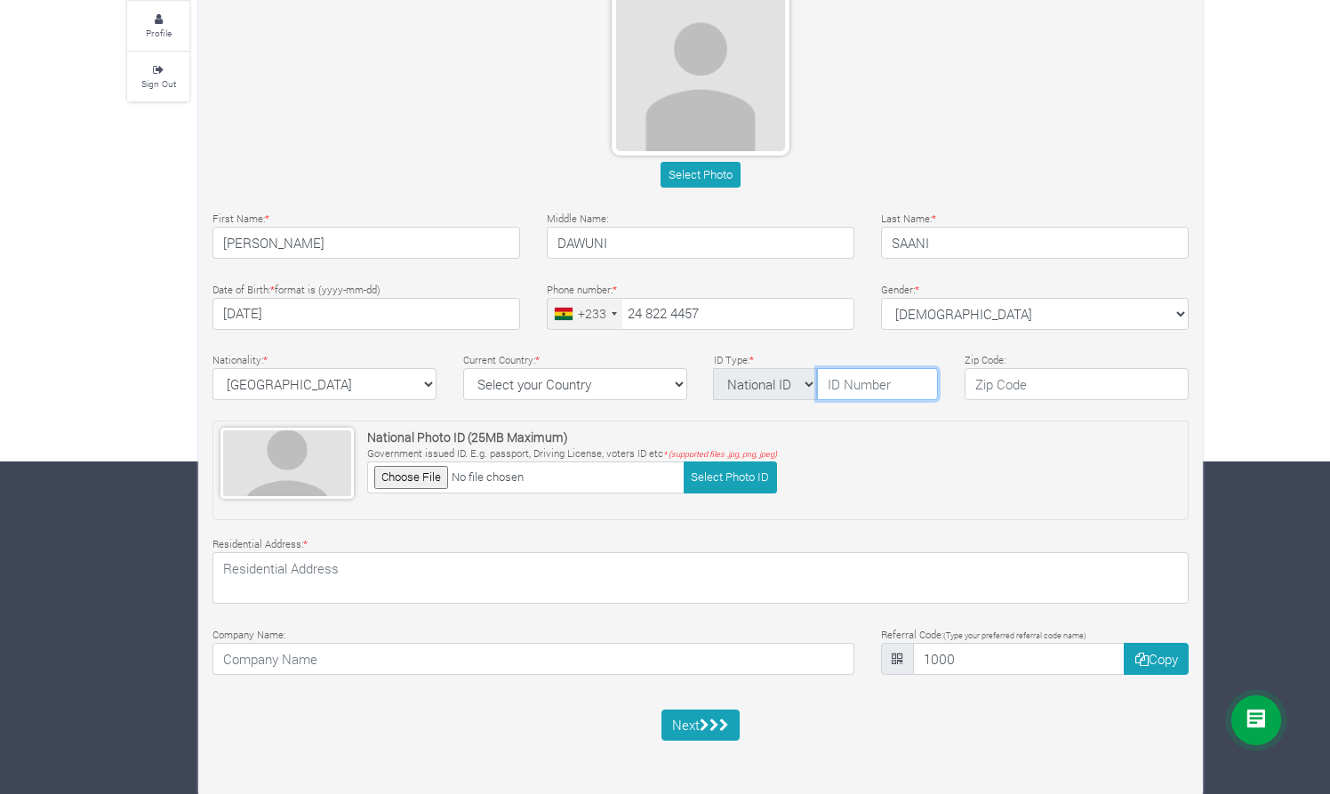
scroll to position [332, 0]
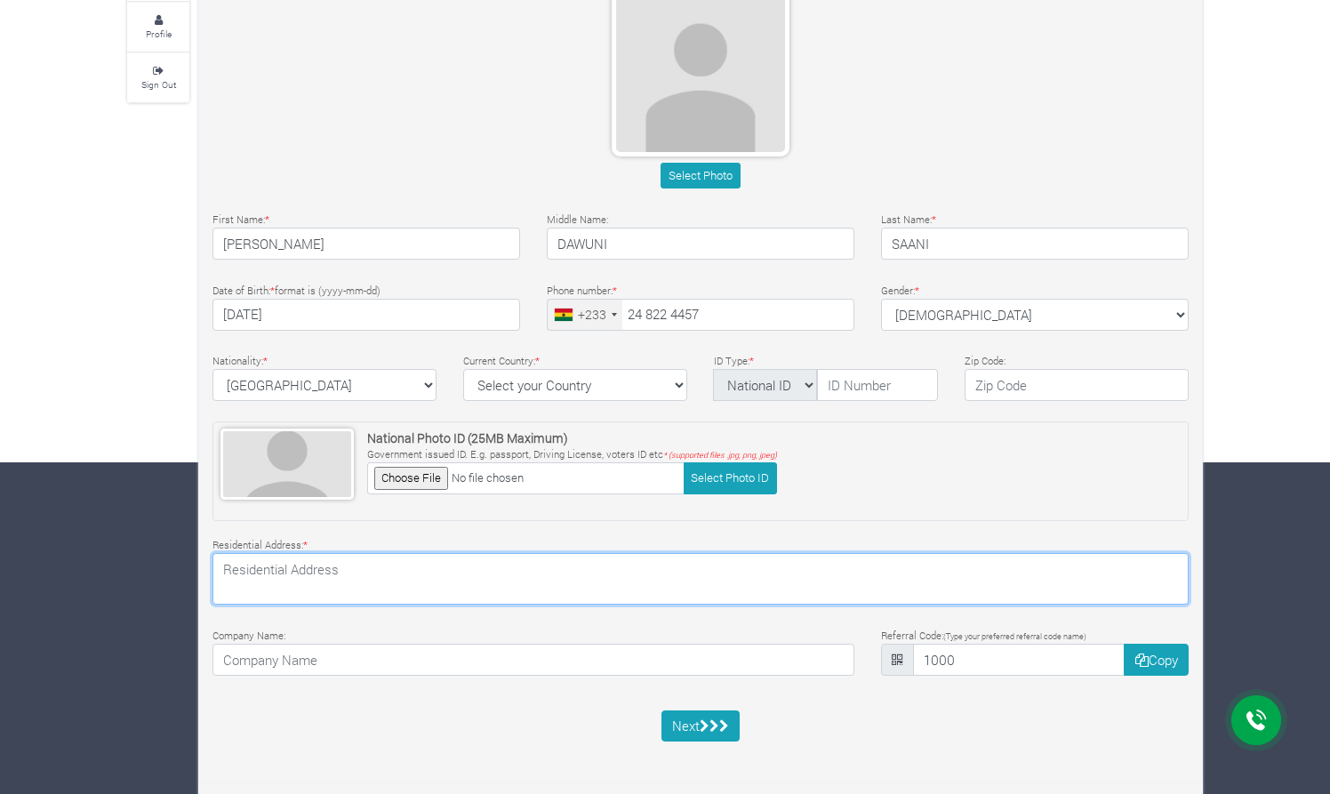
click at [452, 583] on textarea at bounding box center [701, 579] width 976 height 52
type textarea "NS-069-0925, NOBISCO ROAD, TAMALE"
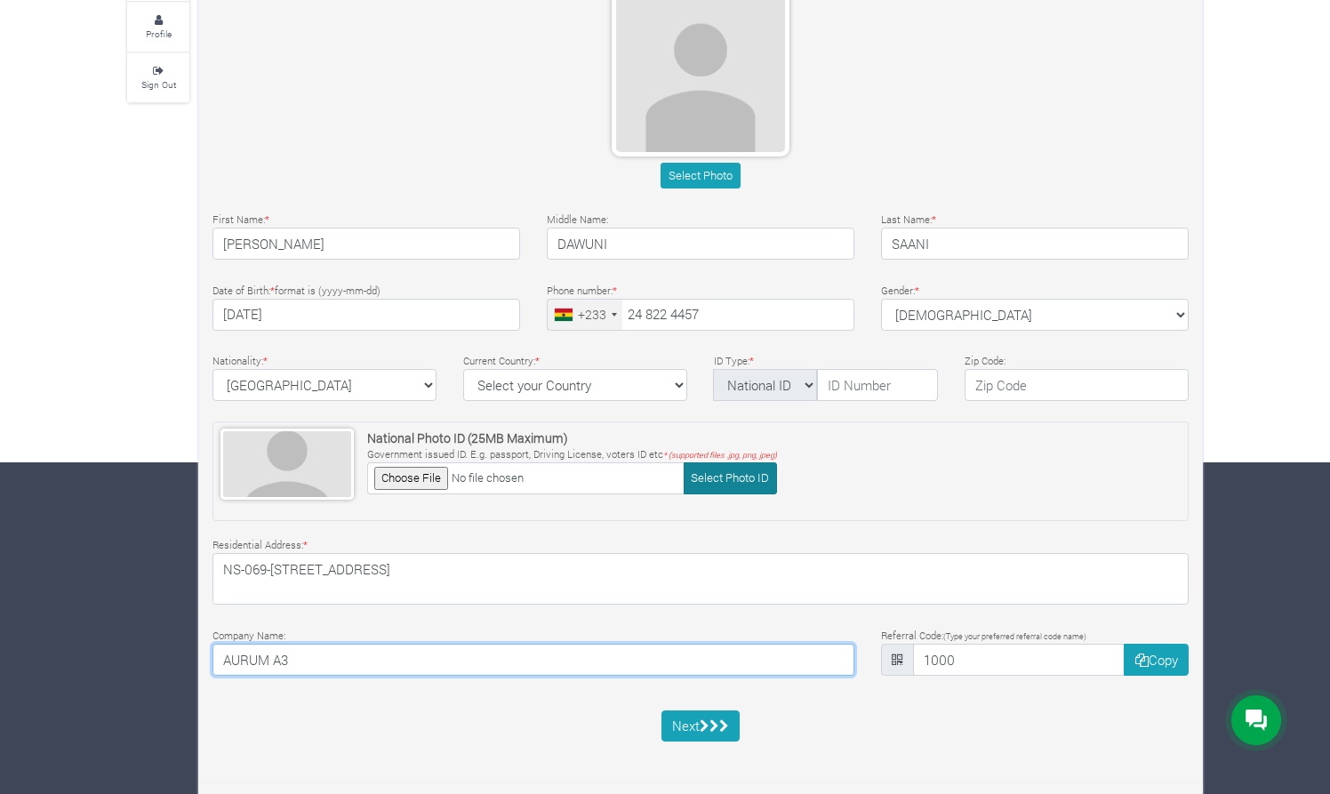
type input "AURUM A3"
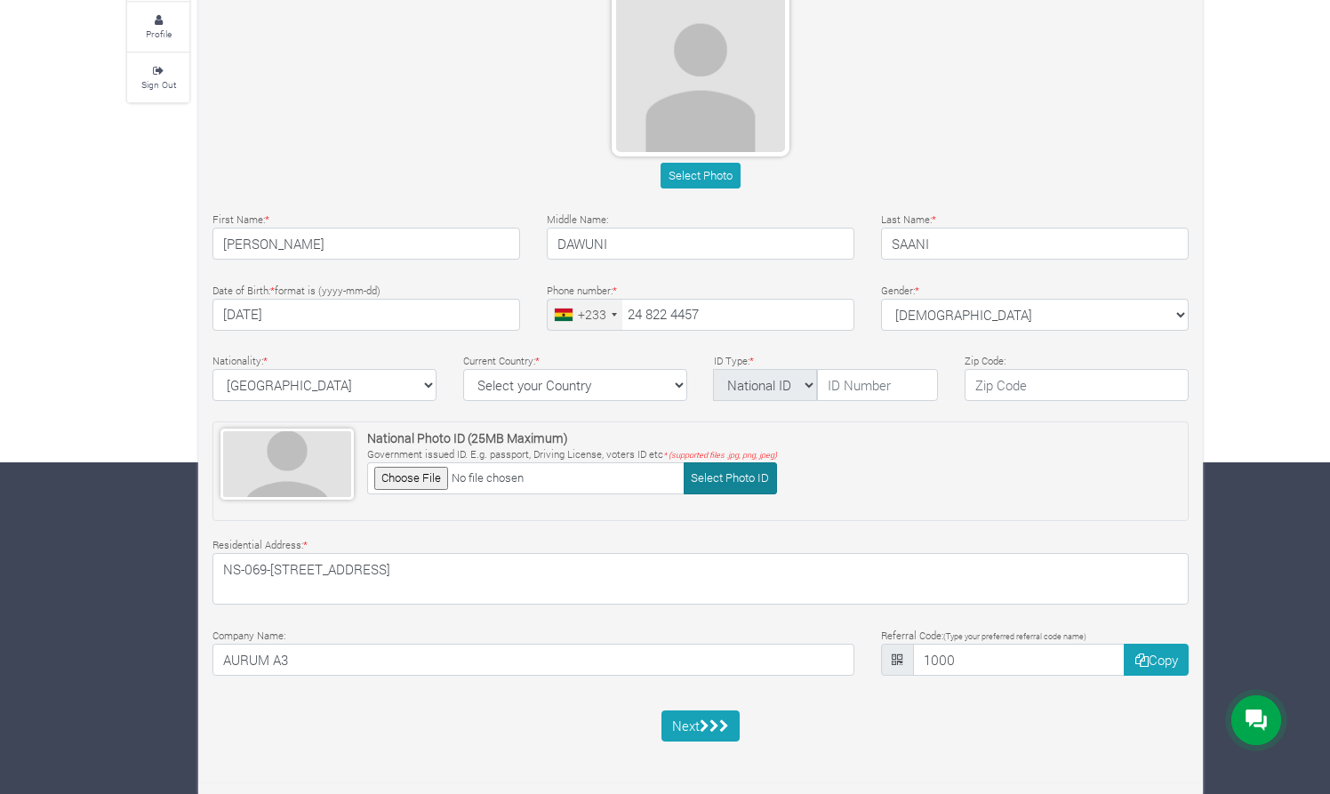
click at [726, 476] on button "Select Photo ID" at bounding box center [730, 477] width 93 height 31
type input "C:\fakepath\Ghana Card.jpg"
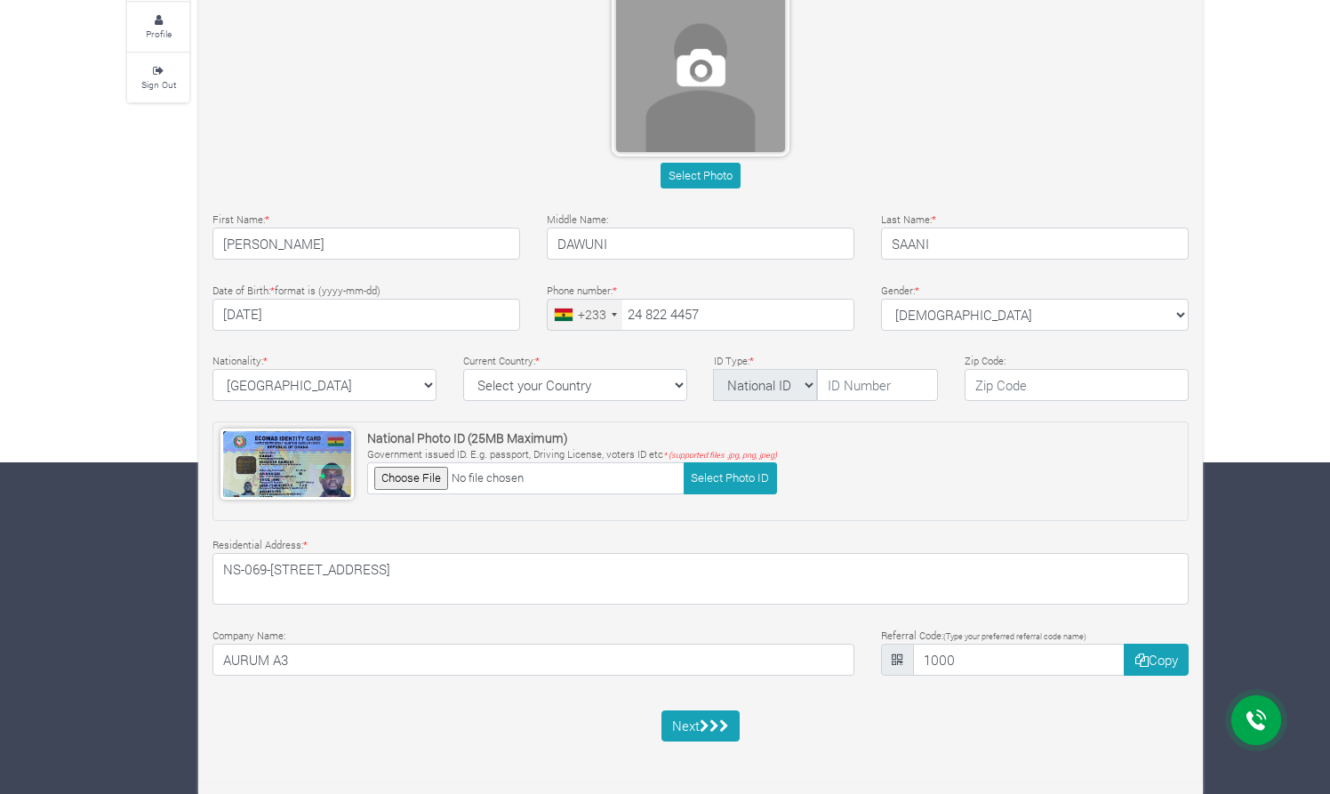
click at [707, 93] on span at bounding box center [700, 67] width 169 height 169
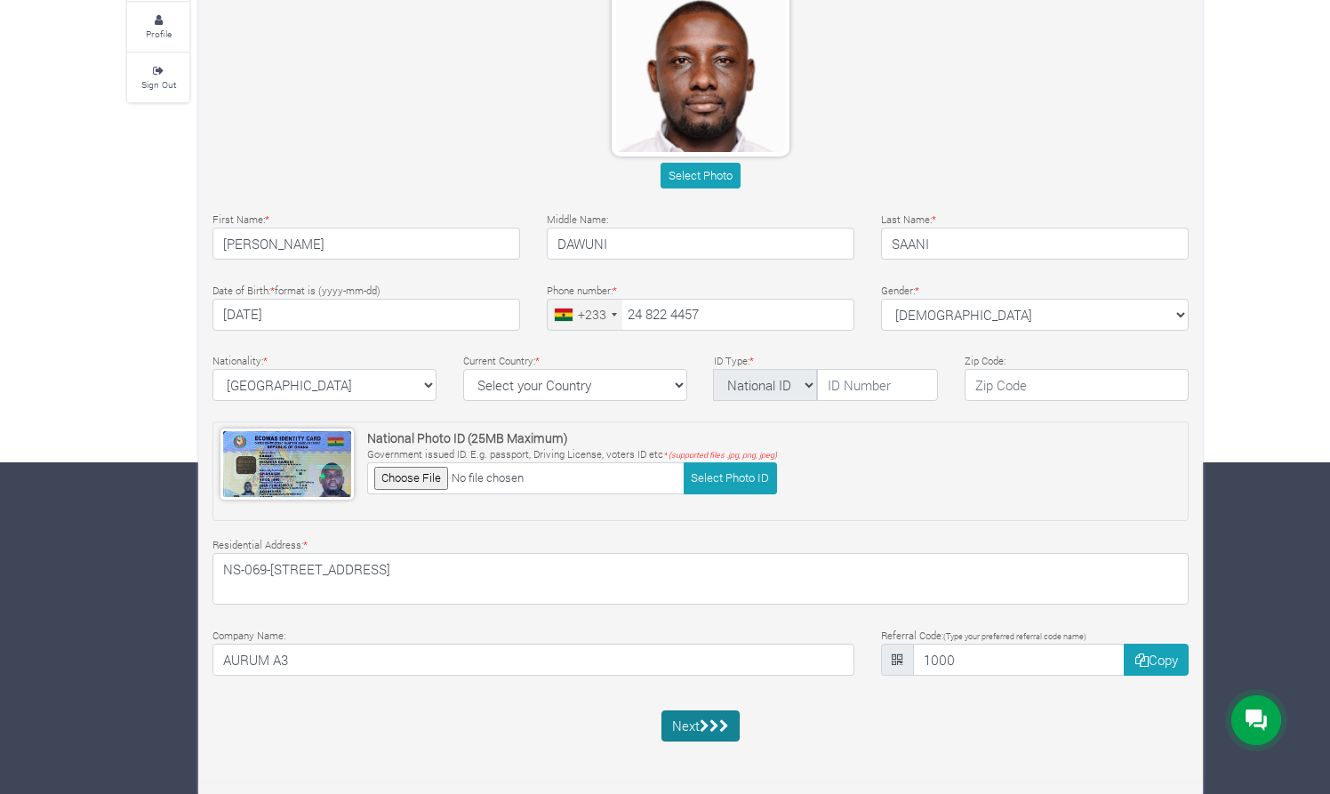
click at [706, 719] on icon "submit" at bounding box center [705, 725] width 10 height 13
type input "GHA-724645657-2"
type input "233"
click at [722, 720] on icon "submit" at bounding box center [724, 725] width 10 height 13
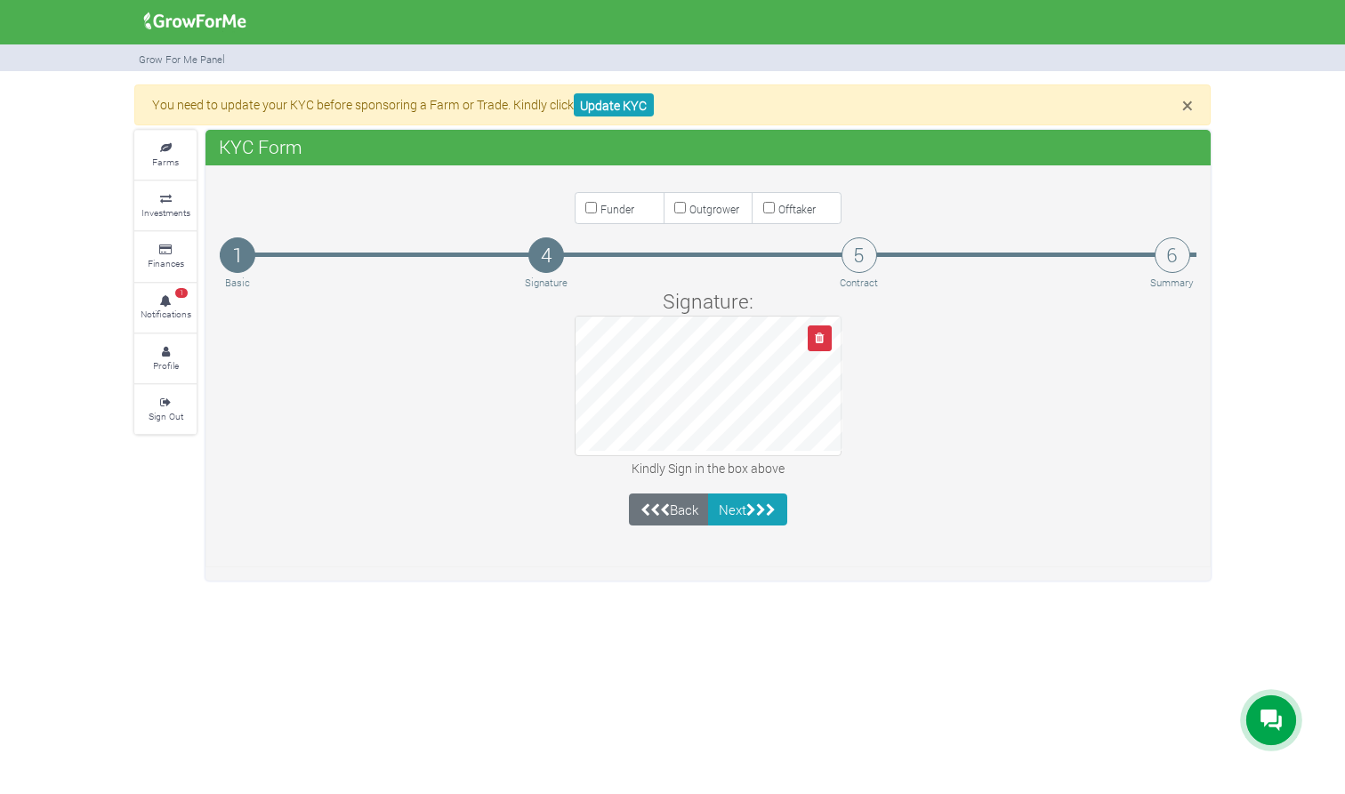
click at [590, 209] on input "Funder" at bounding box center [591, 208] width 12 height 12
checkbox input "true"
click at [779, 510] on button "Next" at bounding box center [747, 510] width 79 height 32
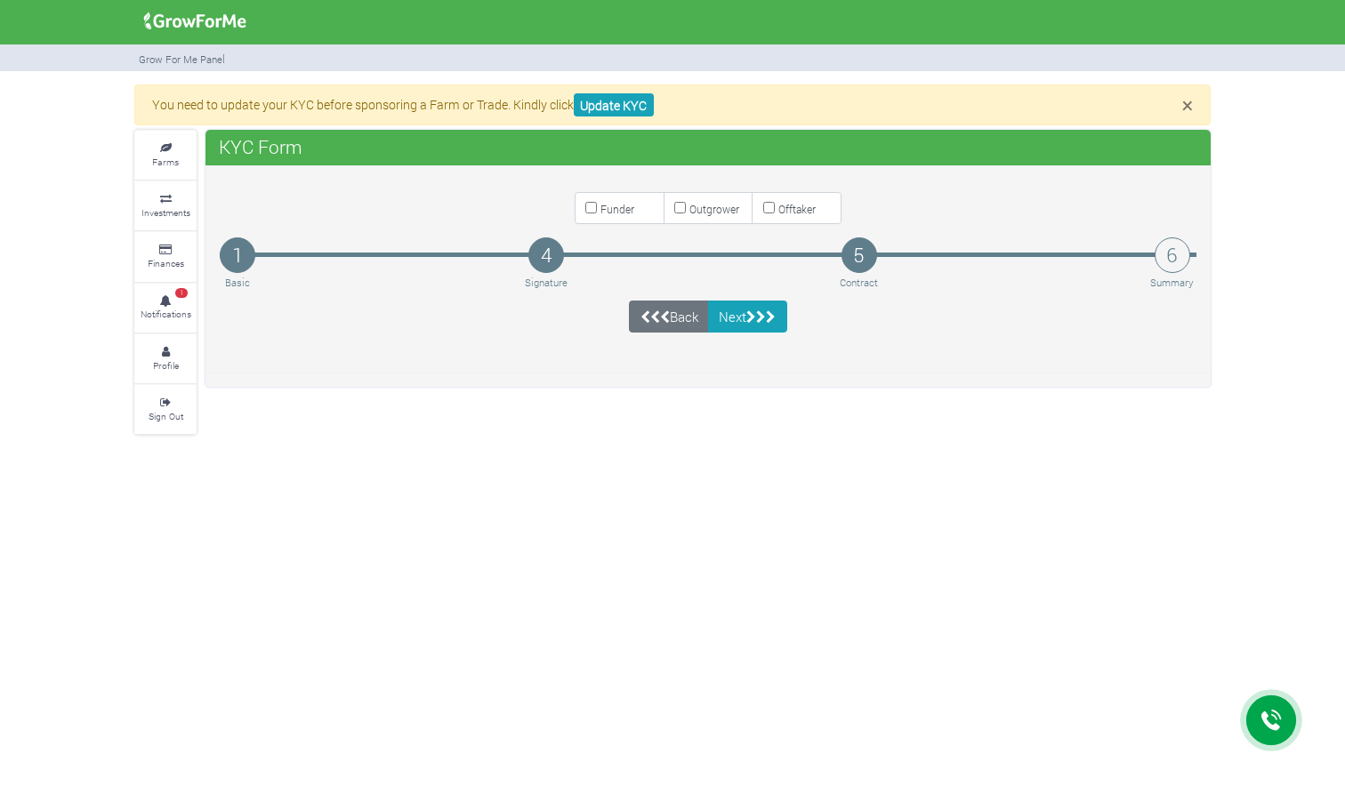
click at [592, 212] on input "Funder" at bounding box center [591, 208] width 12 height 12
checkbox input "true"
click at [770, 319] on icon "submit" at bounding box center [771, 316] width 10 height 13
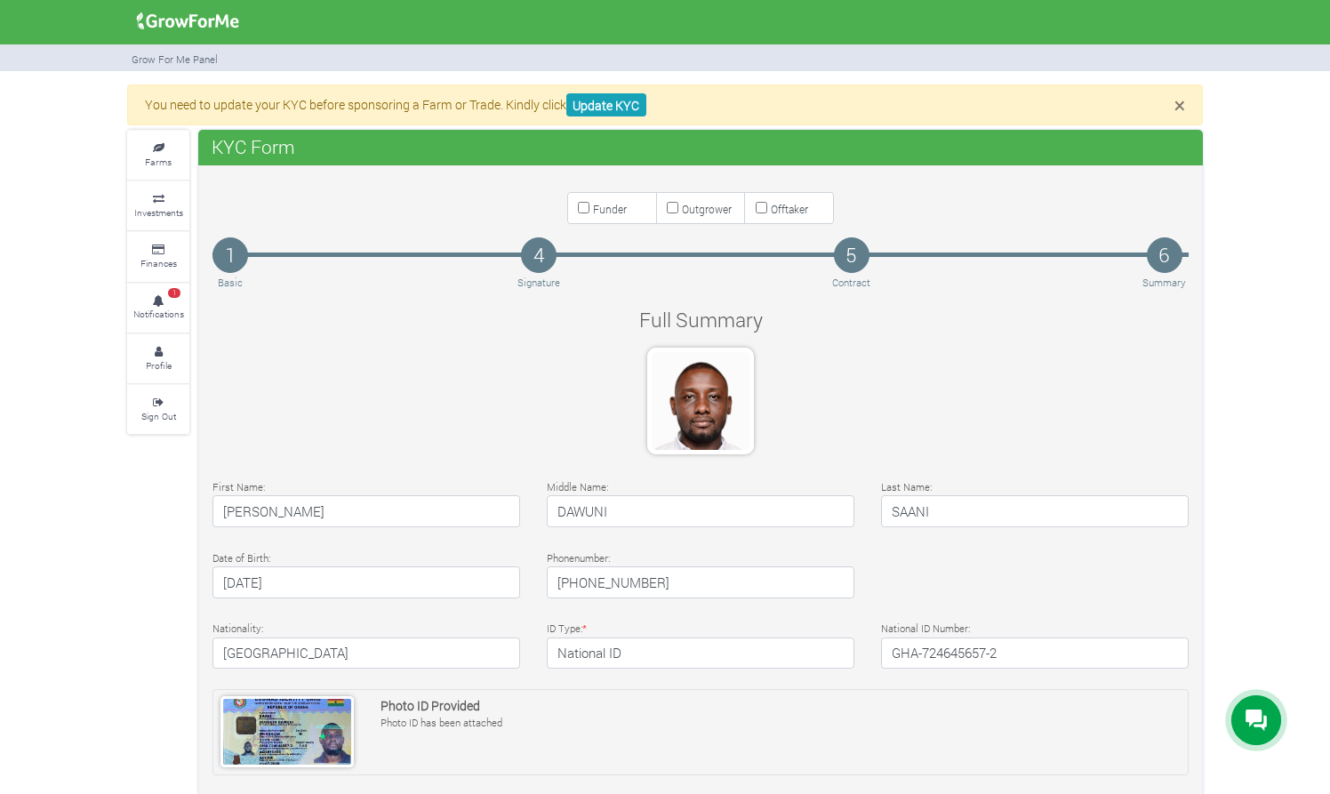
click at [584, 212] on input "Funder" at bounding box center [584, 208] width 12 height 12
checkbox input "true"
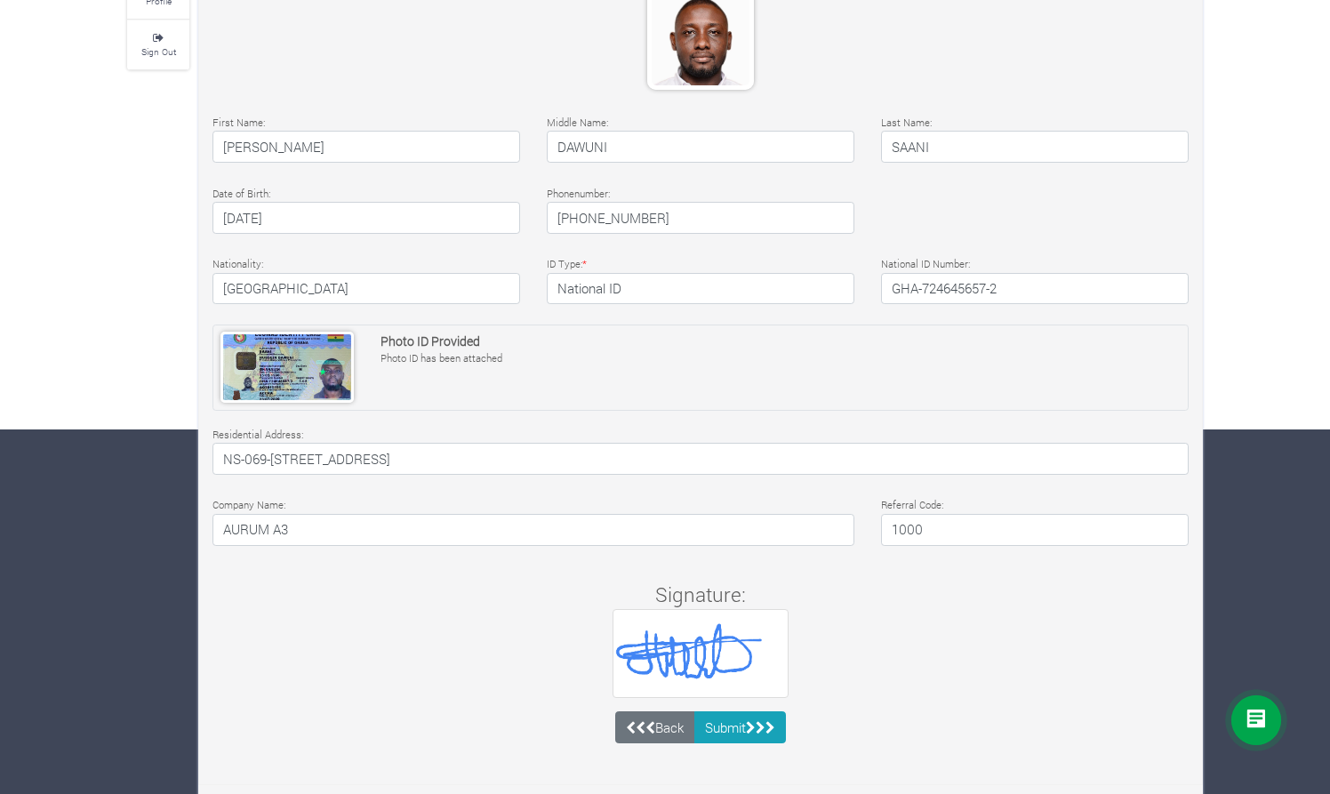
scroll to position [364, 0]
click at [756, 725] on icon "submit" at bounding box center [751, 728] width 10 height 13
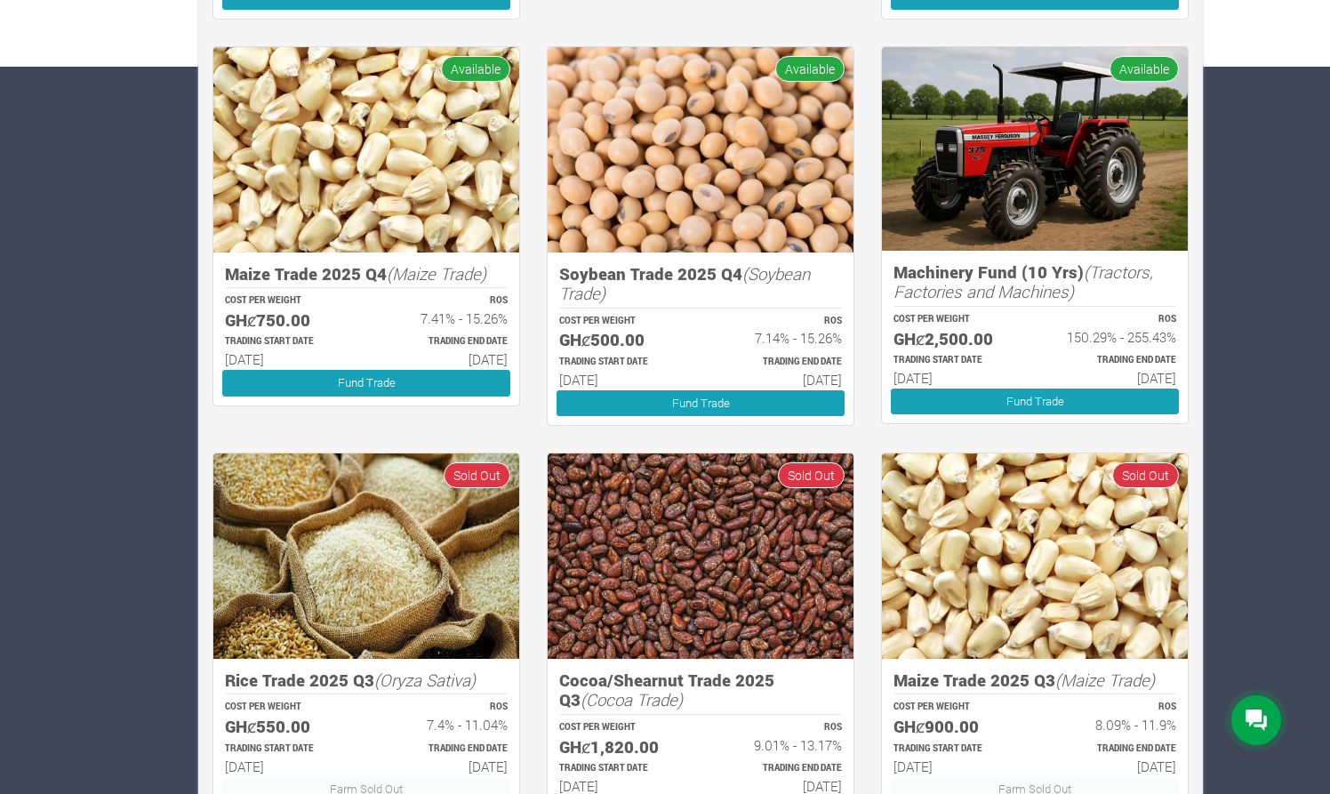
scroll to position [726, 0]
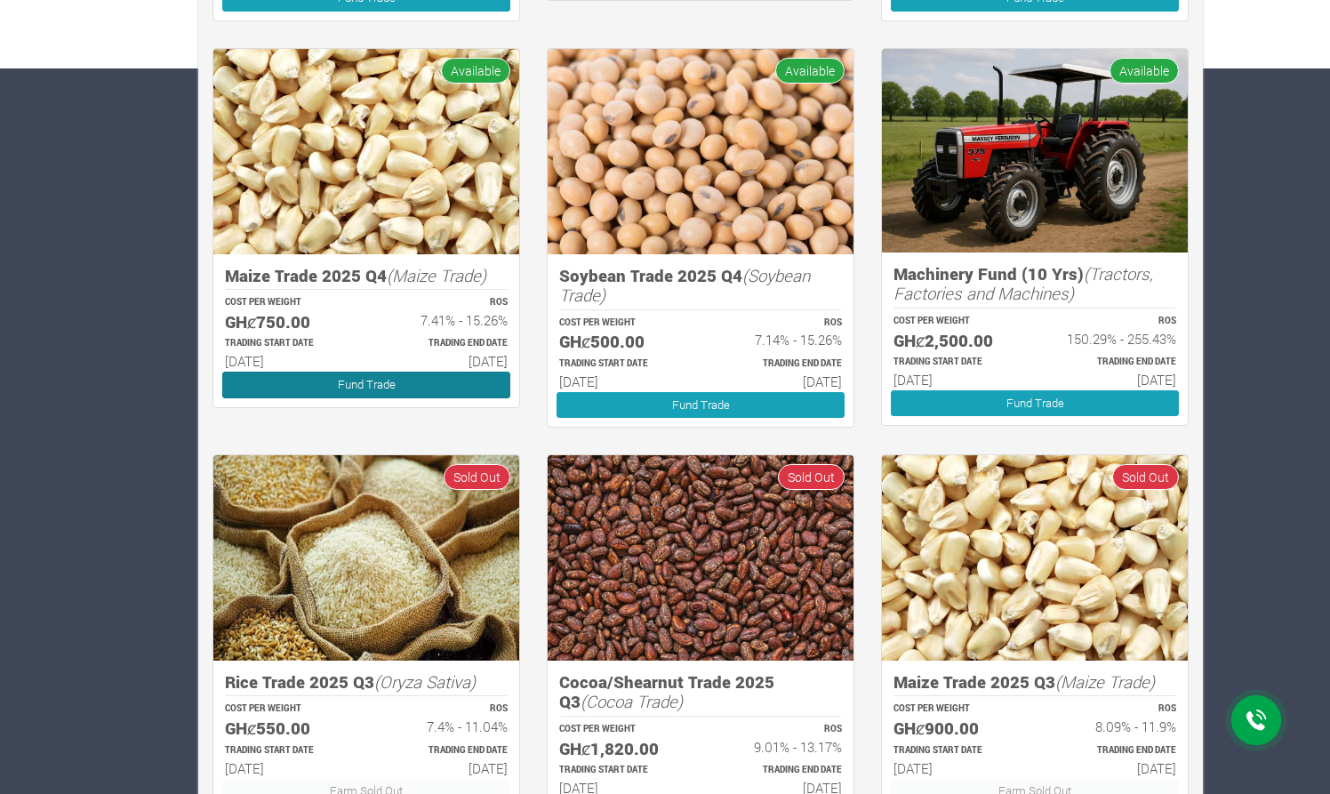
click at [461, 376] on link "Fund Trade" at bounding box center [366, 385] width 288 height 26
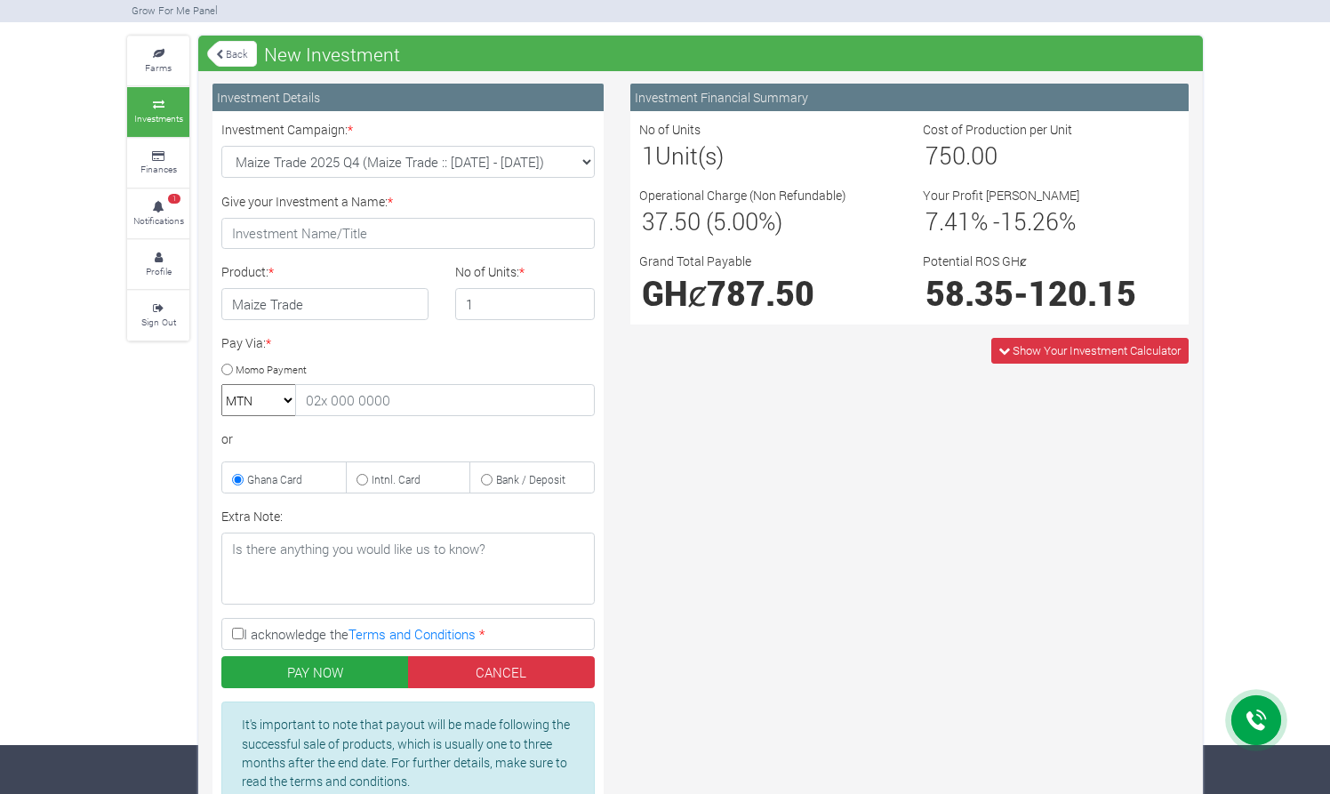
scroll to position [44, 0]
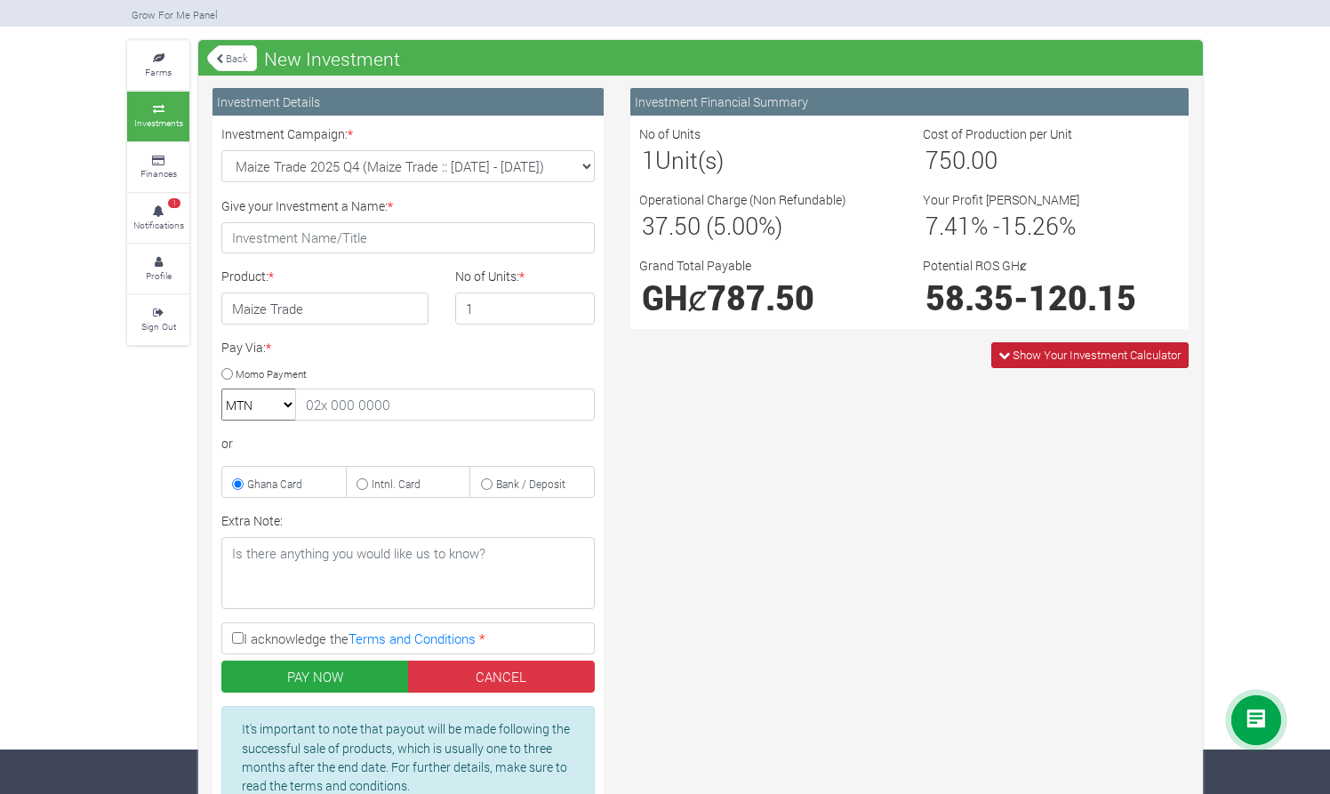
click at [1016, 347] on span "Show Your Investment Calculator" at bounding box center [1097, 355] width 168 height 16
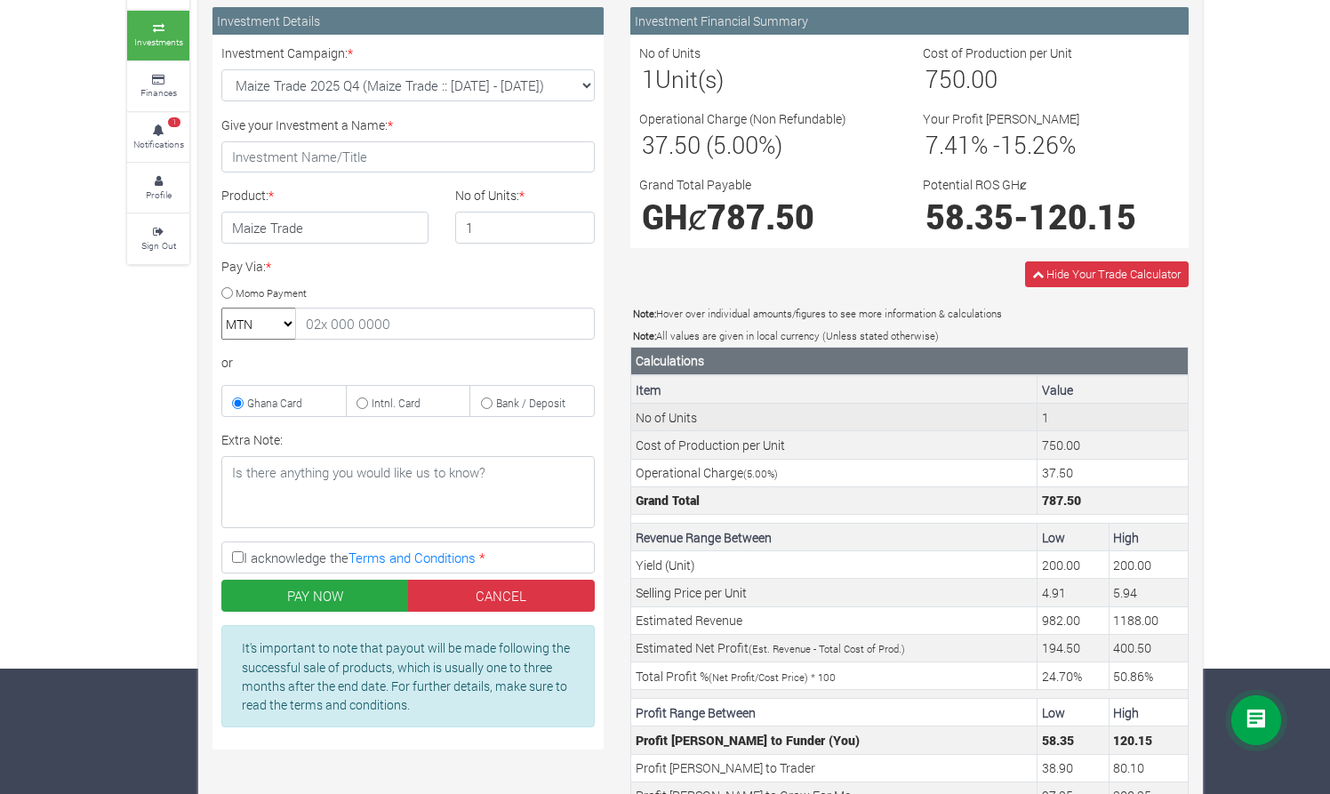
scroll to position [125, 0]
click at [1047, 414] on td "1" at bounding box center [1113, 418] width 151 height 28
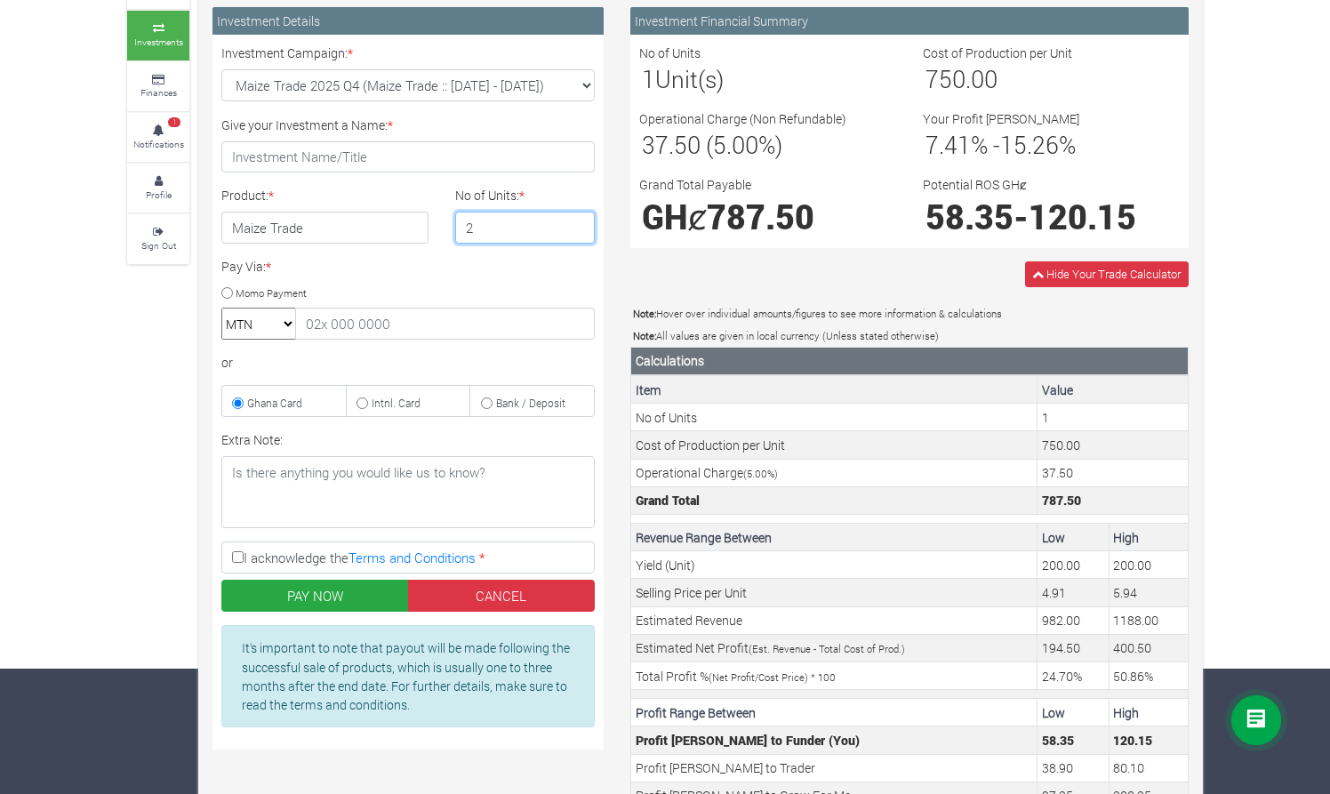
click at [580, 225] on input "2" at bounding box center [525, 228] width 141 height 32
click at [580, 225] on input "3" at bounding box center [525, 228] width 141 height 32
click at [580, 225] on input "4" at bounding box center [525, 228] width 141 height 32
click at [580, 225] on input "5" at bounding box center [525, 228] width 141 height 32
click at [580, 226] on input "6" at bounding box center [525, 228] width 141 height 32
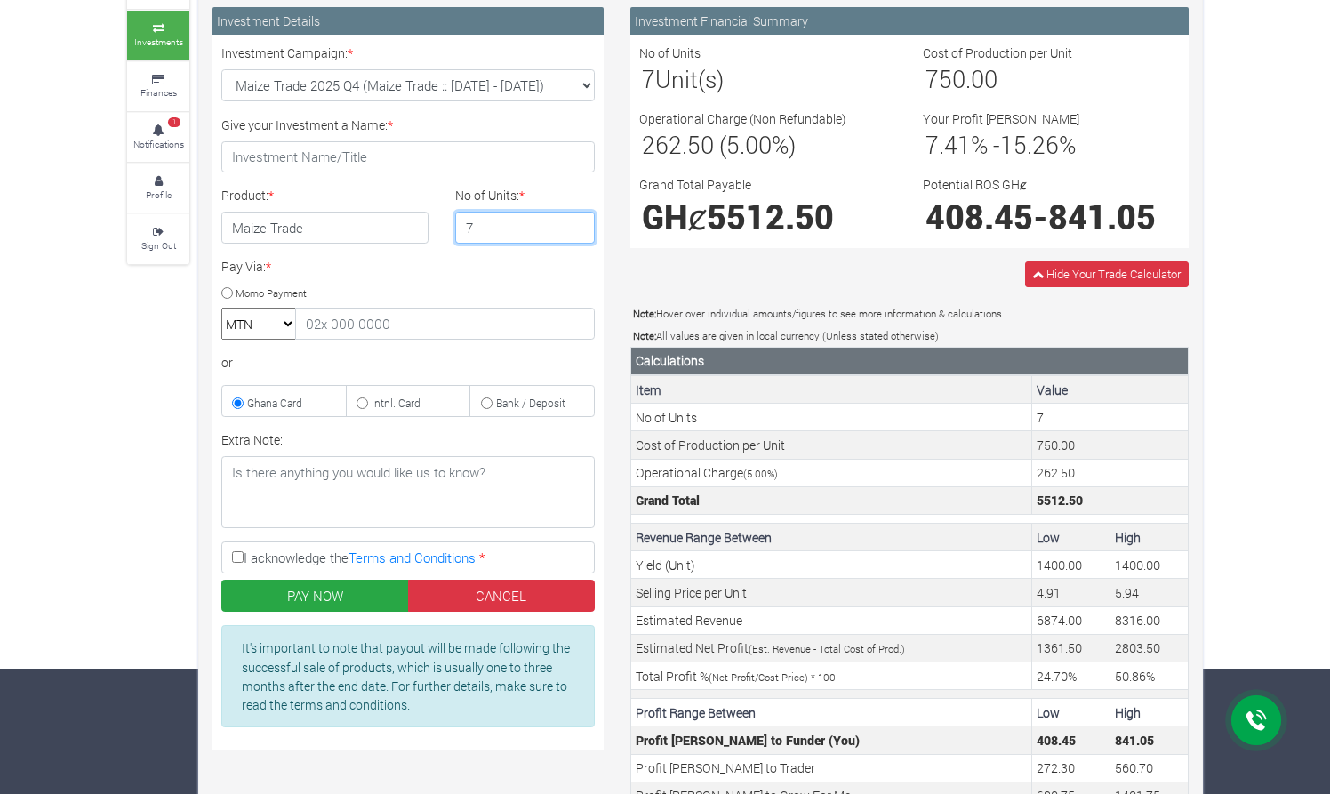
click at [580, 226] on input "7" at bounding box center [525, 228] width 141 height 32
click at [580, 226] on input "8" at bounding box center [525, 228] width 141 height 32
click at [580, 226] on input "9" at bounding box center [525, 228] width 141 height 32
click at [580, 226] on input "10" at bounding box center [525, 228] width 141 height 32
type input "11"
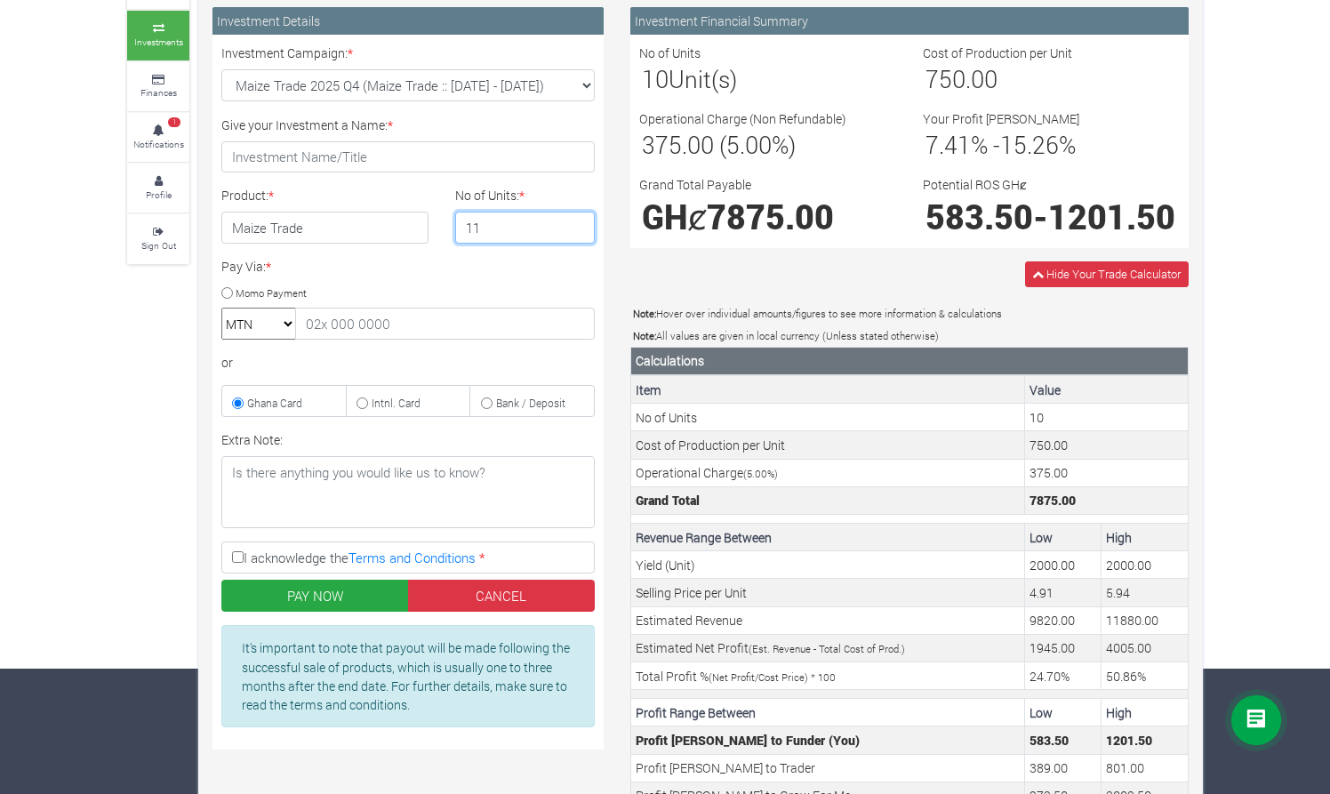
click at [580, 226] on input "11" at bounding box center [525, 228] width 141 height 32
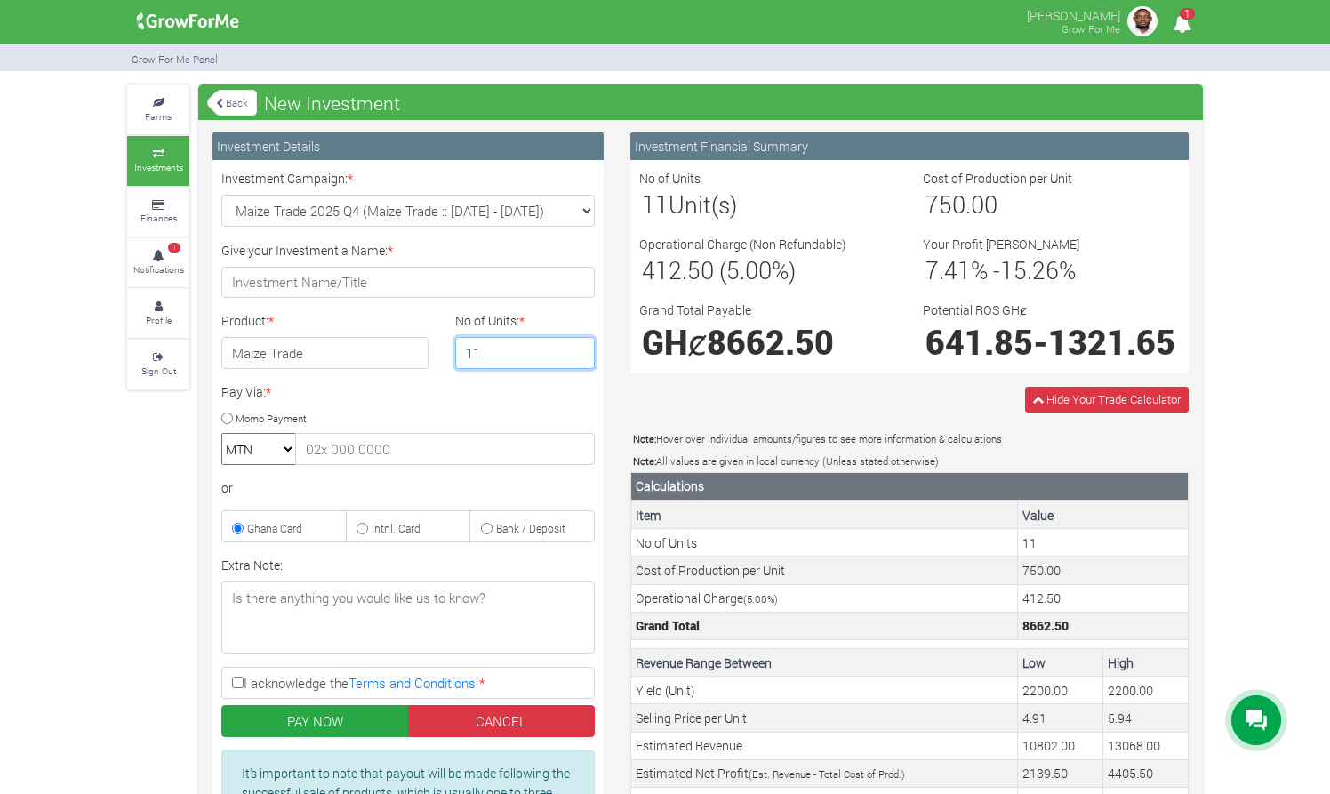
scroll to position [0, 0]
click at [251, 100] on link "Back" at bounding box center [232, 102] width 50 height 29
